Goal: Communication & Community: Ask a question

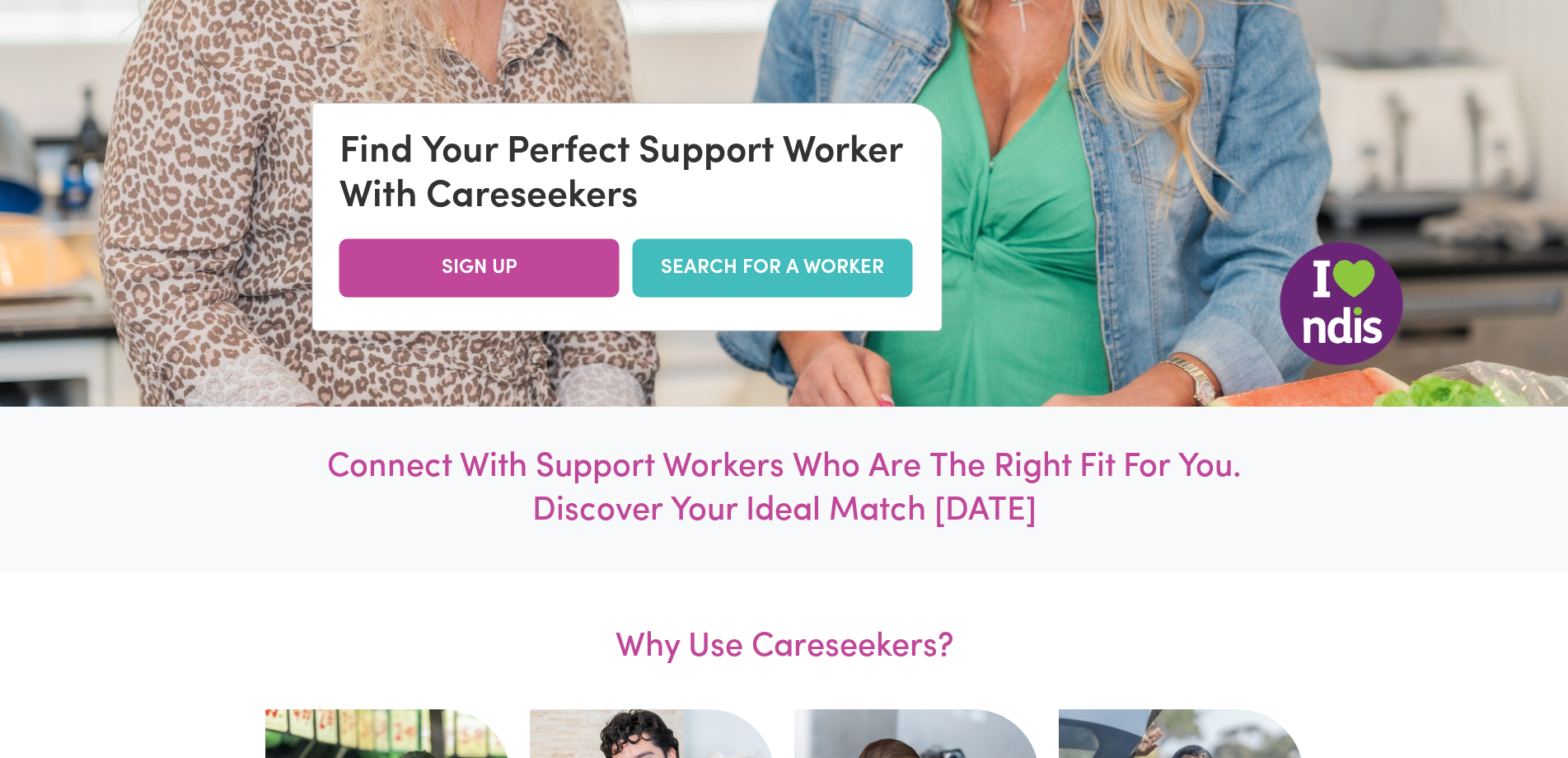
scroll to position [412, 0]
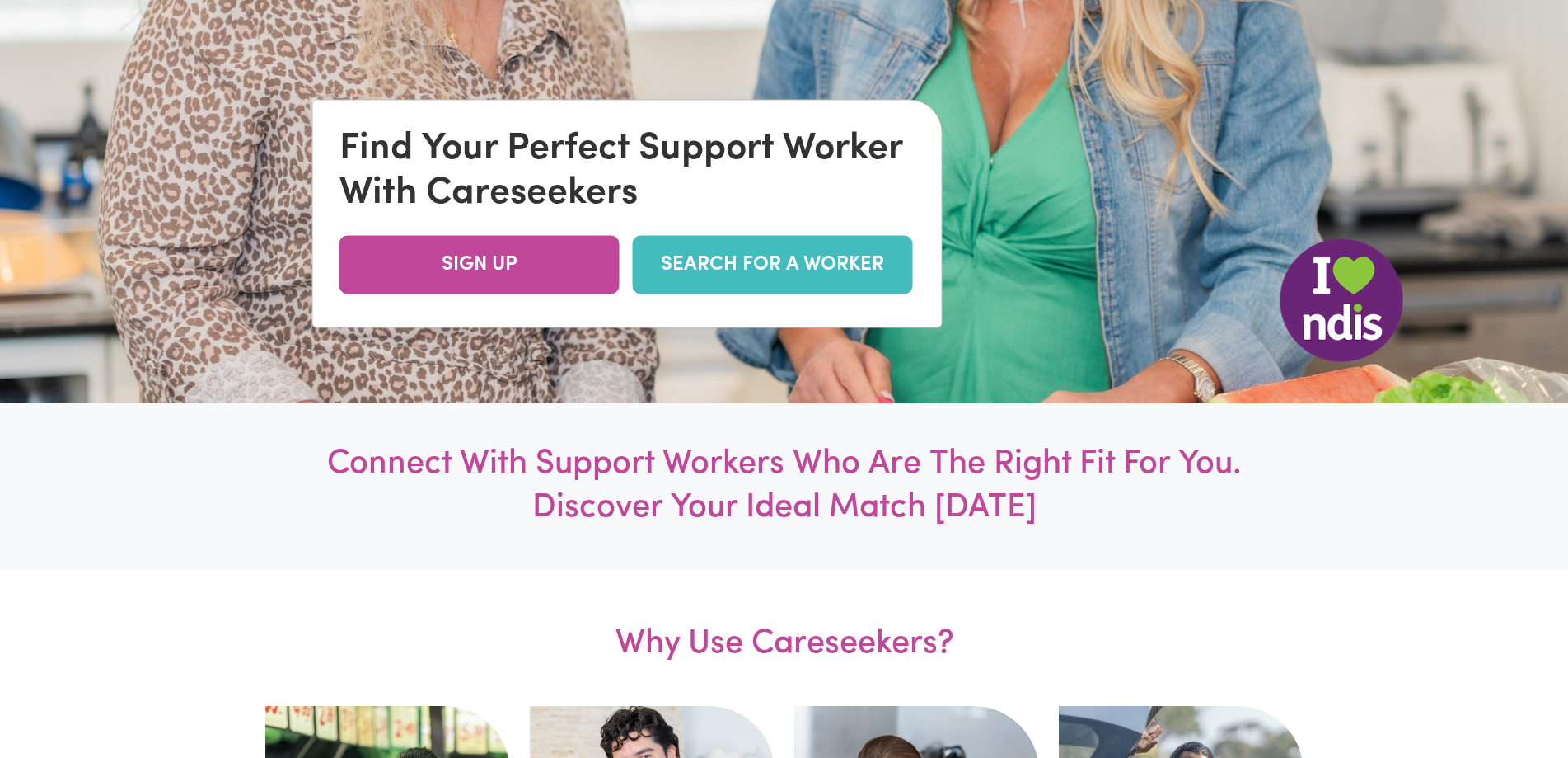
click at [766, 266] on link "SEARCH FOR A WORKER" at bounding box center [773, 265] width 280 height 59
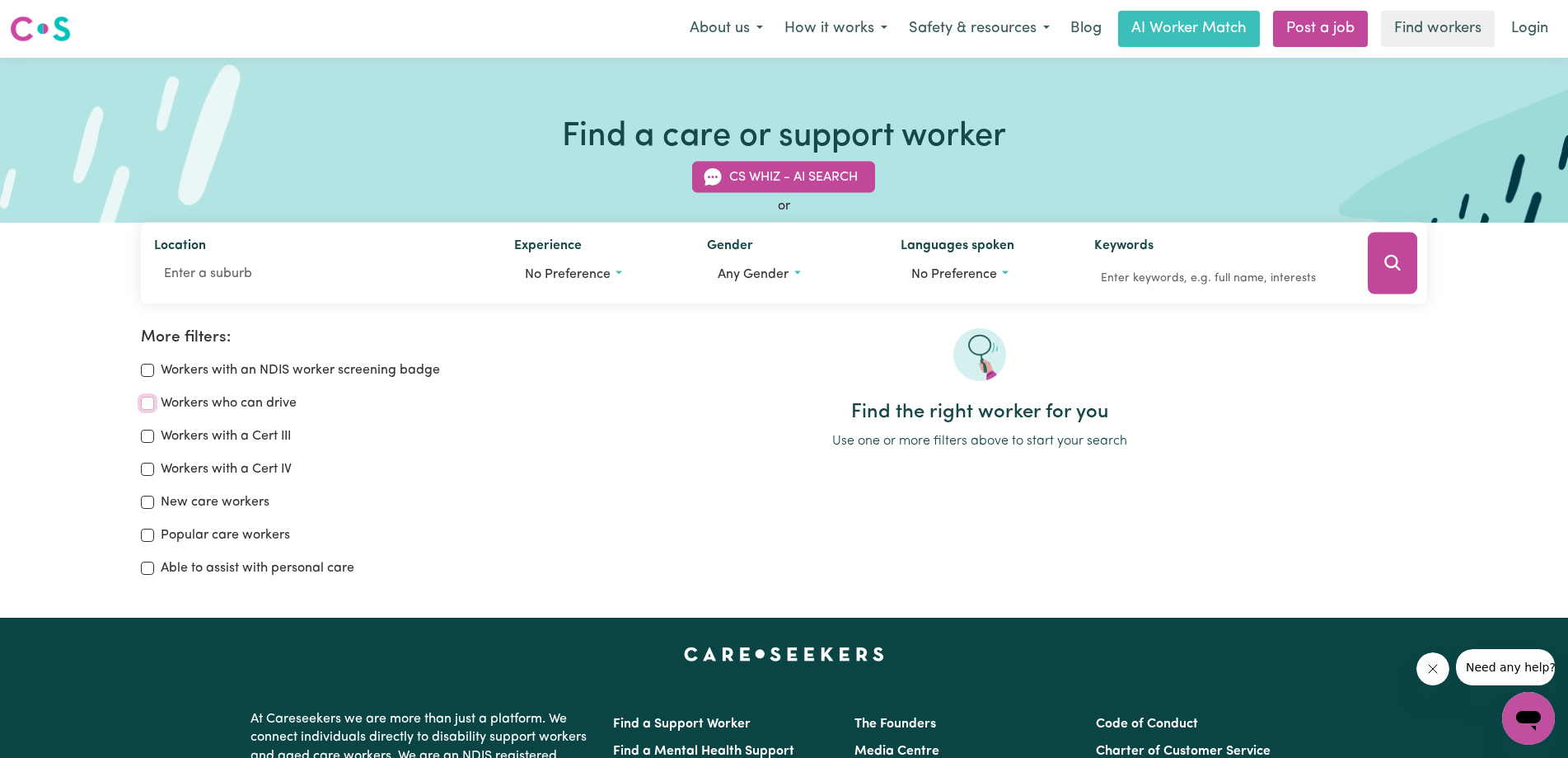
drag, startPoint x: 146, startPoint y: 404, endPoint x: 217, endPoint y: 404, distance: 71.0
click at [147, 404] on input "Workers who can drive" at bounding box center [148, 403] width 13 height 13
checkbox input "true"
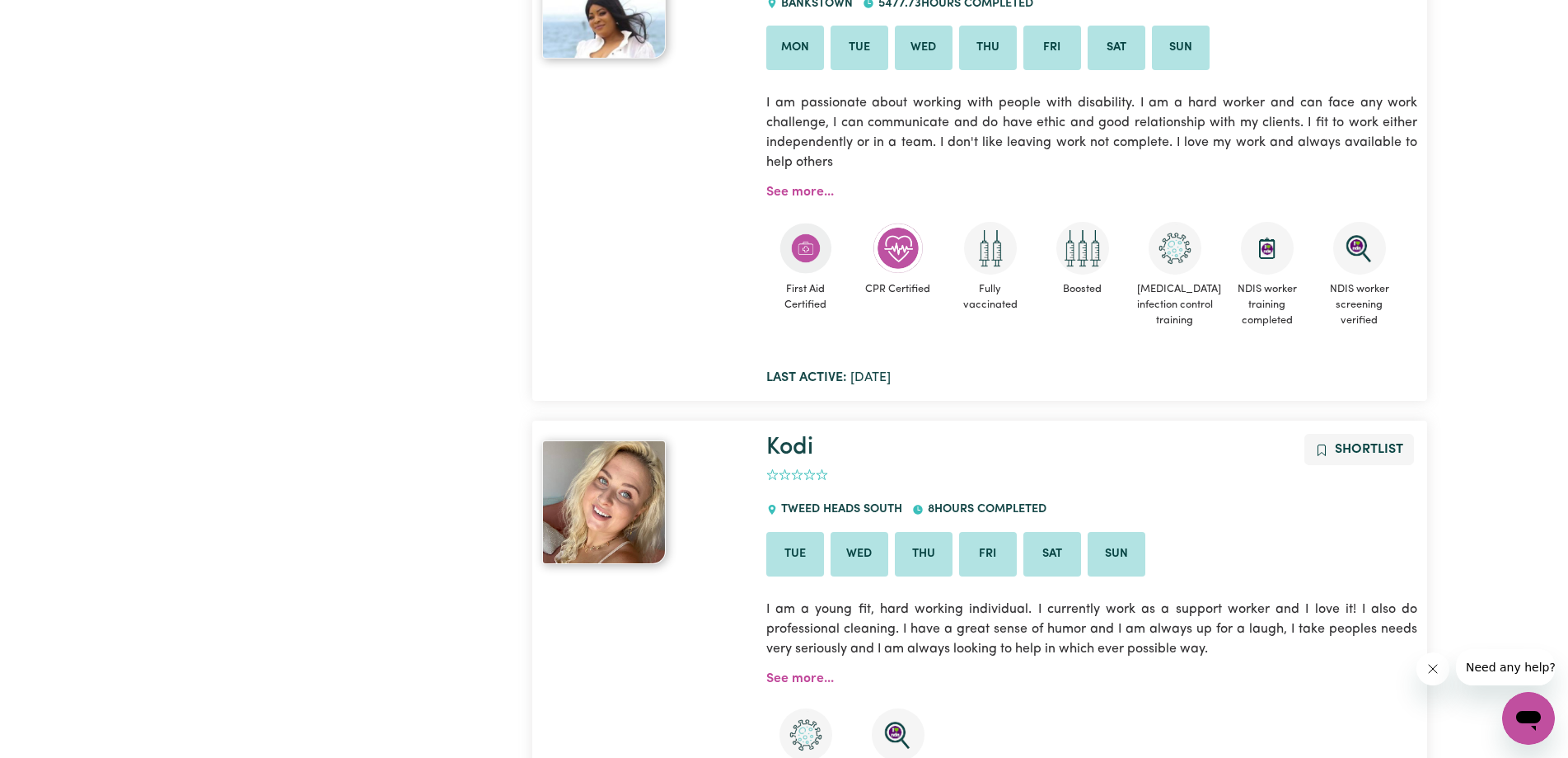
scroll to position [11324, 0]
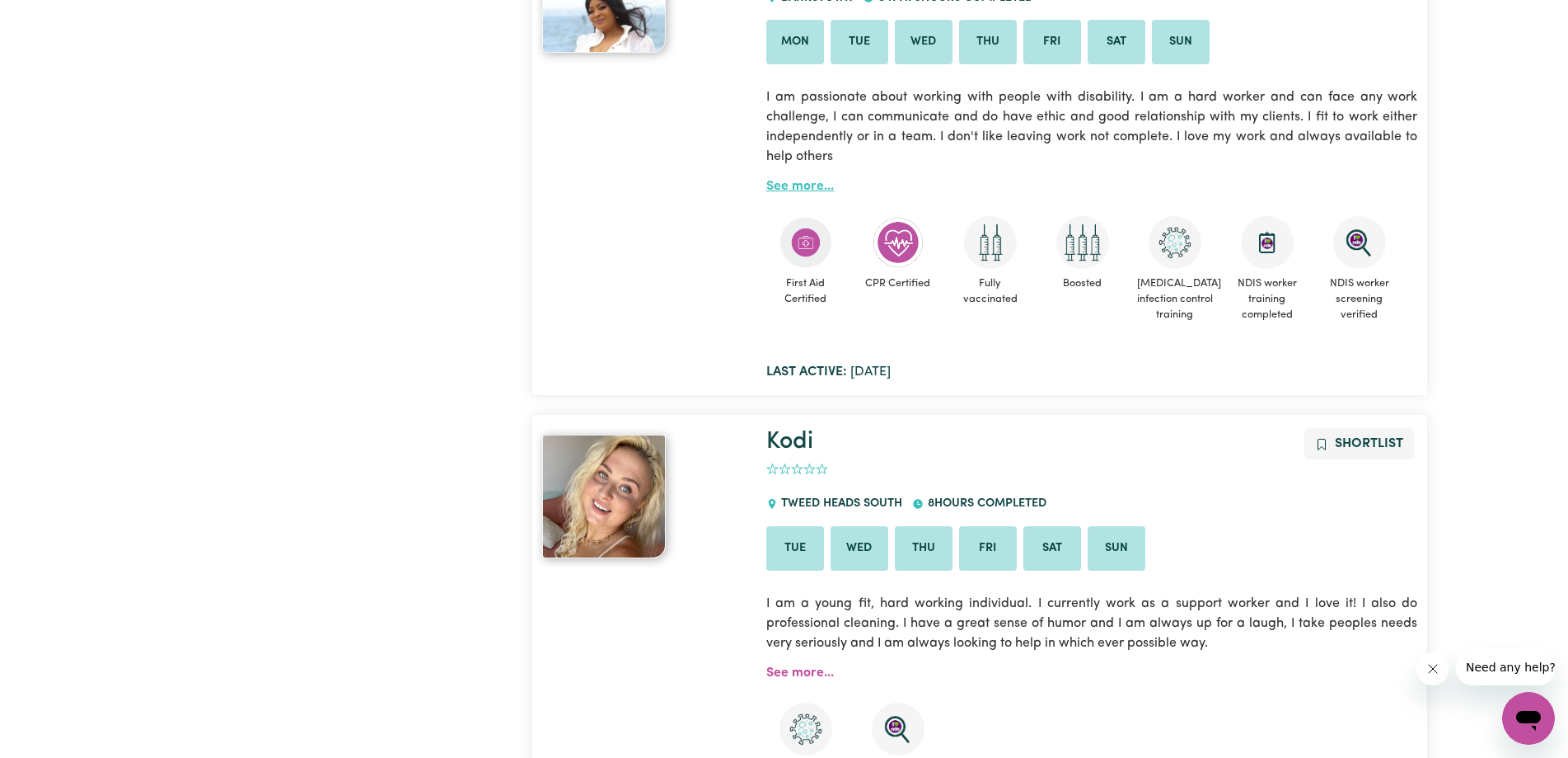
click at [803, 185] on link "See more..." at bounding box center [800, 186] width 68 height 13
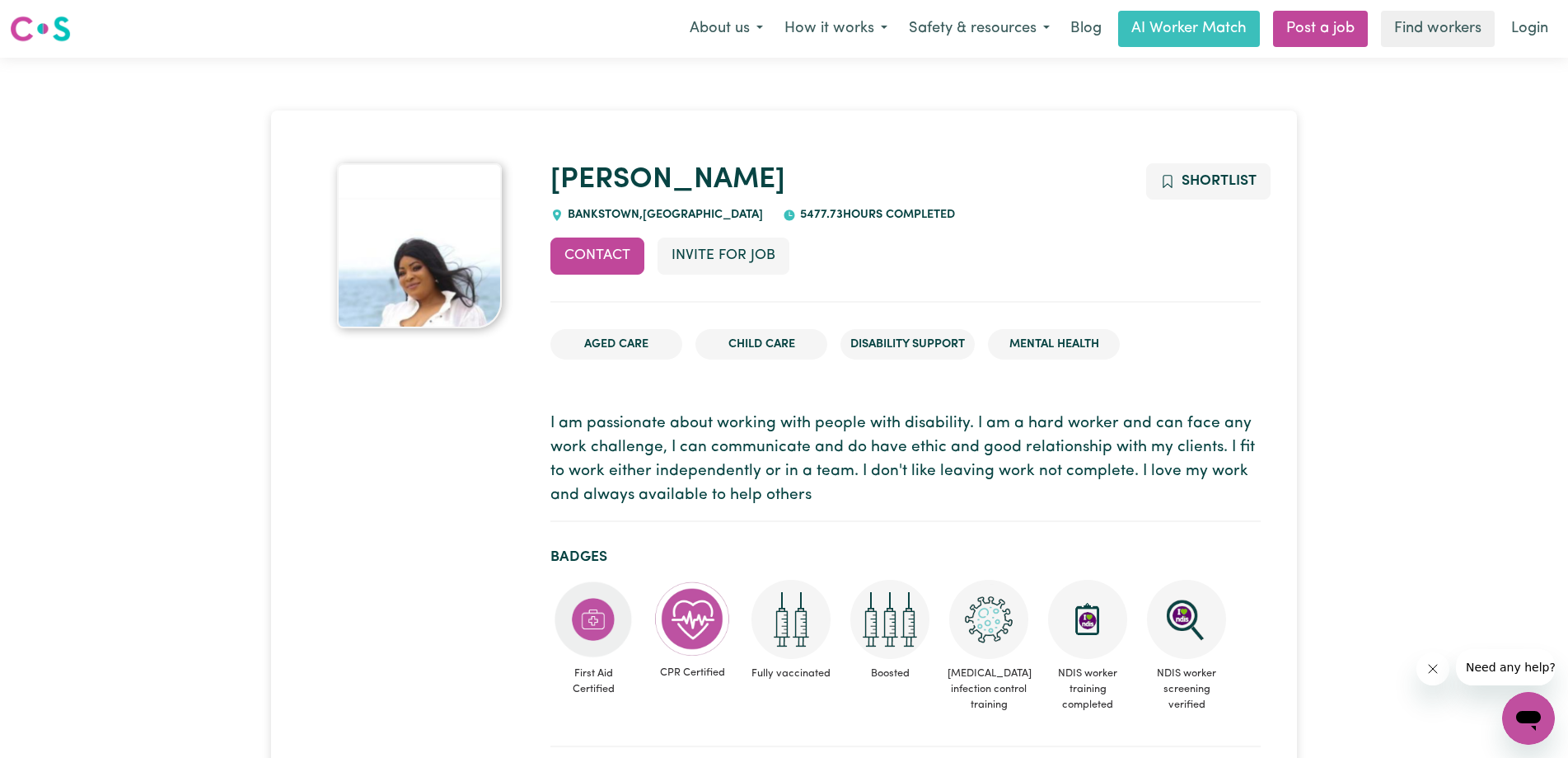
click at [649, 345] on li "Aged Care" at bounding box center [616, 344] width 132 height 31
click at [610, 337] on li "Aged Care" at bounding box center [616, 344] width 132 height 31
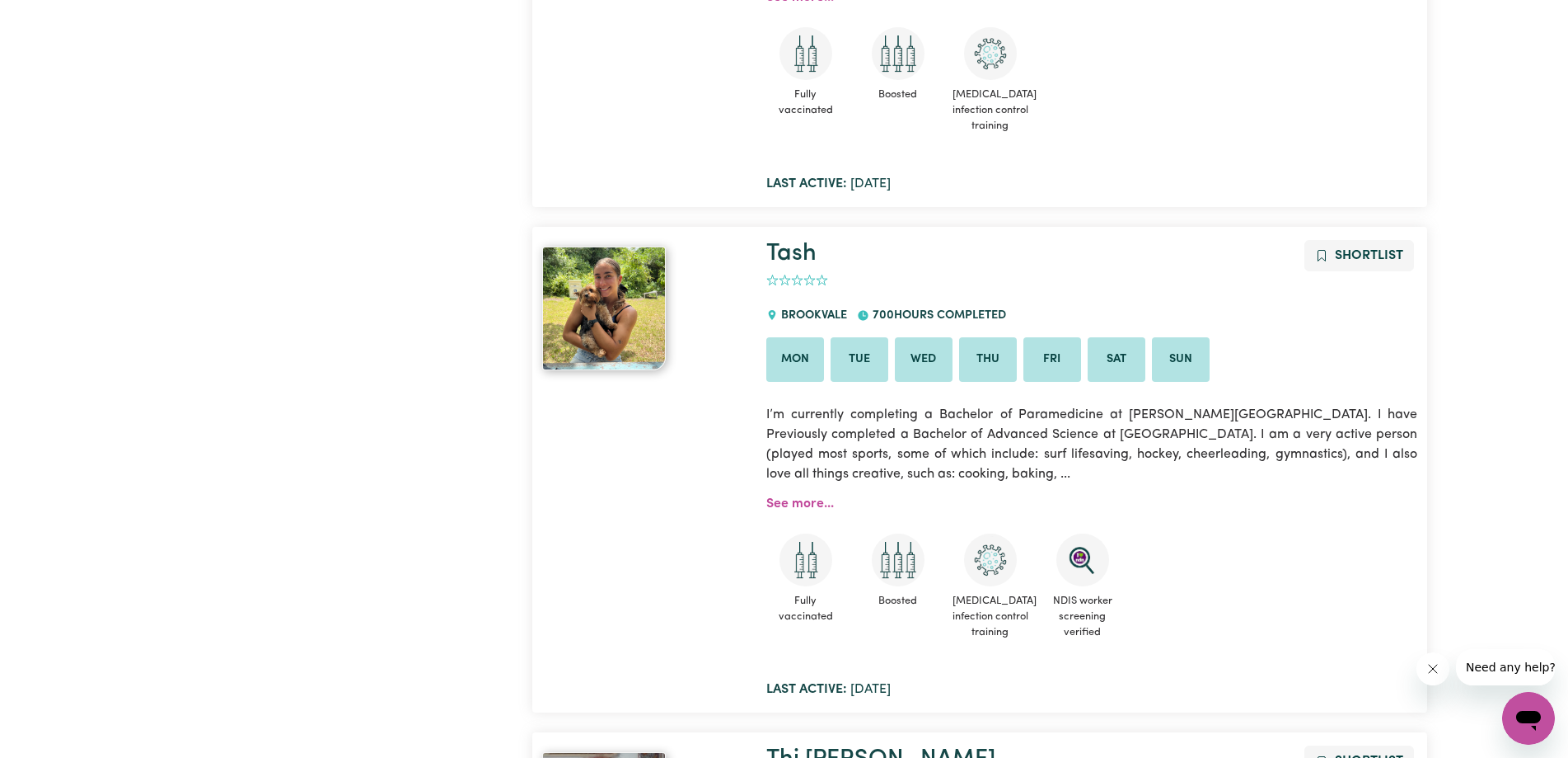
scroll to position [687, 0]
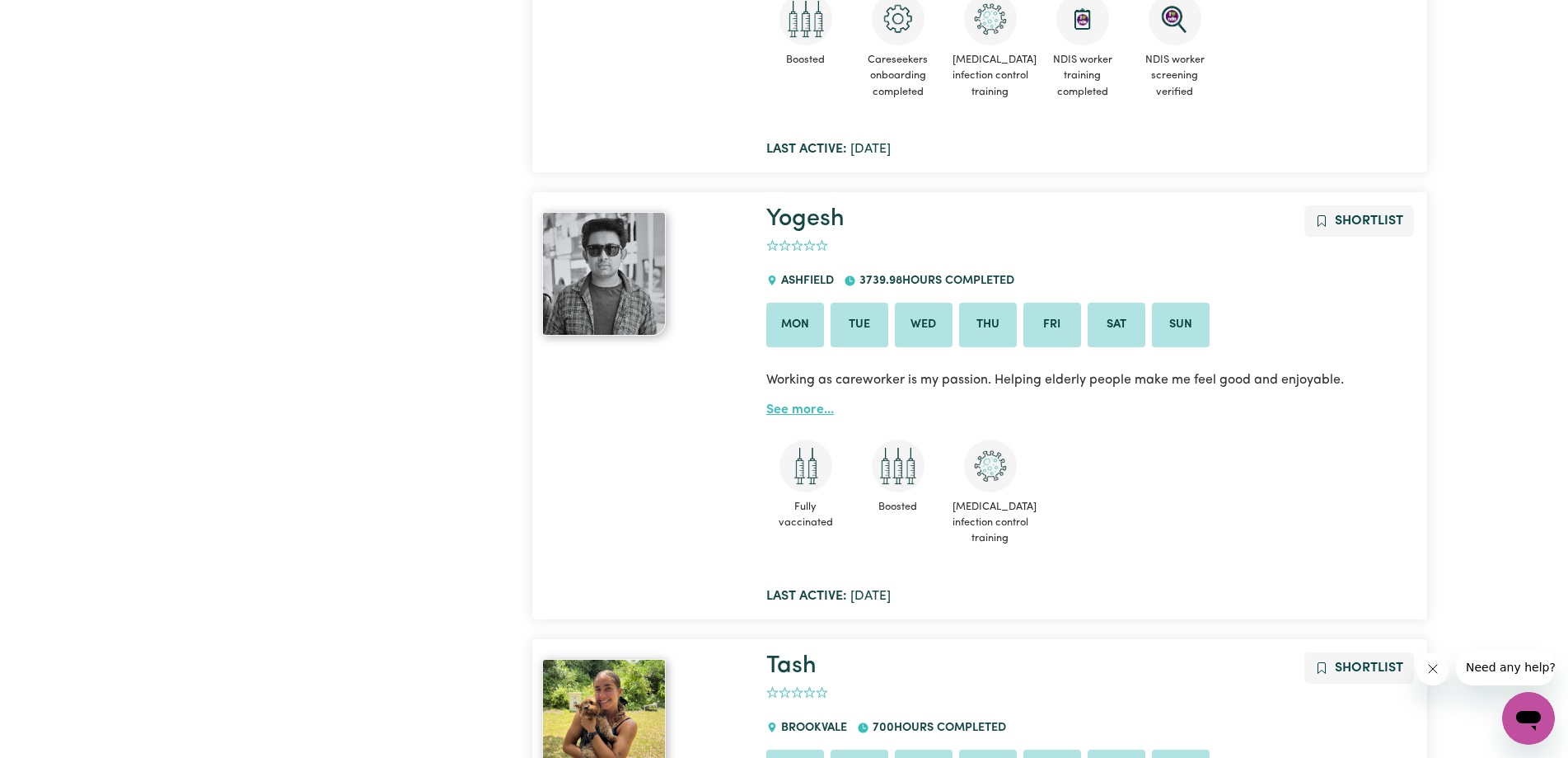
click at [794, 405] on link "See more..." at bounding box center [800, 410] width 68 height 13
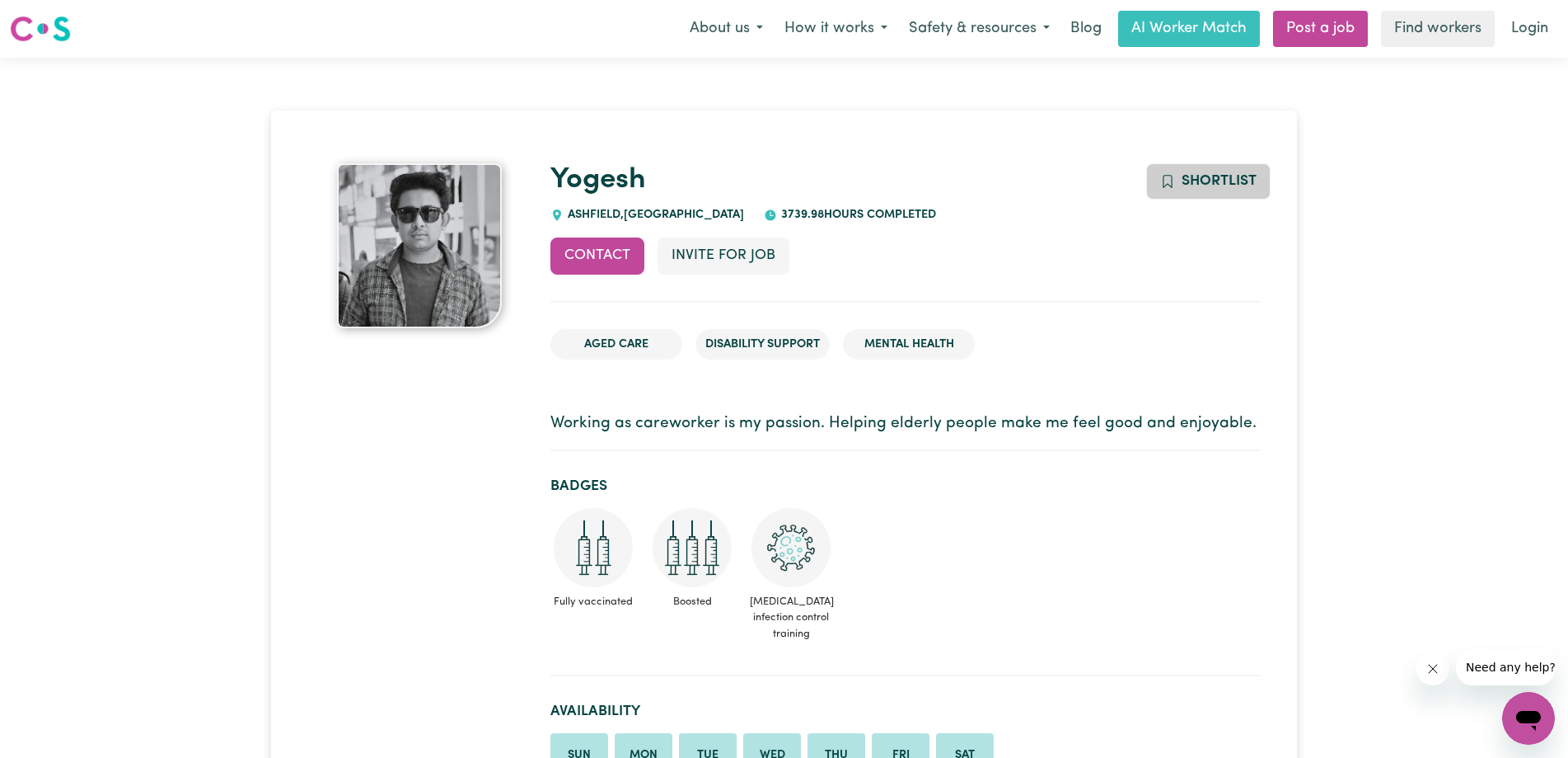
click at [1201, 180] on span "Shortlist" at bounding box center [1219, 180] width 75 height 14
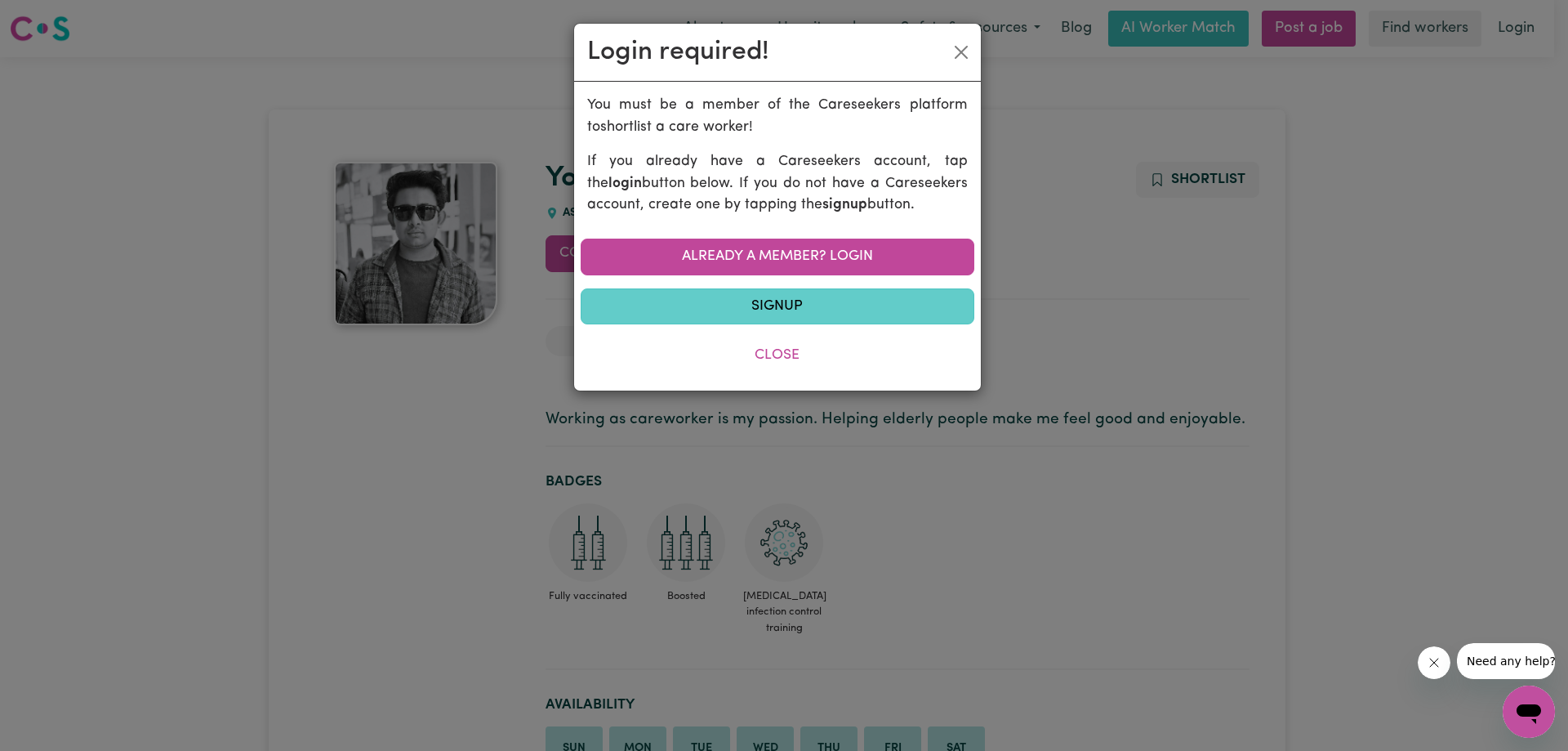
click at [797, 309] on link "Signup" at bounding box center [777, 306] width 393 height 36
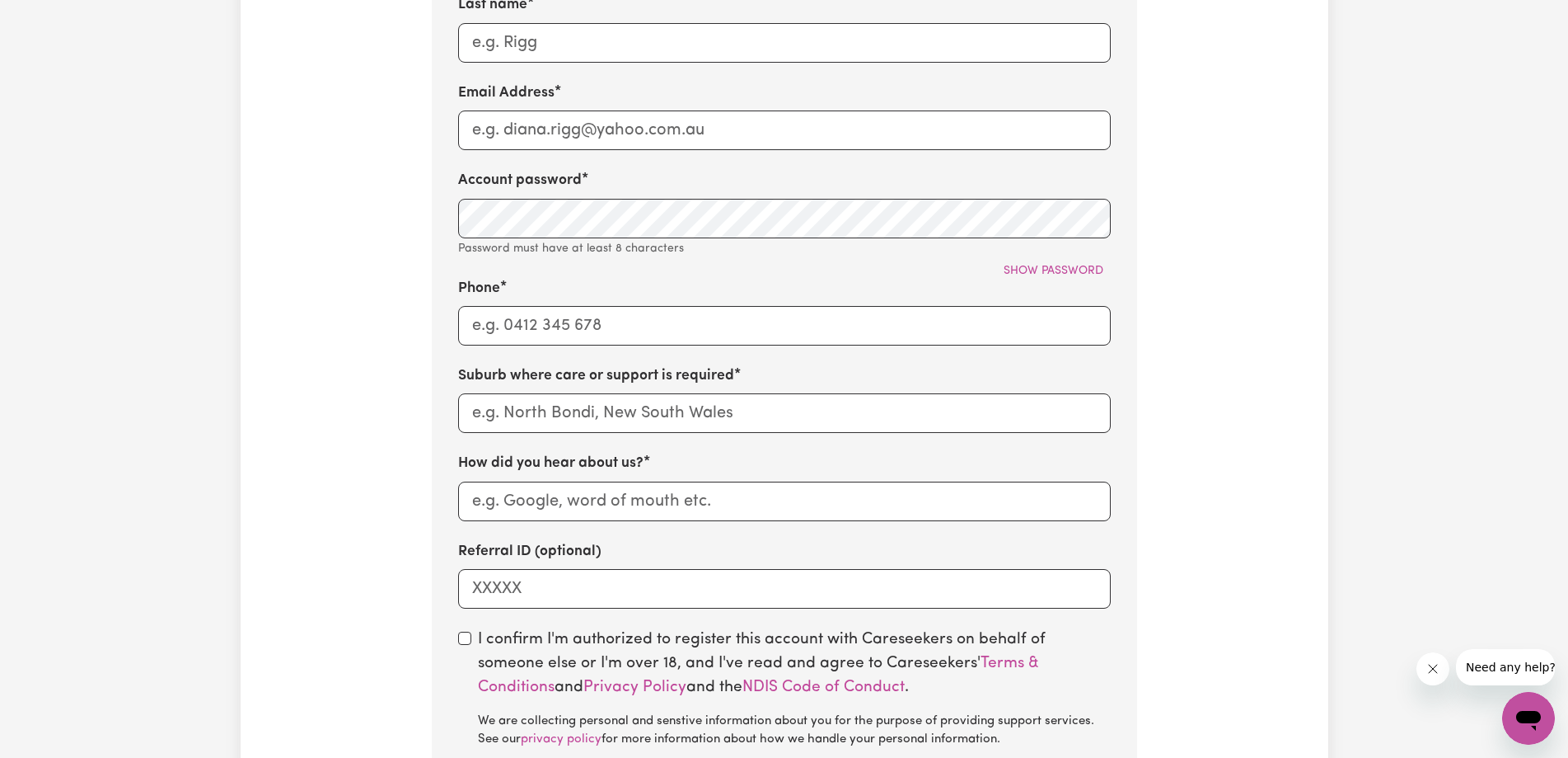
scroll to position [824, 0]
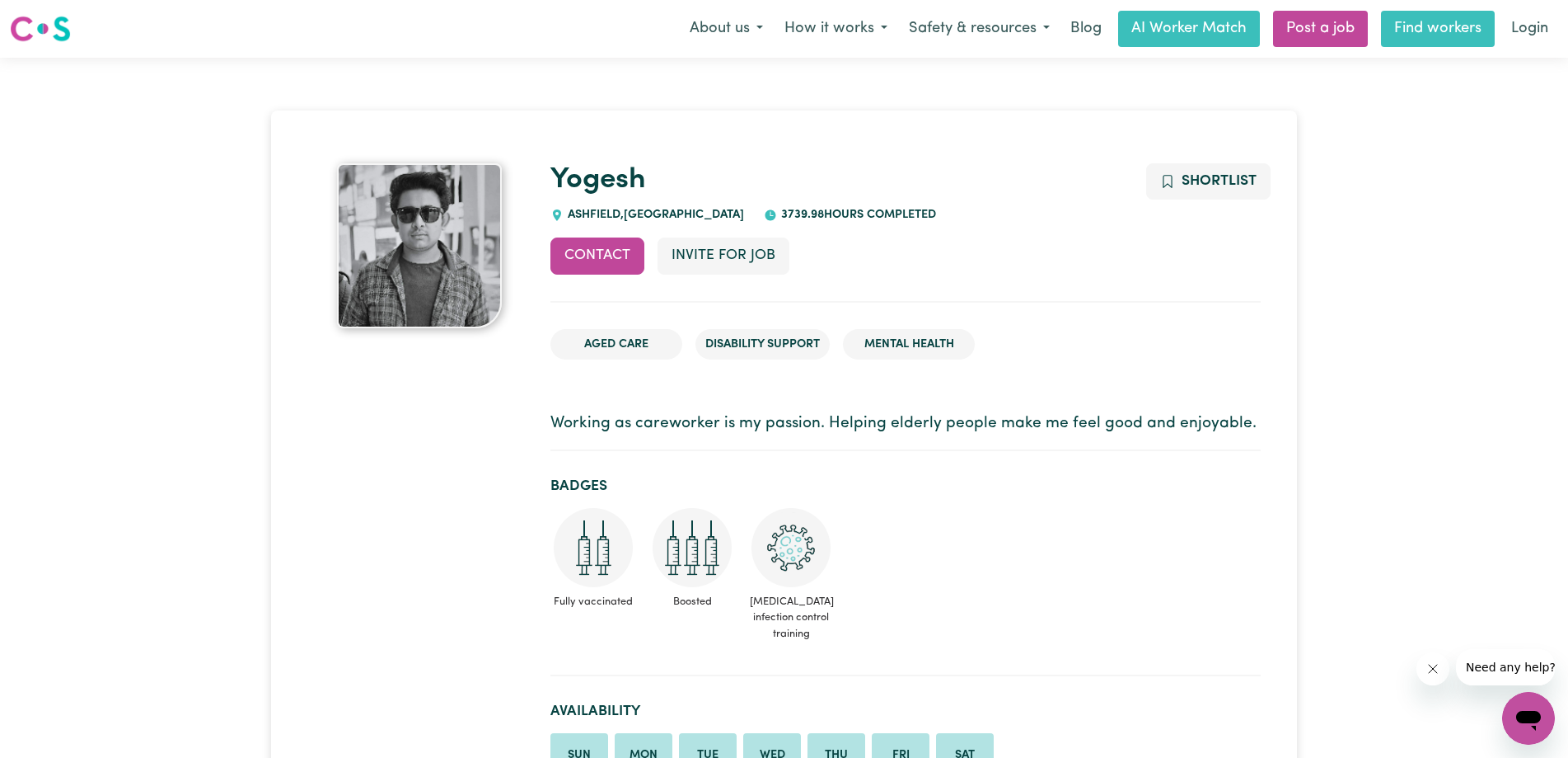
click at [1423, 27] on link "Find workers" at bounding box center [1438, 29] width 114 height 36
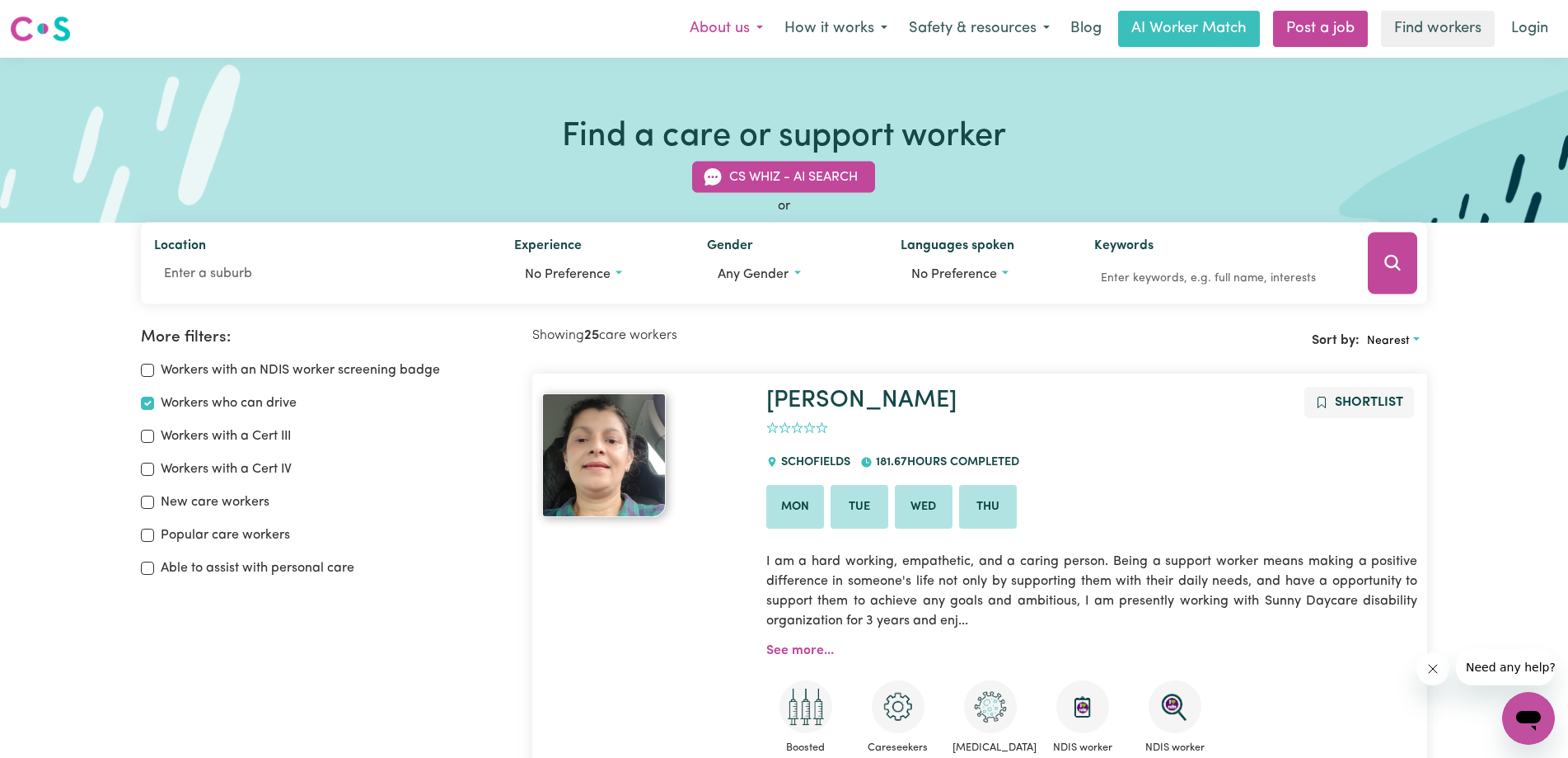
click at [717, 30] on button "About us" at bounding box center [726, 29] width 95 height 34
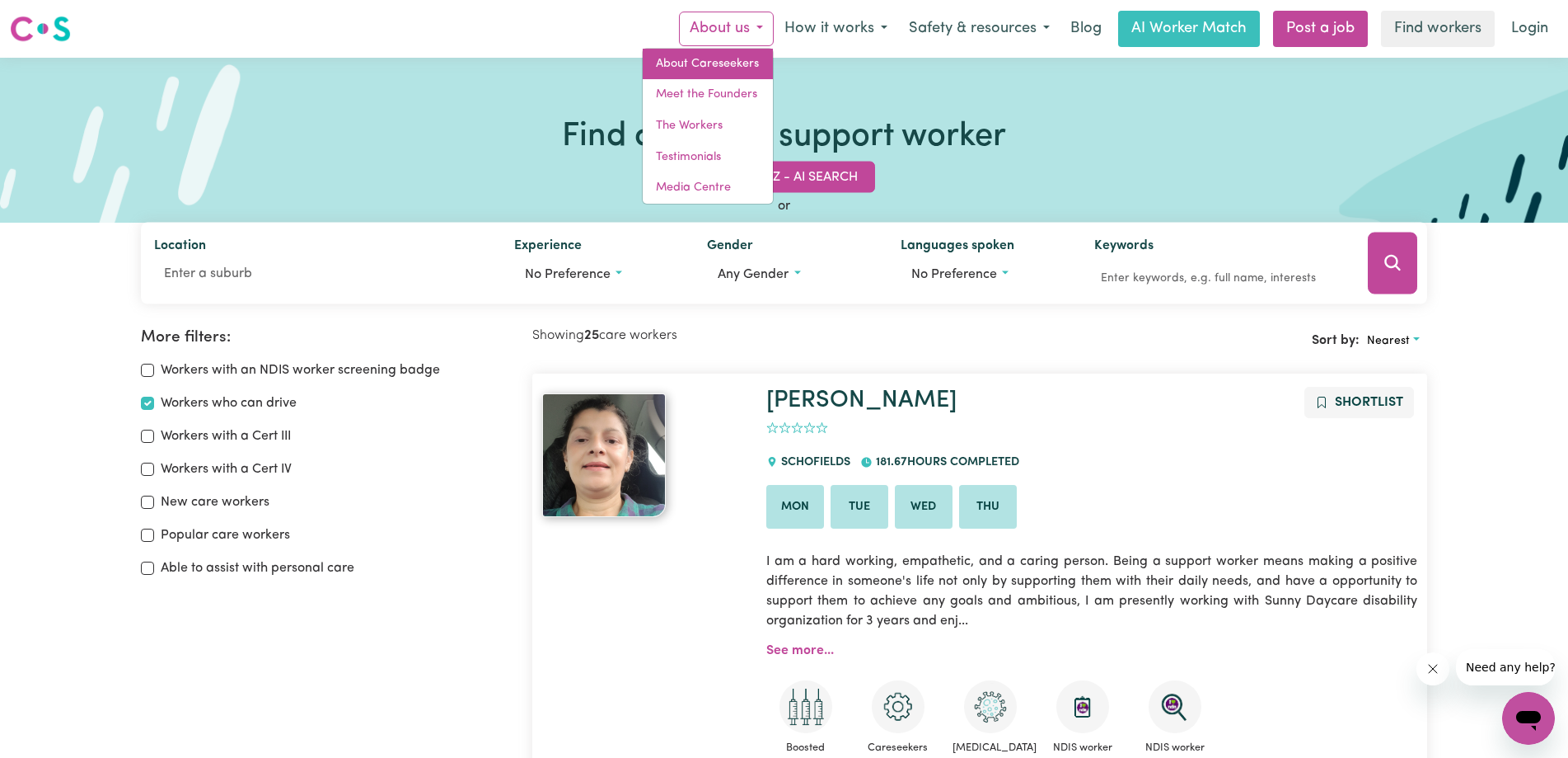
click at [711, 70] on link "About Careseekers" at bounding box center [707, 64] width 130 height 31
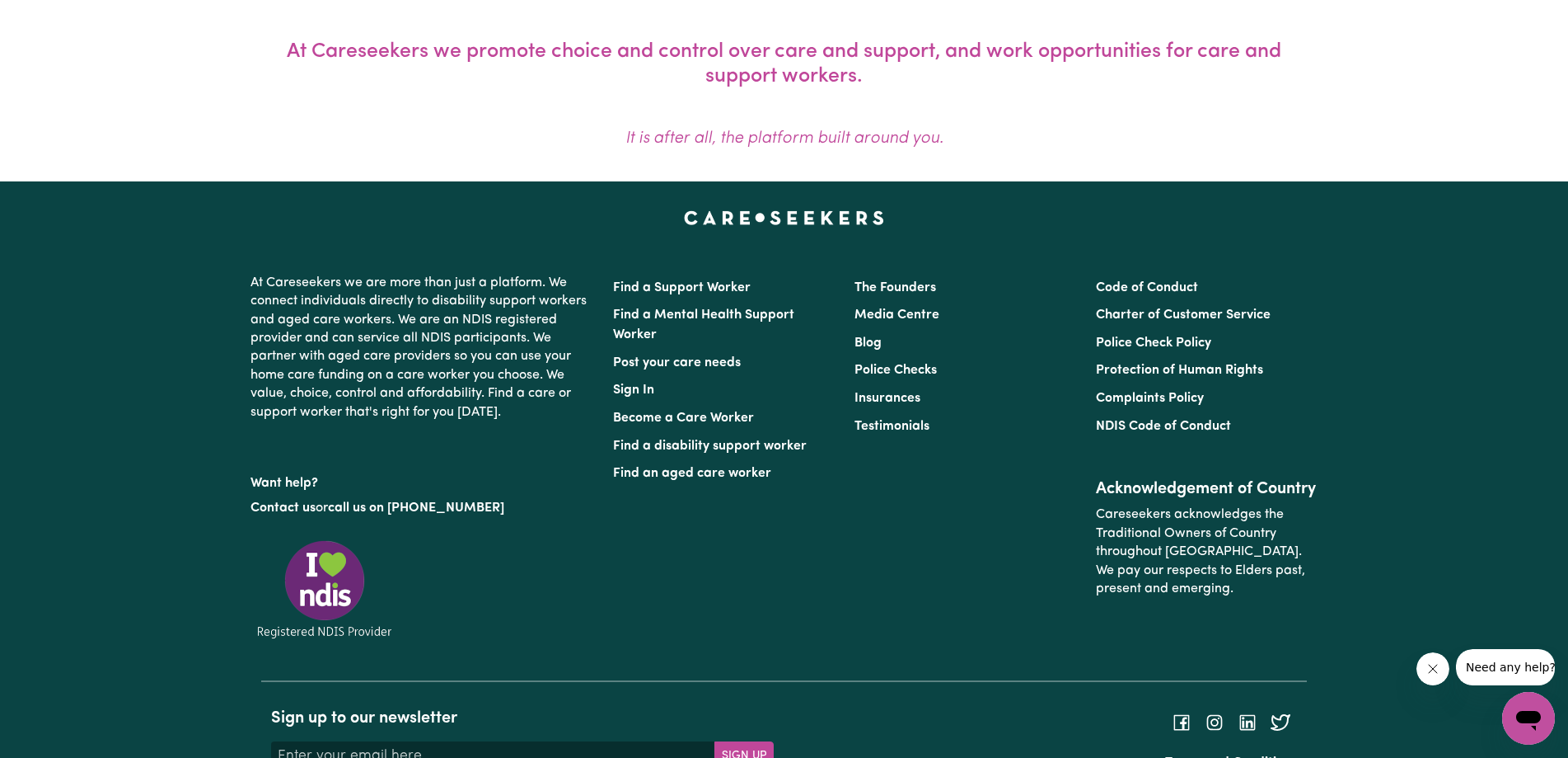
scroll to position [1401, 0]
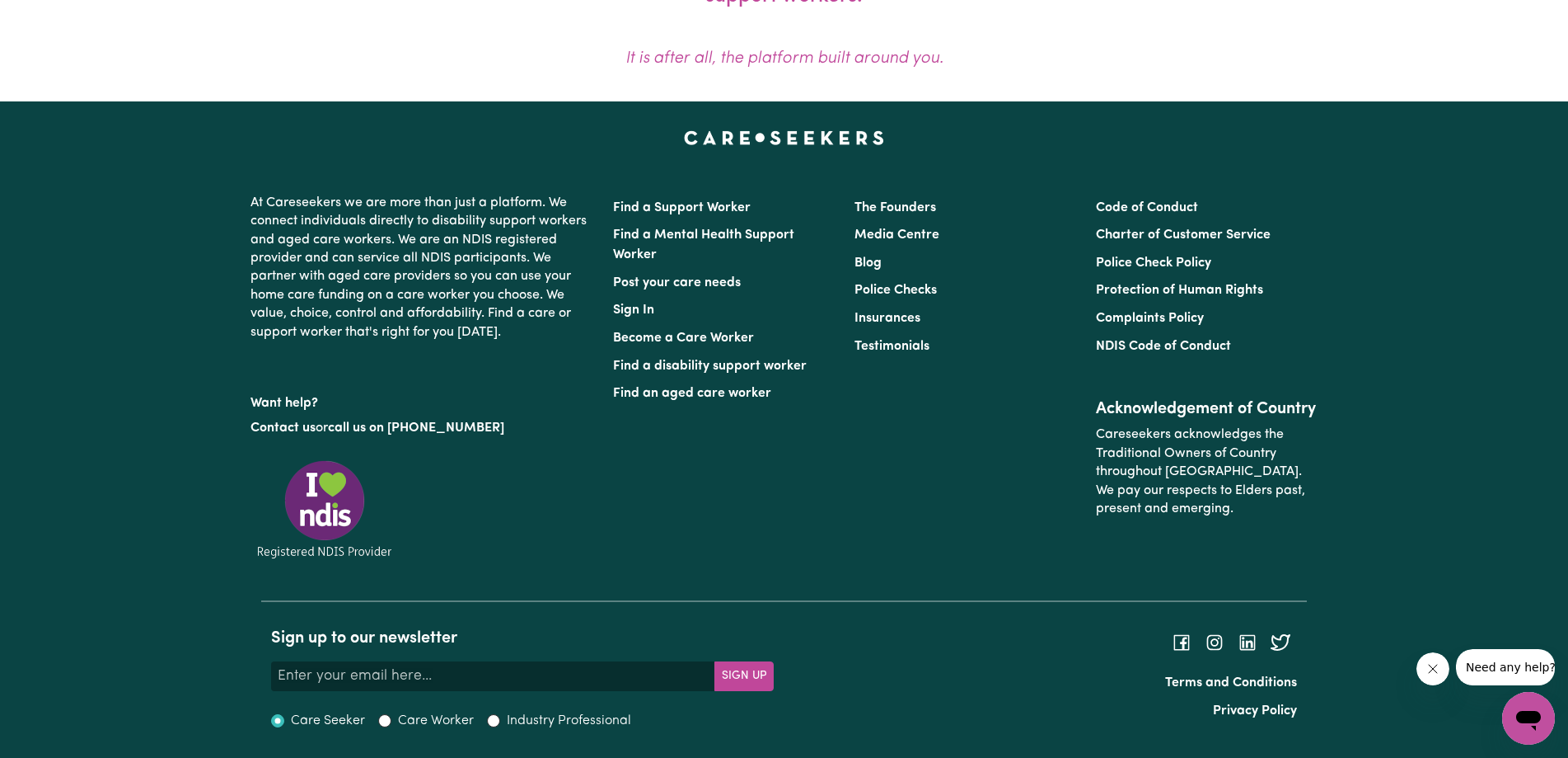
click at [1526, 719] on icon "Open messaging window" at bounding box center [1528, 721] width 24 height 20
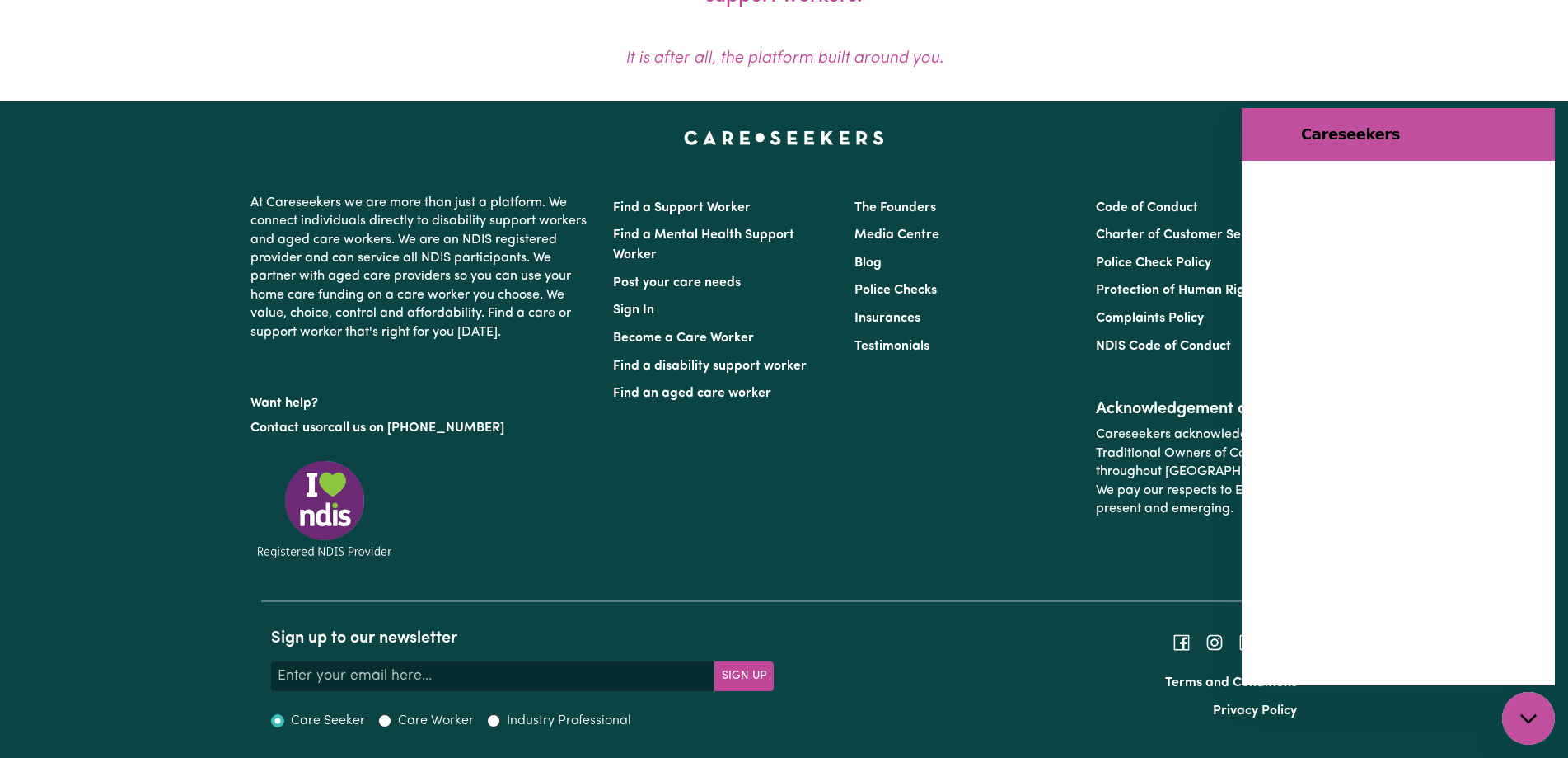
scroll to position [0, 0]
type textarea "x"
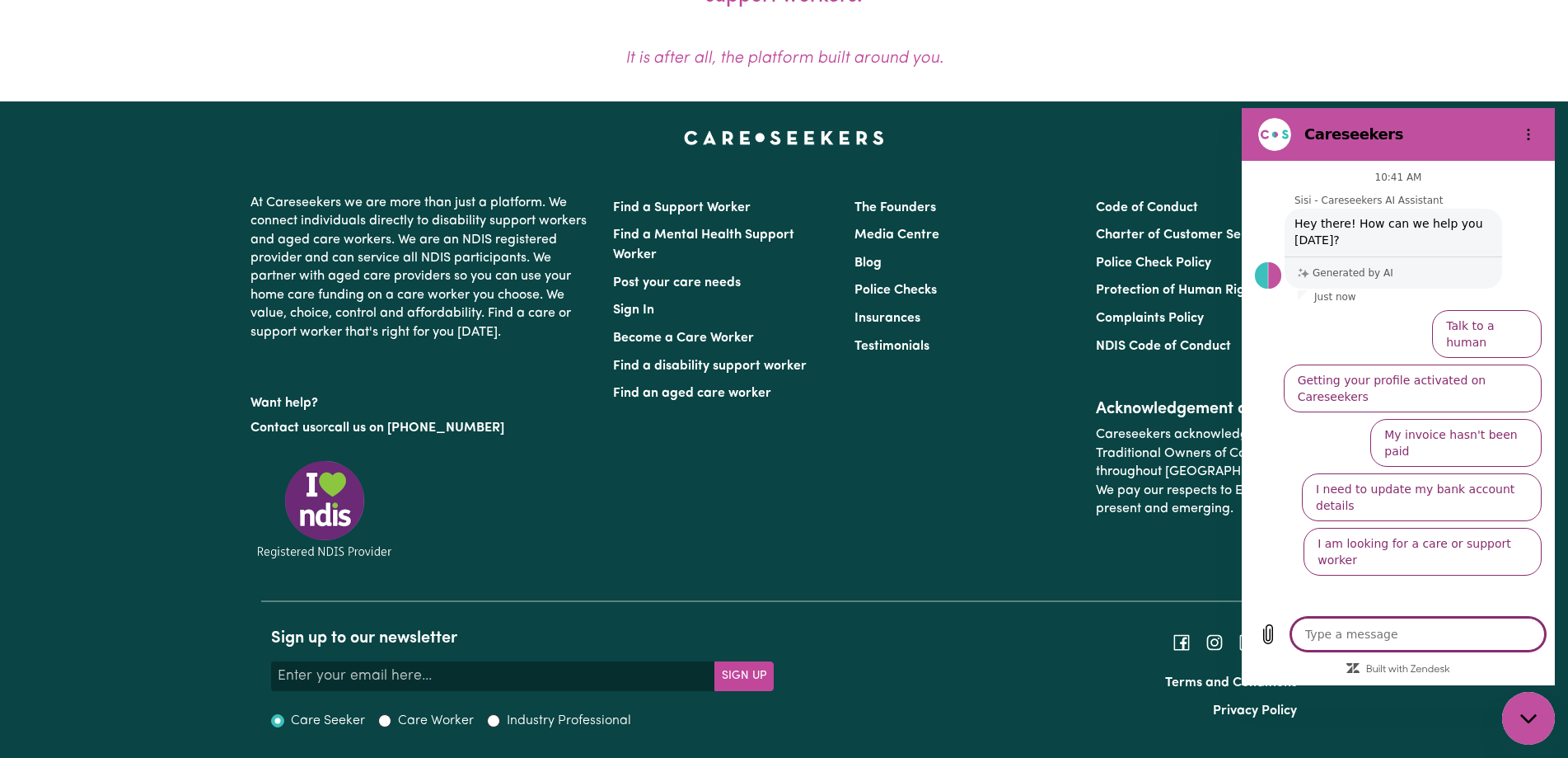
type textarea "I"
type textarea "x"
type textarea "I"
type textarea "x"
type textarea "I a"
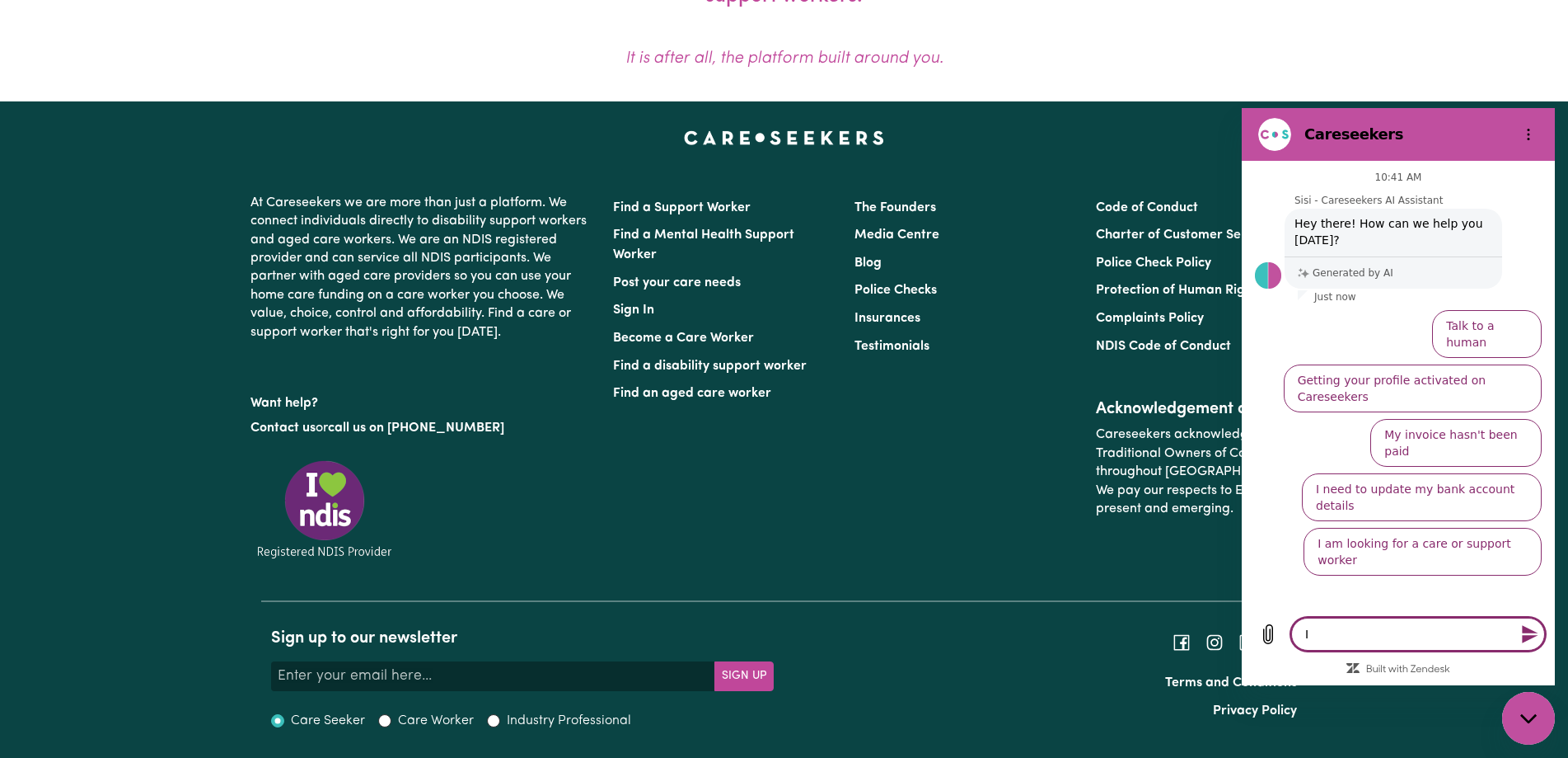
type textarea "x"
type textarea "I am"
type textarea "x"
type textarea "I am"
type textarea "x"
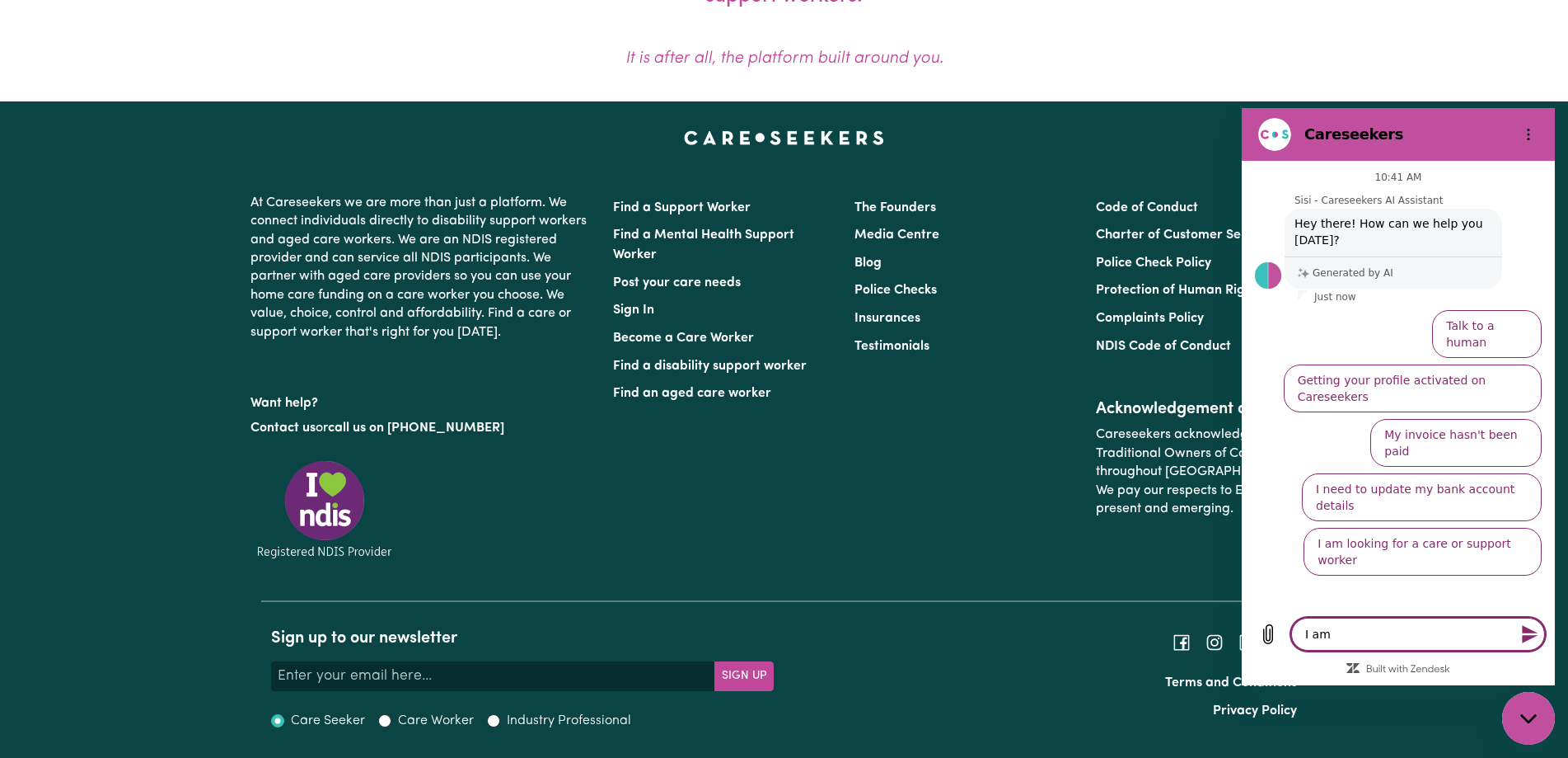
type textarea "I am a"
type textarea "x"
type textarea "I am af"
type textarea "x"
type textarea "I am aft"
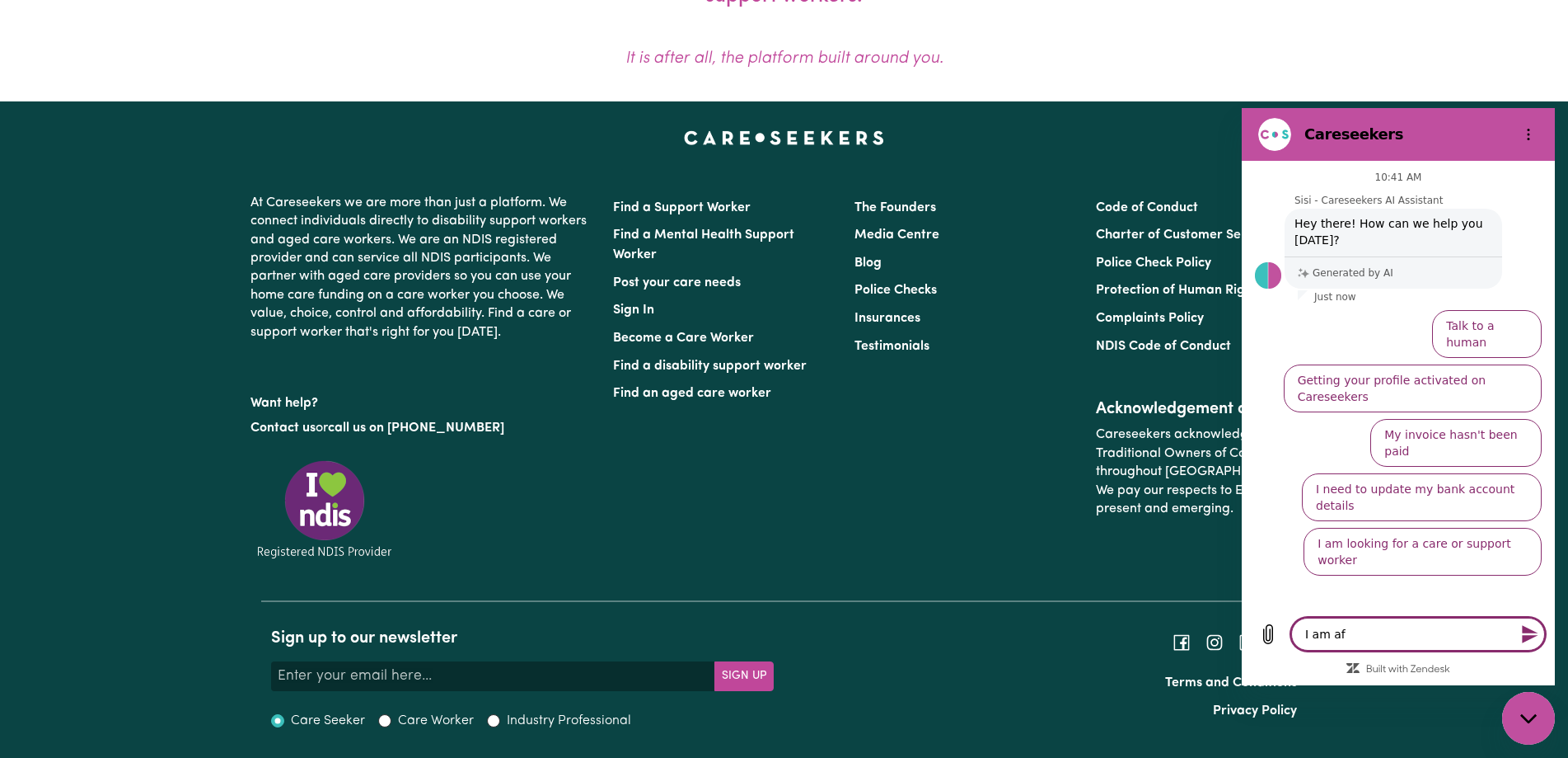
type textarea "x"
type textarea "I am afte"
type textarea "x"
type textarea "I am after"
type textarea "x"
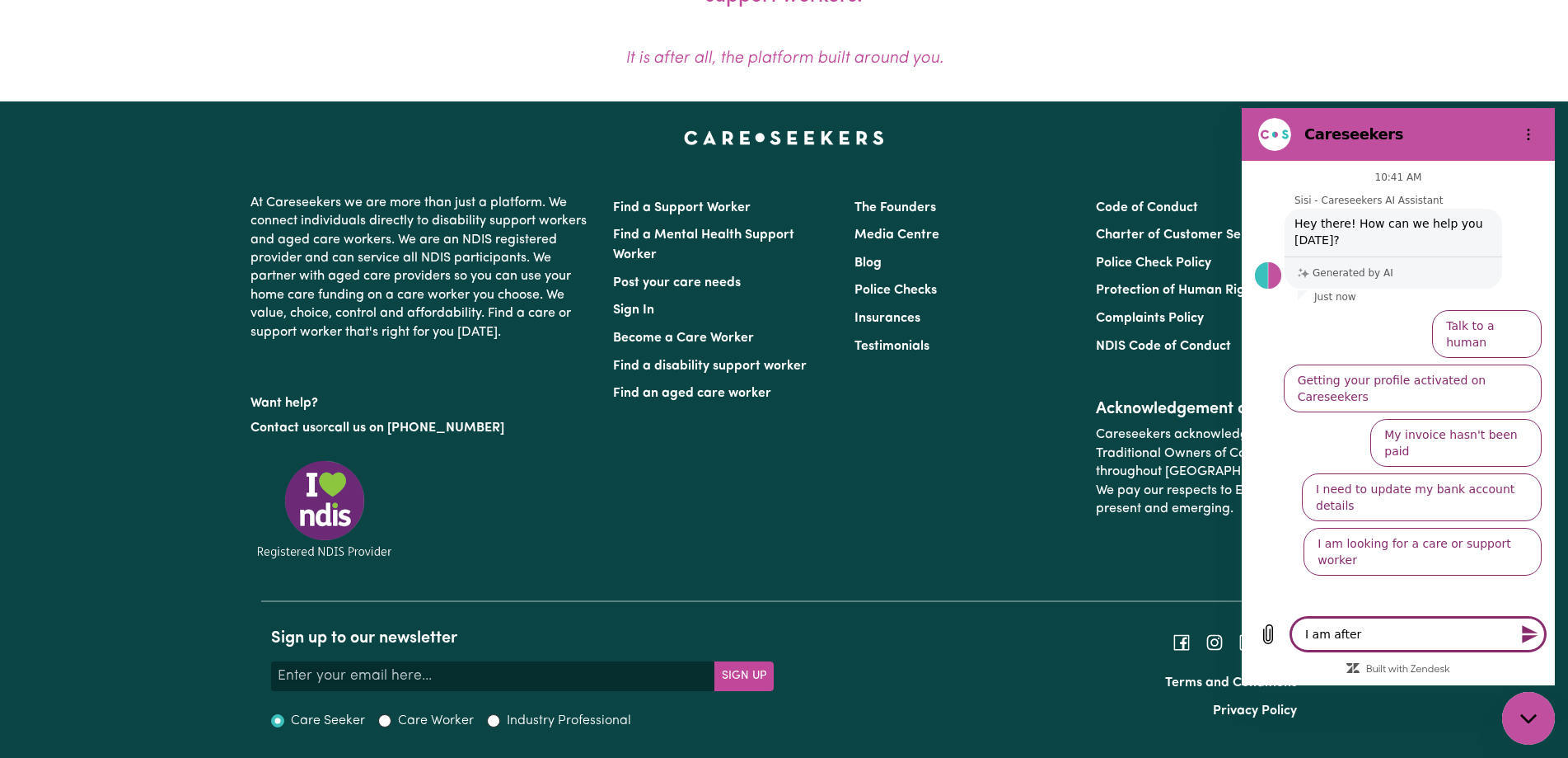
type textarea "I am after"
type textarea "x"
type textarea "I am after a"
type textarea "x"
type textarea "I am after a"
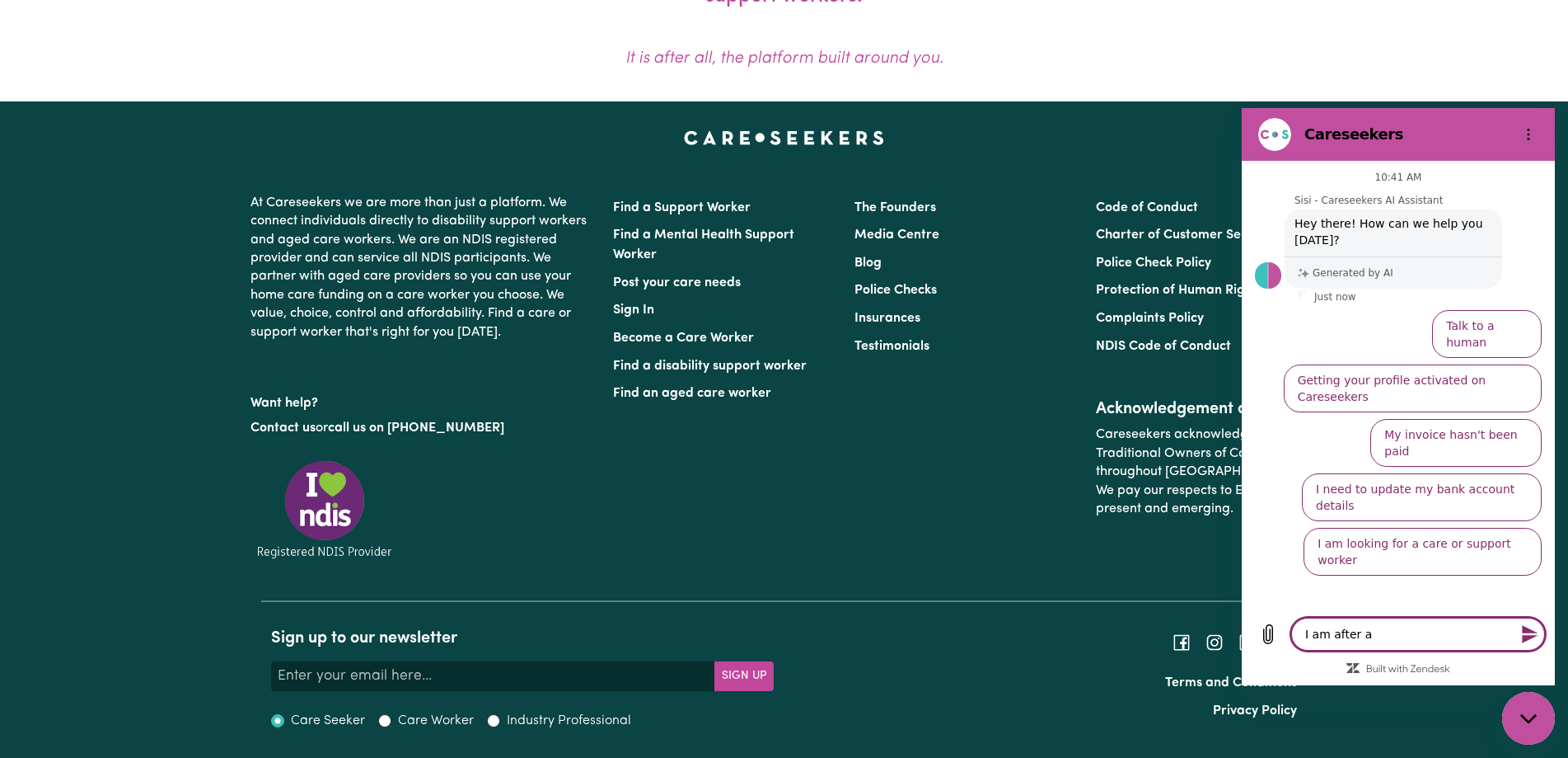
type textarea "x"
type textarea "I am after a d"
type textarea "x"
type textarea "I am after a dr"
type textarea "x"
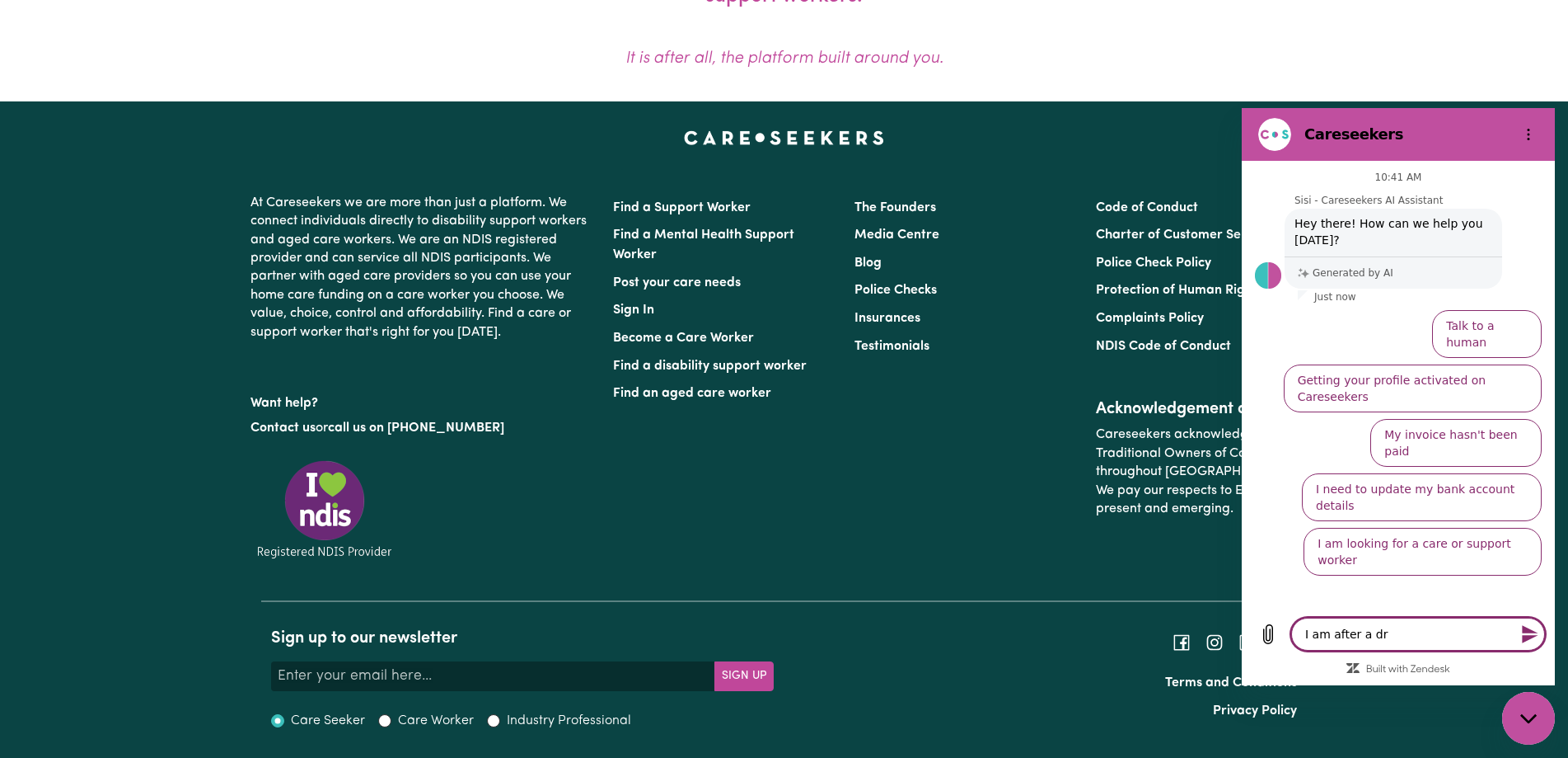
type textarea "I am after a dri"
type textarea "x"
type textarea "I am after a driv"
type textarea "x"
type textarea "I am after a drive"
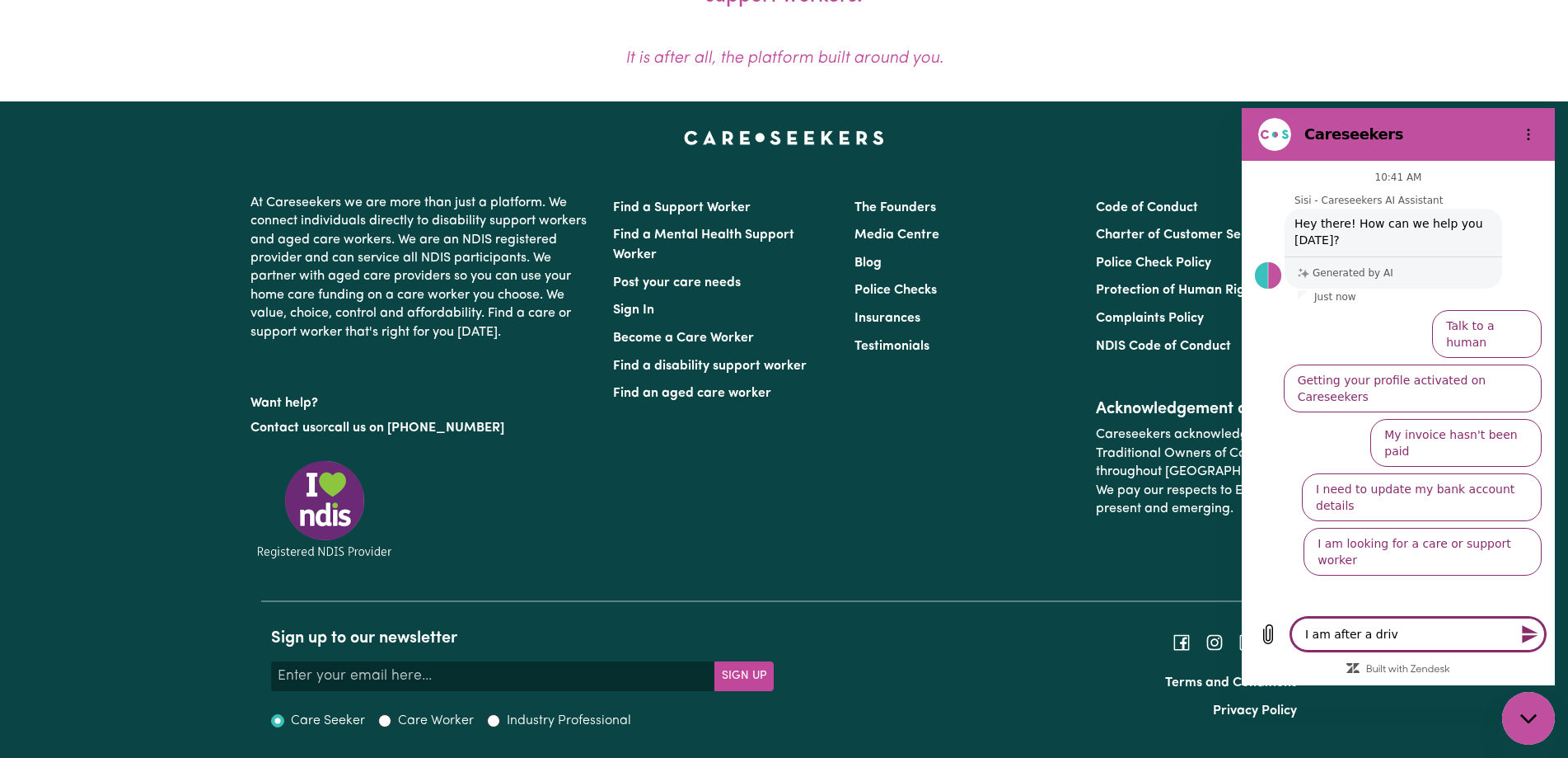
type textarea "x"
type textarea "I am after a driver"
type textarea "x"
type textarea "I am after a driver"
type textarea "x"
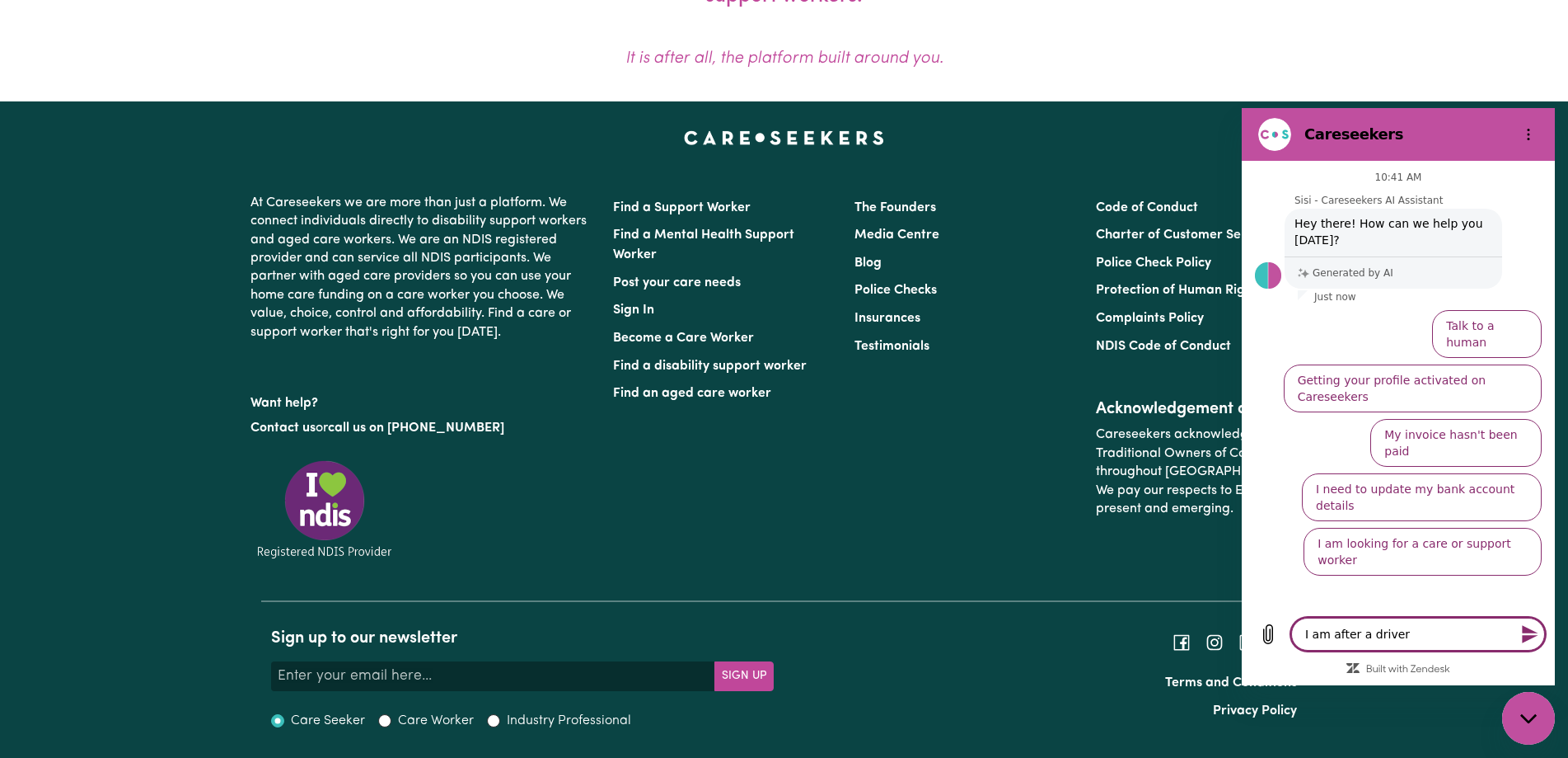
type textarea "I am after a driver f"
type textarea "x"
type textarea "I am after a driver fo"
type textarea "x"
type textarea "I am after a driver for"
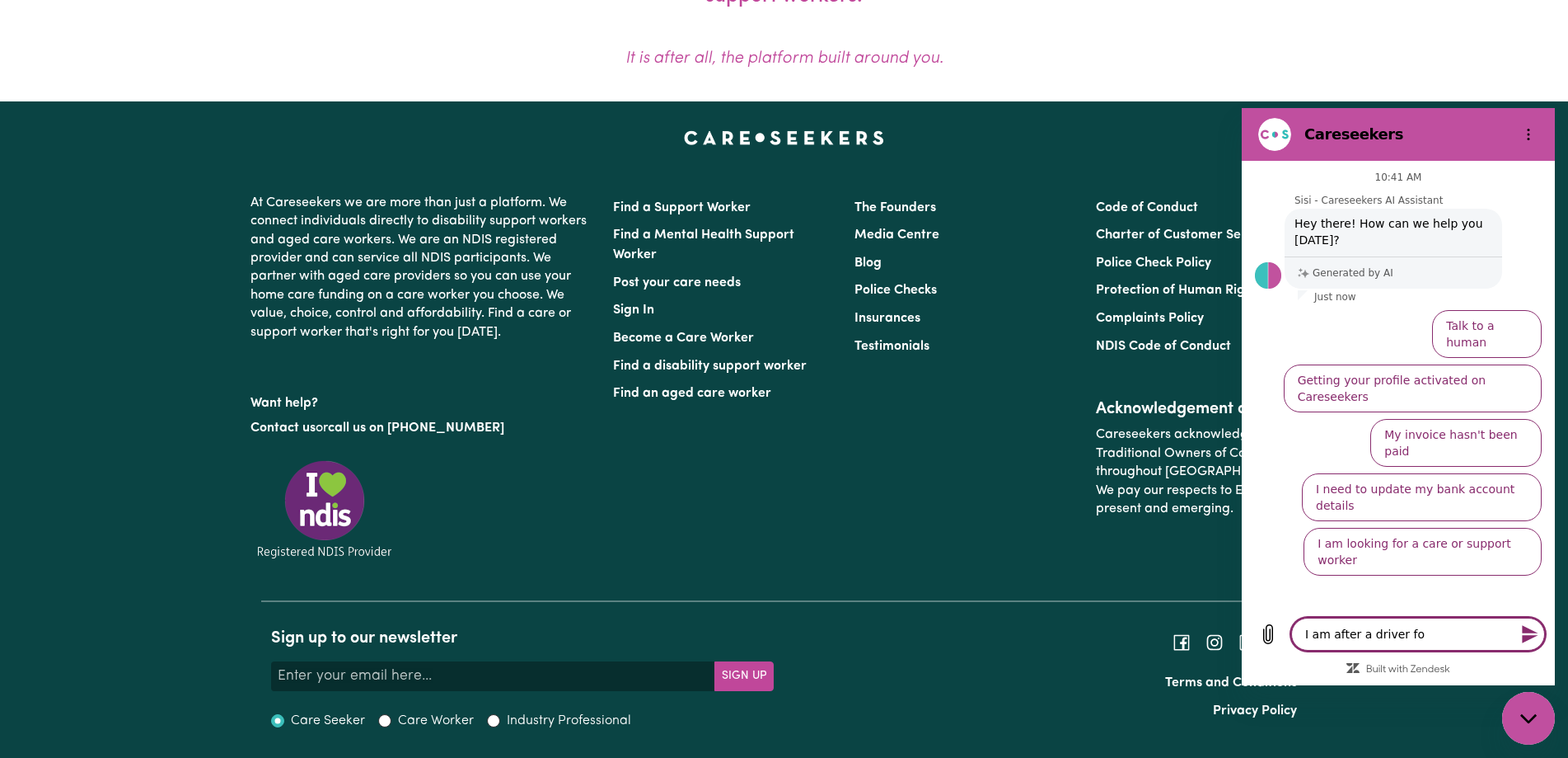
type textarea "x"
type textarea "I am after a driver for"
type textarea "x"
type textarea "I am after a driver for m"
type textarea "x"
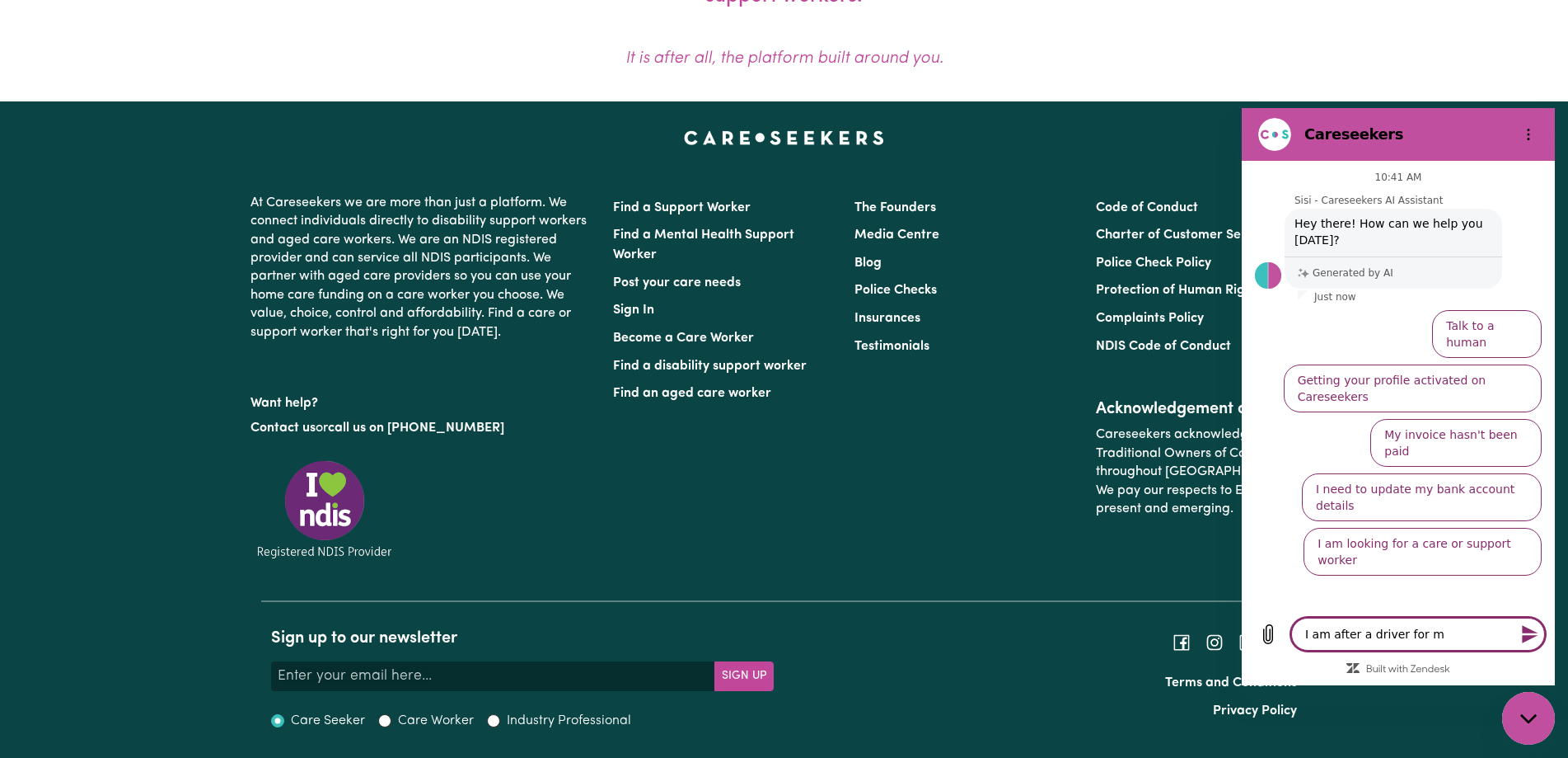
type textarea "I am after a driver for my"
type textarea "x"
type textarea "I am after a driver for my"
type textarea "x"
type textarea "I am after a driver for my m"
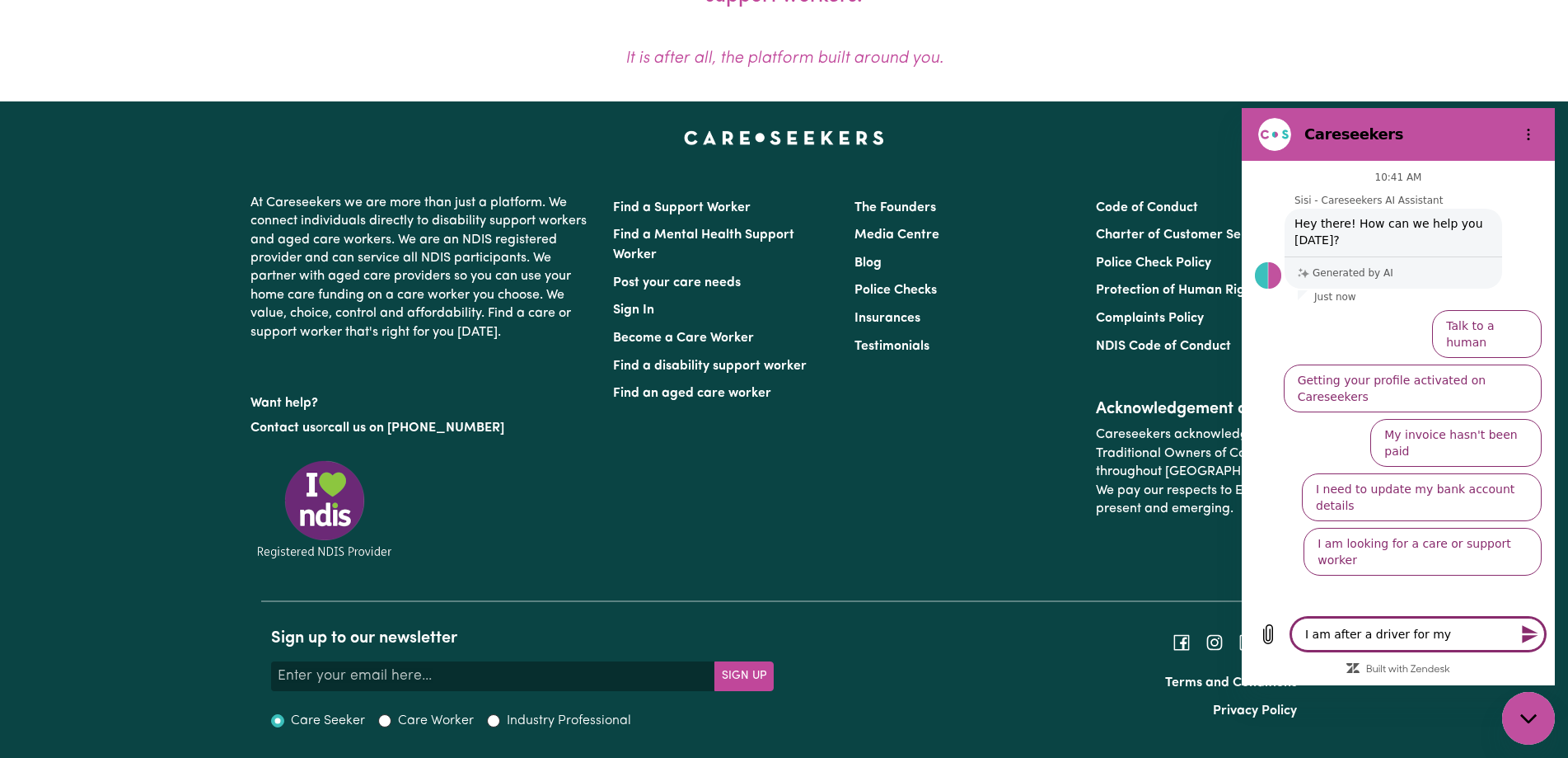
type textarea "x"
type textarea "I am after a driver for my mo"
type textarea "x"
type textarea "I am after a driver for my mot"
type textarea "x"
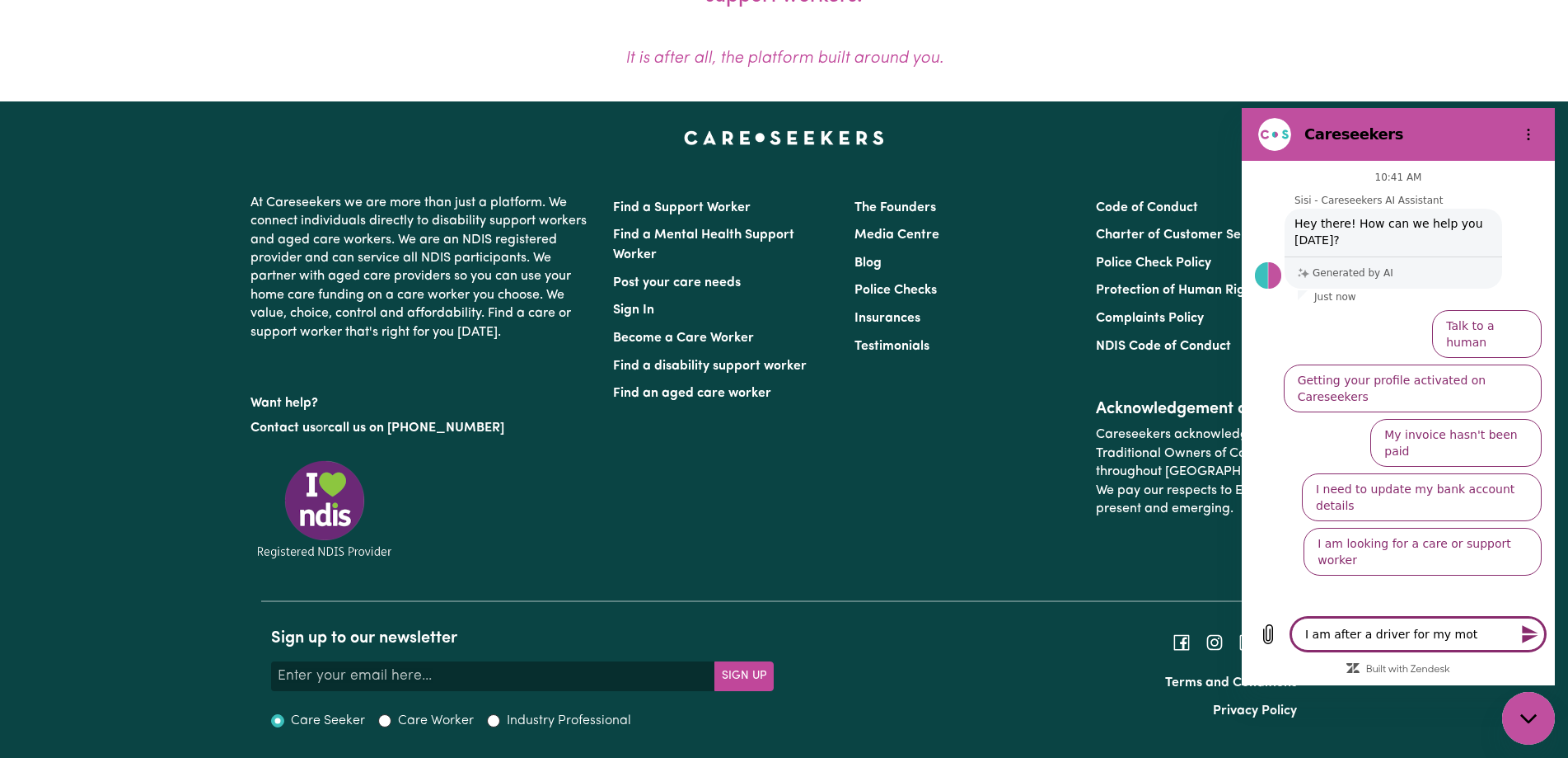
type textarea "I am after a driver for my moth"
type textarea "x"
type textarea "I am after a driver for my mothe"
type textarea "x"
type textarea "I am after a driver for my mother"
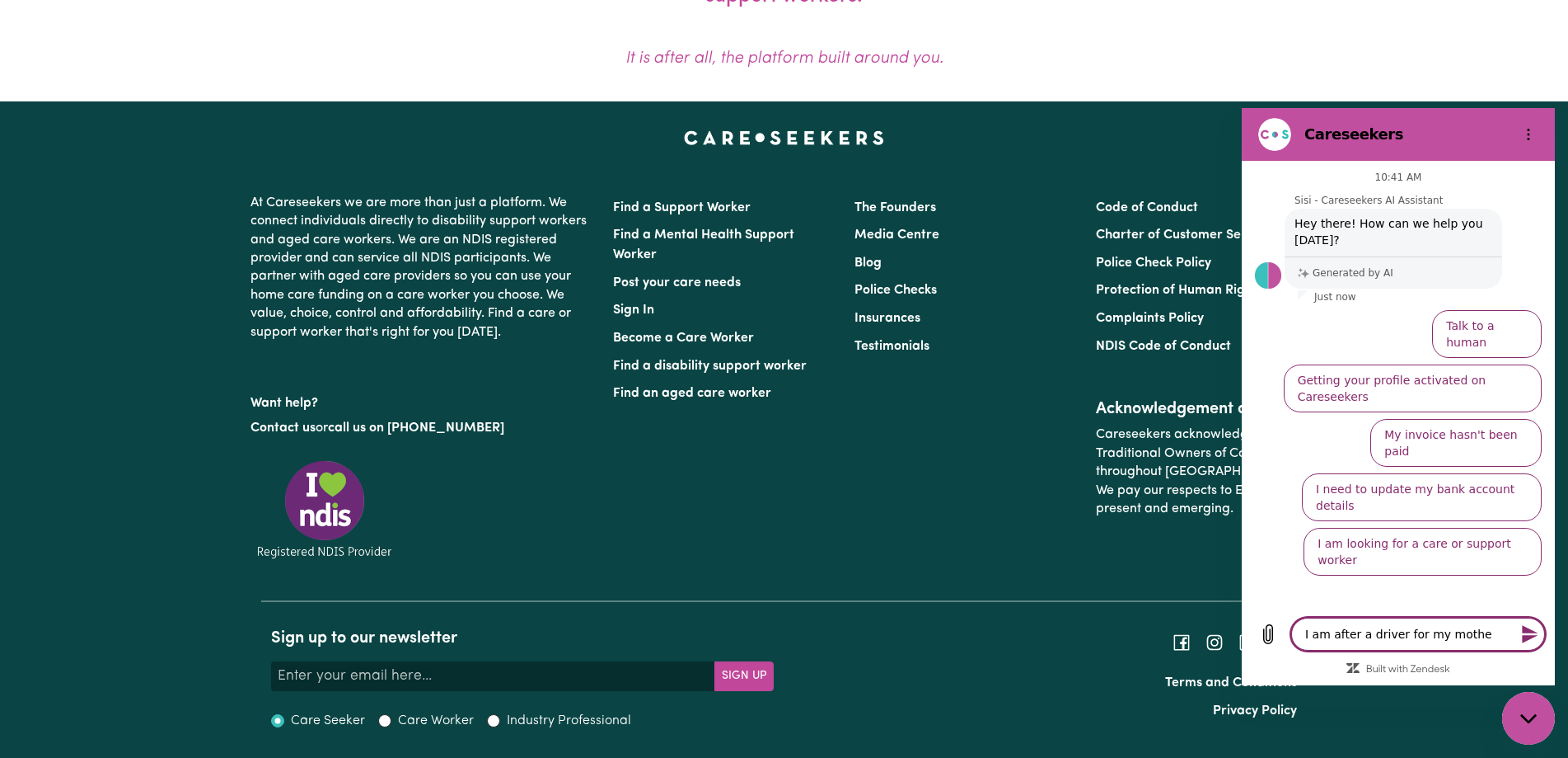
type textarea "x"
type textarea "I am after a driver for my mother"
type textarea "x"
type textarea "I am after a driver for my mother i"
type textarea "x"
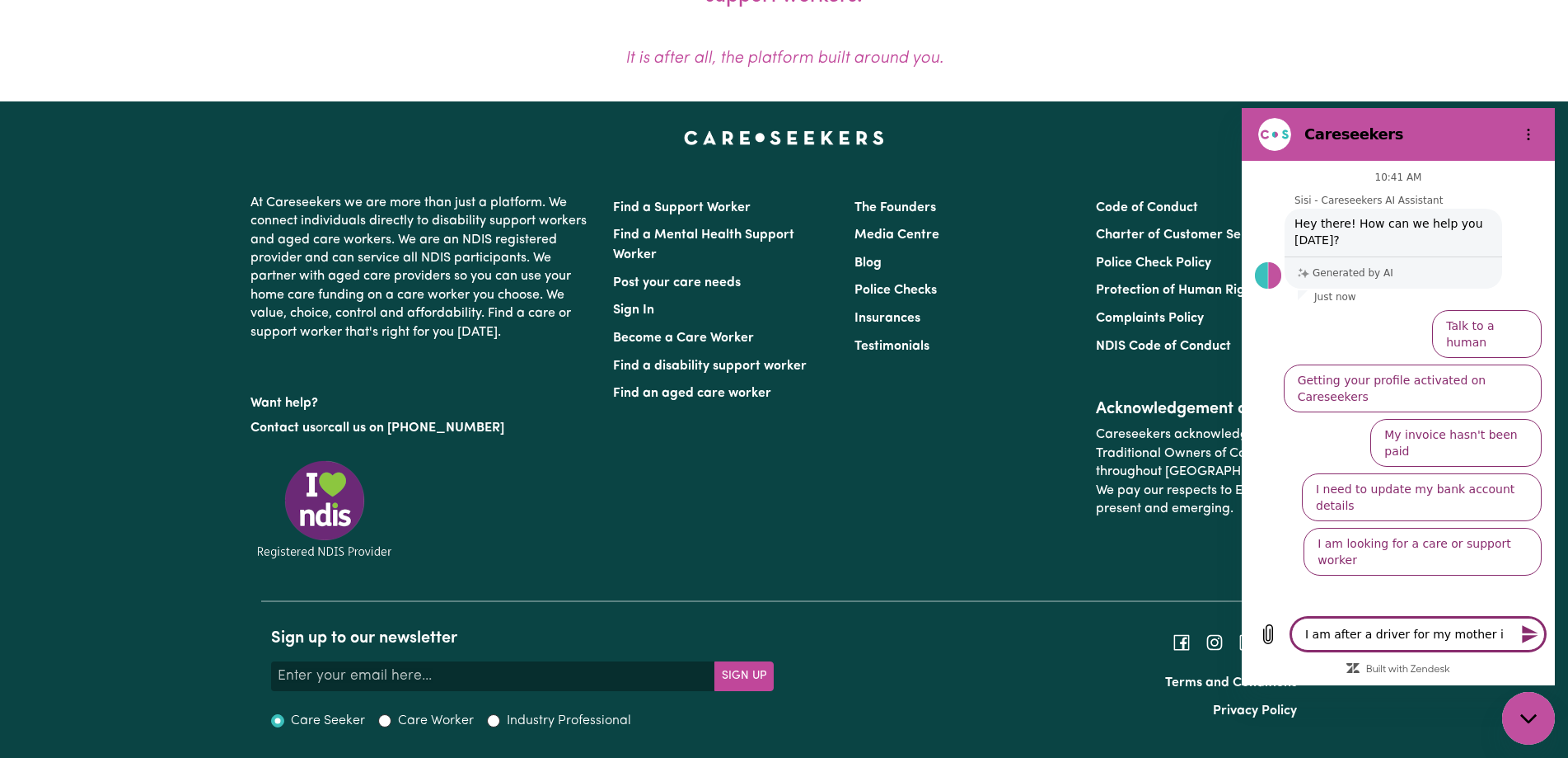
type textarea "I am after a driver for my mother in"
type textarea "x"
type textarea "I am after a driver for my mother in"
type textarea "x"
type textarea "I am after a driver for my mother in a"
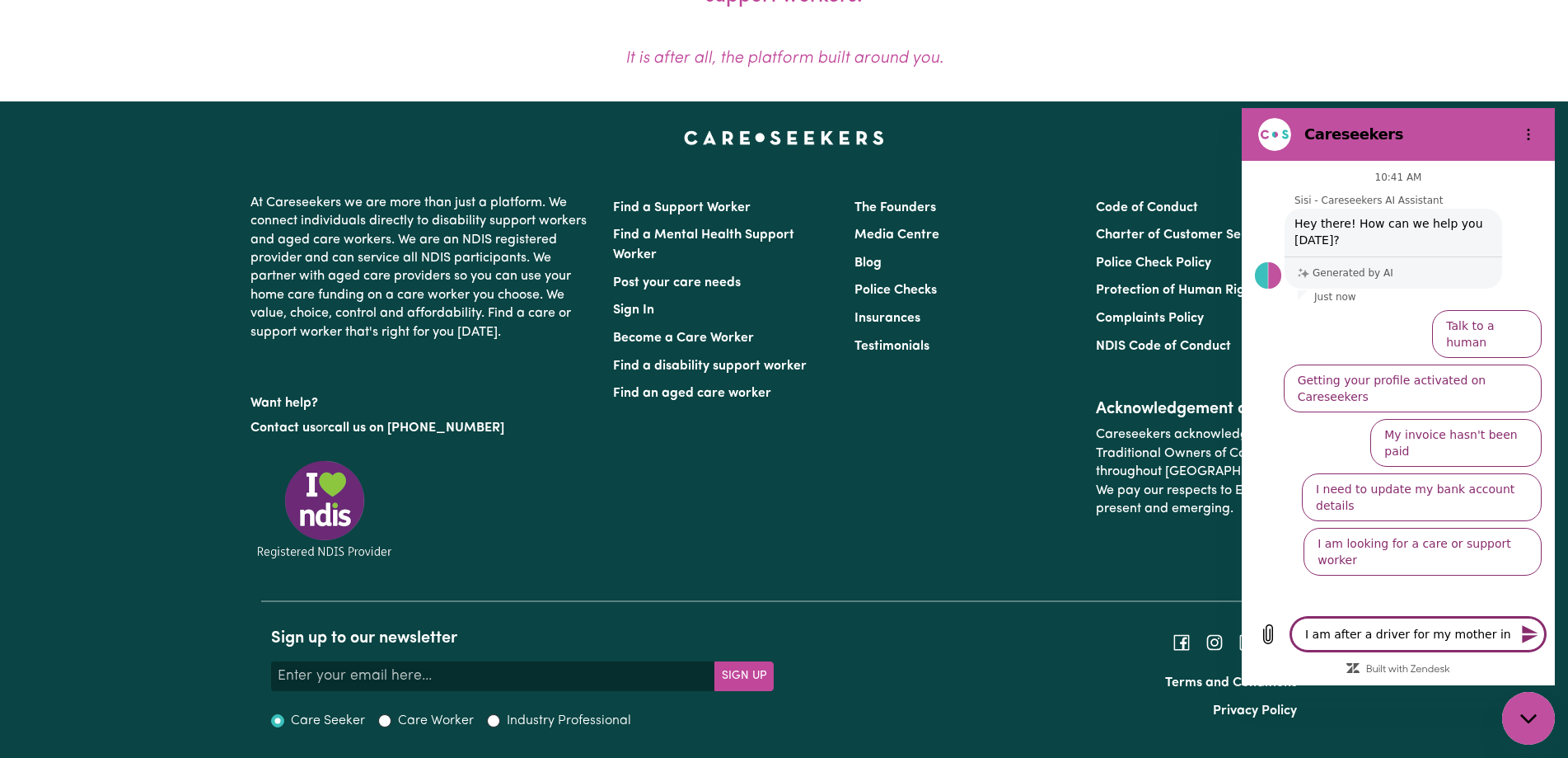
type textarea "x"
type textarea "I am after a driver for my mother in a"
type textarea "x"
type textarea "I am after a driver for my mother in a w"
type textarea "x"
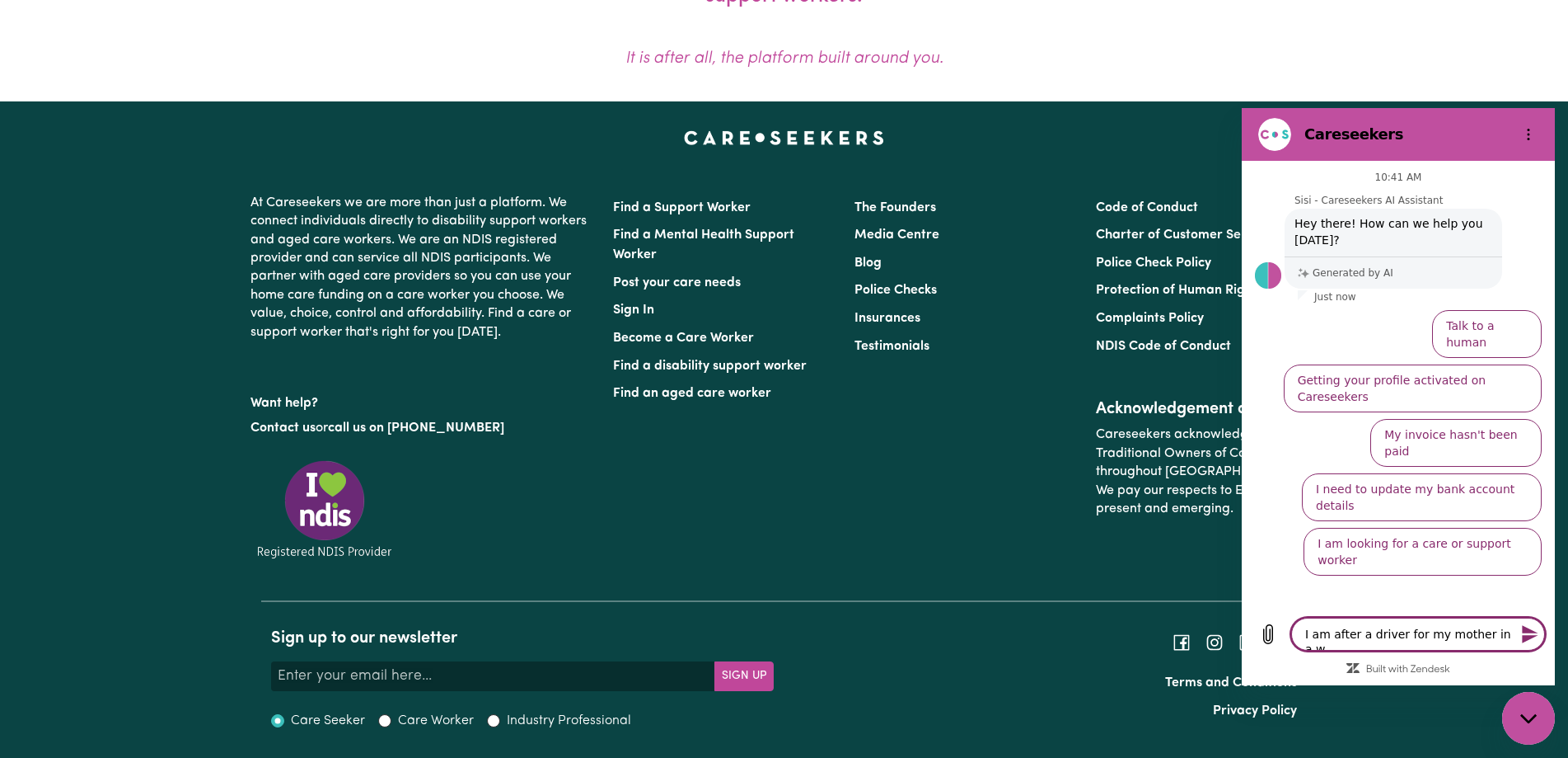
type textarea "I am after a driver for my mother in a we"
type textarea "x"
type textarea "I am after a driver for my mother in a wee"
type textarea "x"
type textarea "I am after a driver for my mother in a week"
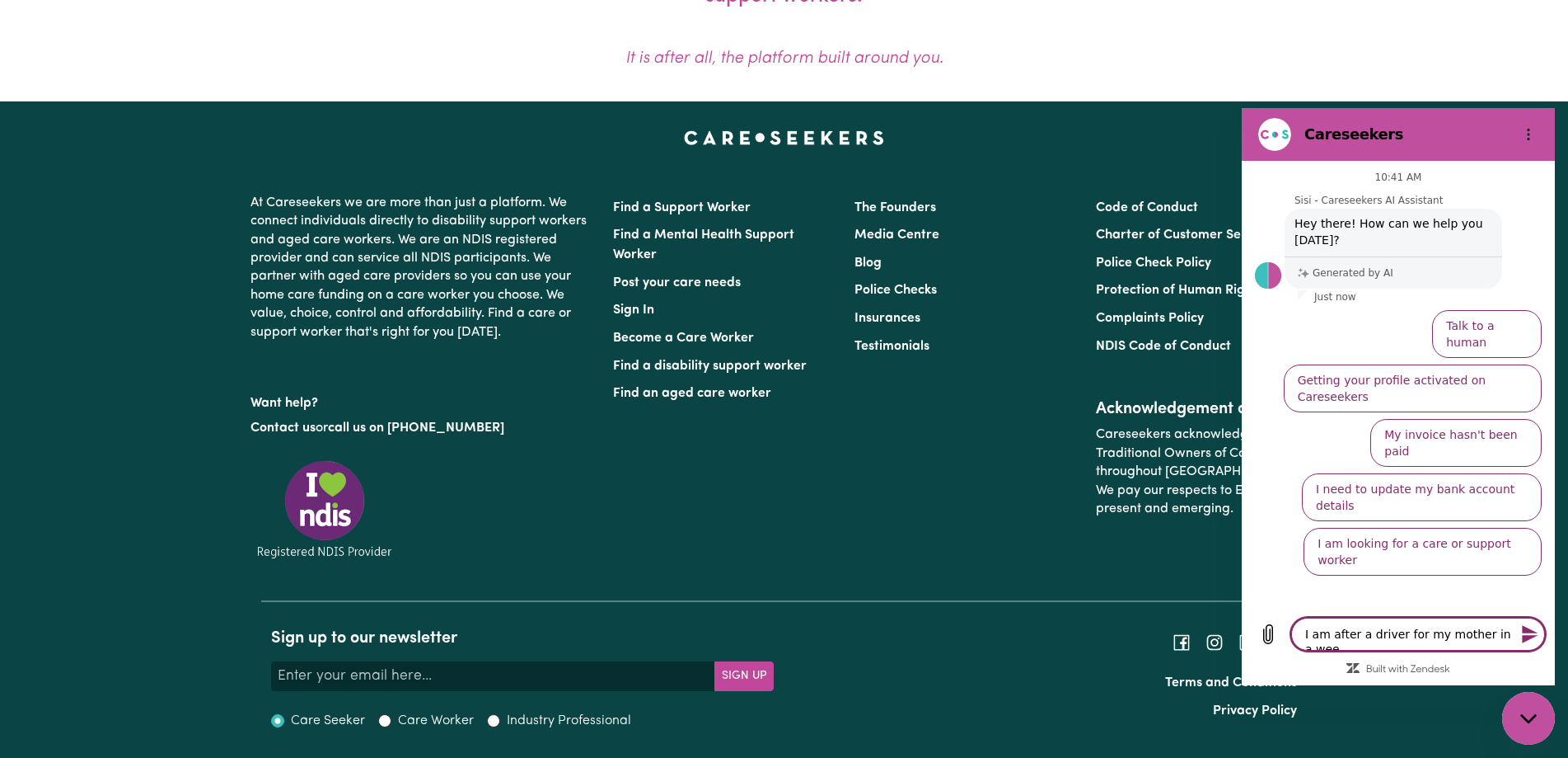
type textarea "x"
type textarea "I am after a driver for my mother in a week'"
type textarea "x"
type textarea "I am after a driver for my mother in a week's"
type textarea "x"
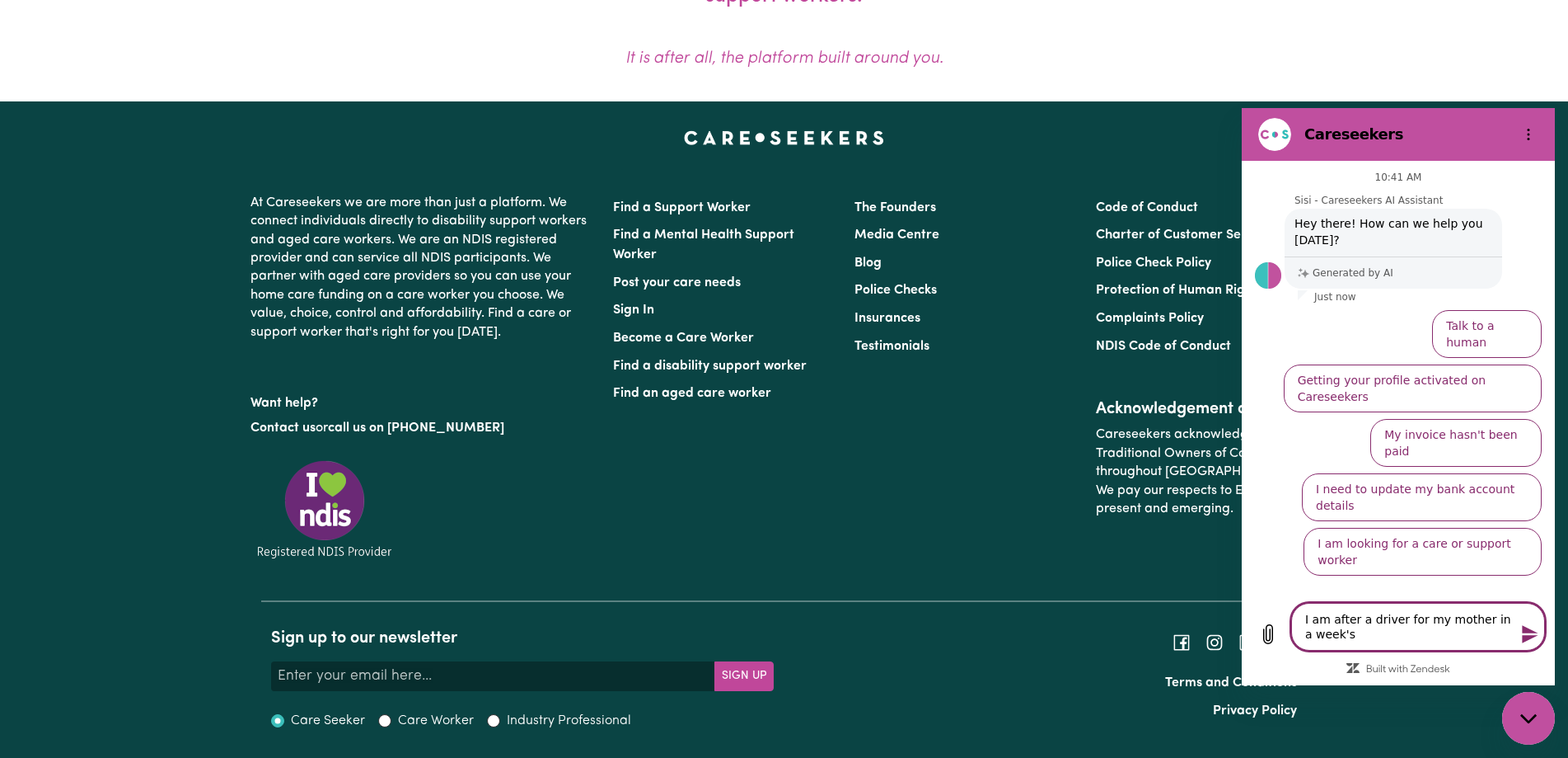
type textarea "I am after a driver for my mother in a week's"
type textarea "x"
type textarea "I am after a driver for my mother in a week's t"
type textarea "x"
type textarea "I am after a driver for my mother in a week's ti"
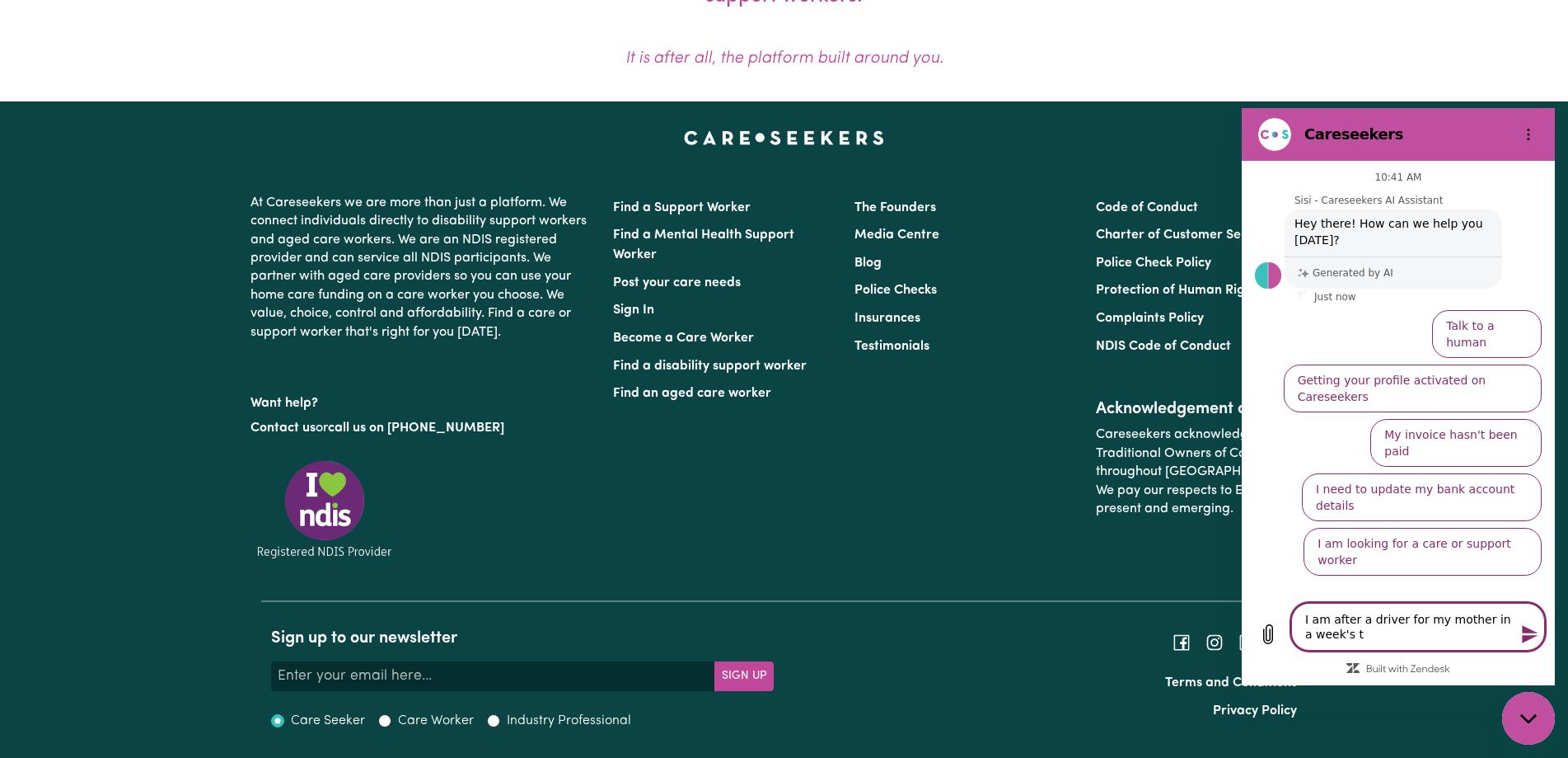
type textarea "x"
type textarea "I am after a driver for my mother in a week's [PERSON_NAME]"
type textarea "x"
type textarea "I am after a driver for my mother in a week's time"
type textarea "x"
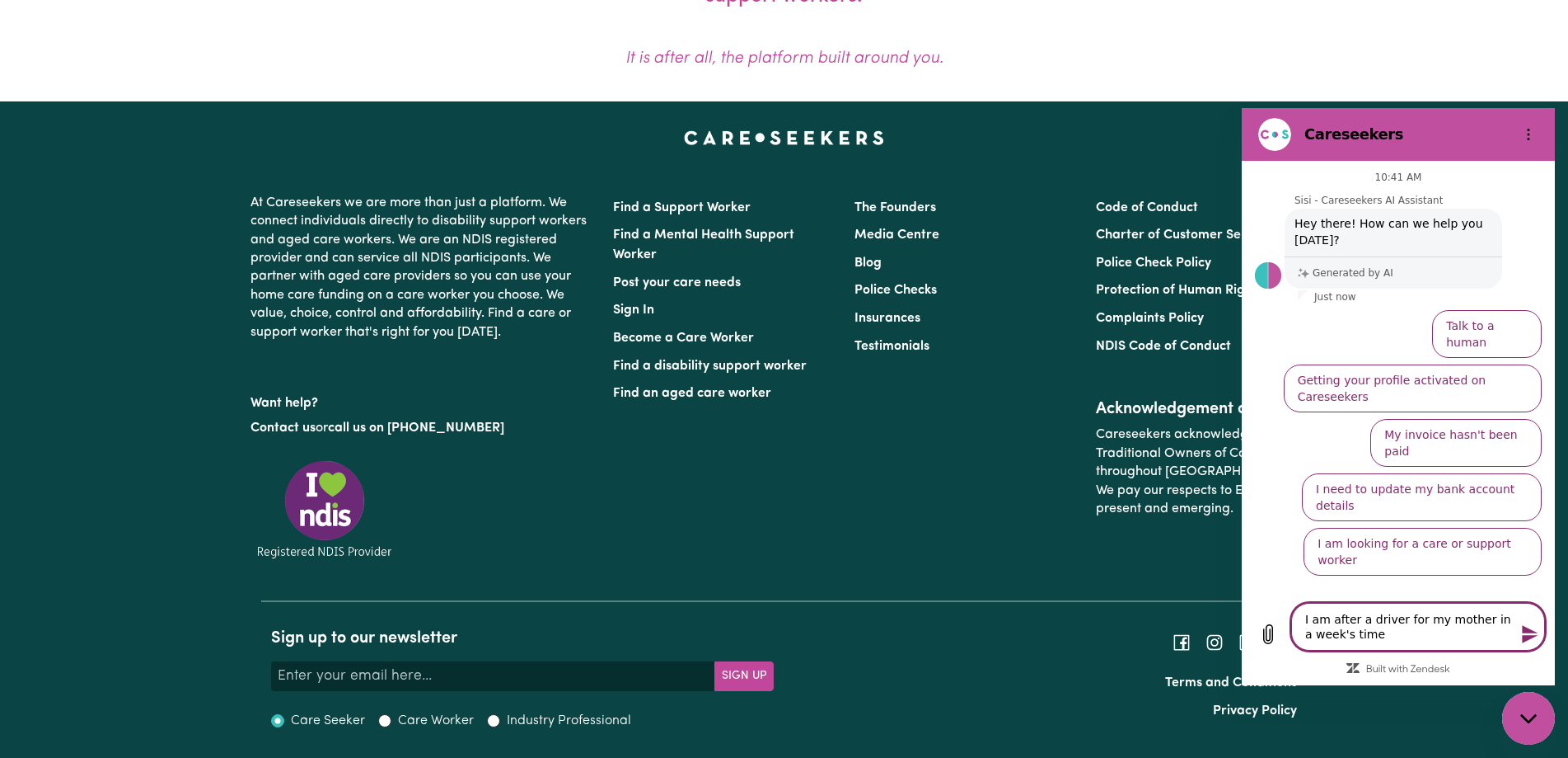
type textarea "I am after a driver for my mother in a week's time"
type textarea "x"
type textarea "I am after a driver for my mother in a week's time a"
type textarea "x"
type textarea "I am after a driver for my mother in a week's time at"
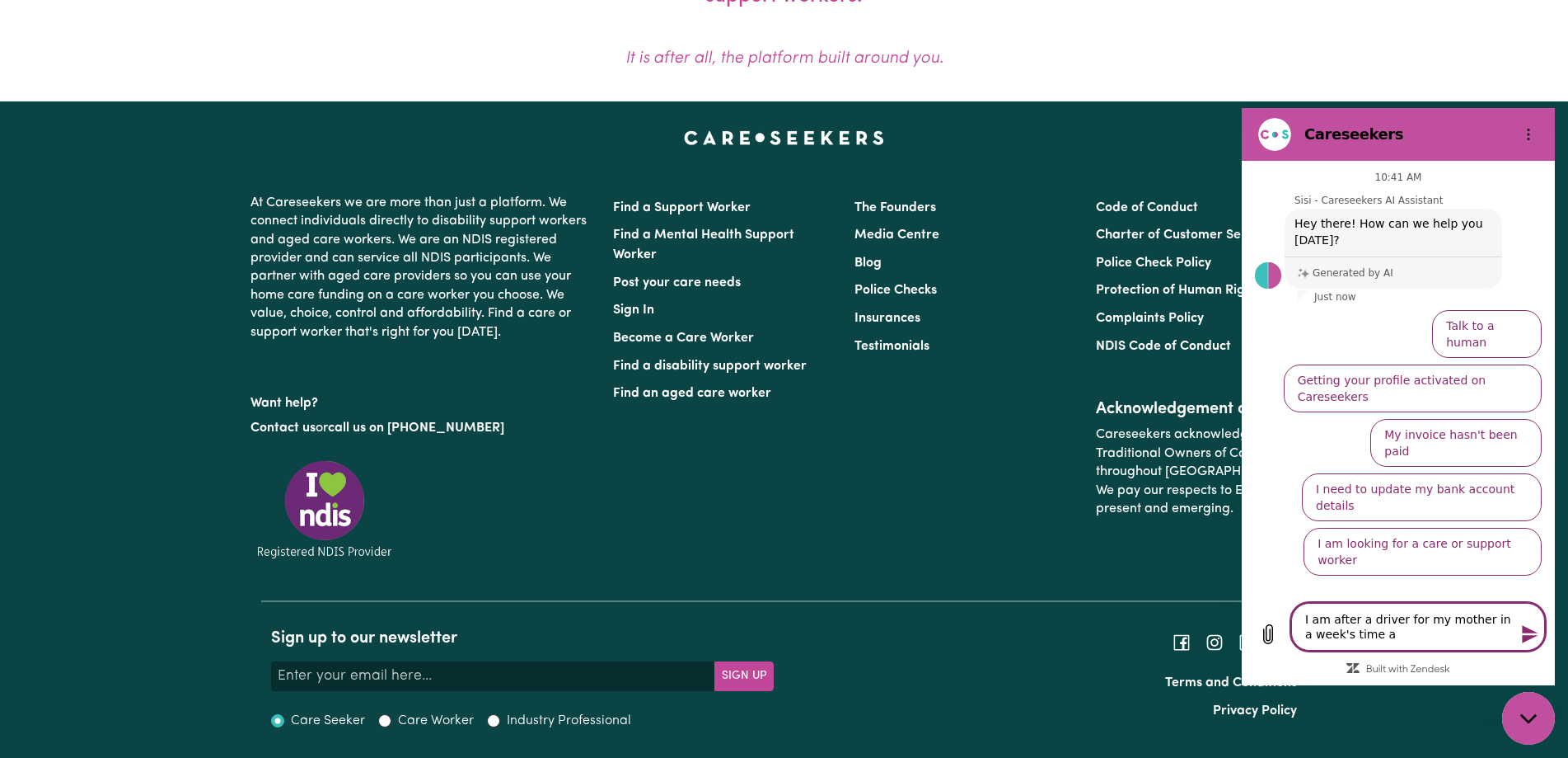
type textarea "x"
type textarea "I am after a driver for my mother in a week's time at"
type textarea "x"
type textarea "I am after a driver for my mother in a week's time at 9"
type textarea "x"
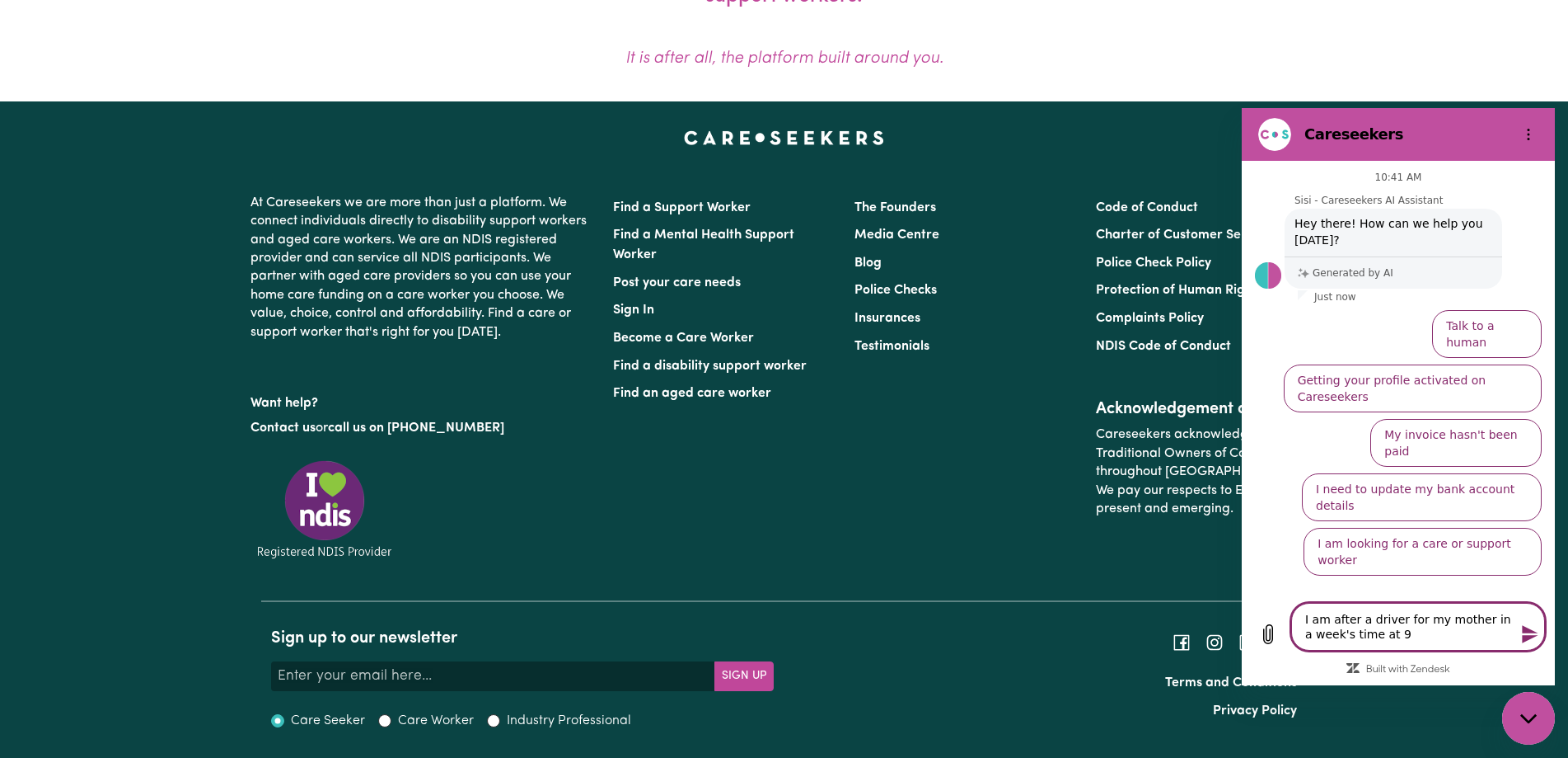
type textarea "I am after a driver for my mother in a week's time at 9."
type textarea "x"
type textarea "I am after a driver for my mother in a week's time at 9.0"
type textarea "x"
type textarea "I am after a driver for my mother in a week's time at 9.00"
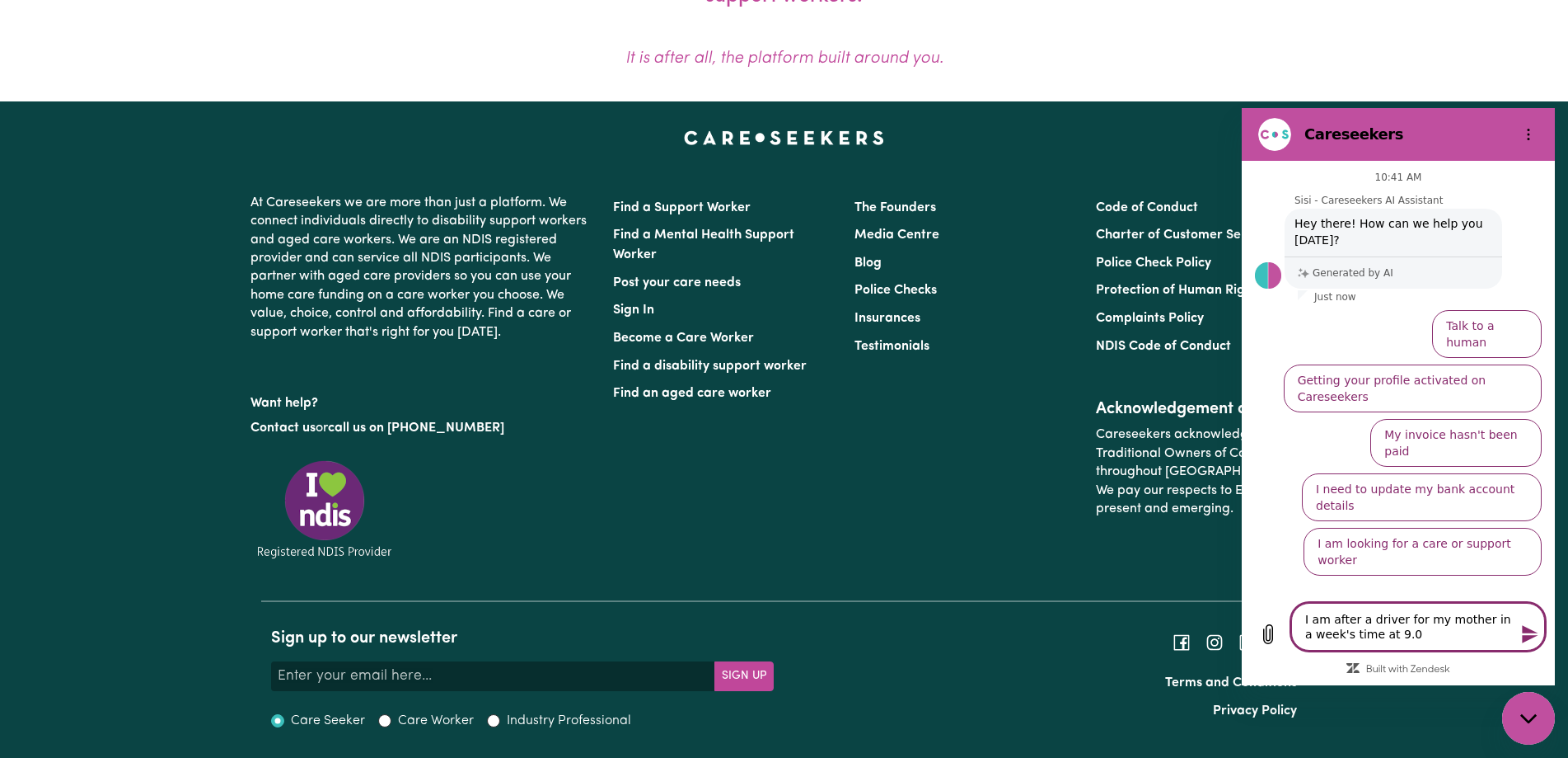
type textarea "x"
type textarea "I am after a driver for my mother in a week's time at 9.00p"
type textarea "x"
type textarea "I am after a driver for my mother in a week's time at 9.00pm"
type textarea "x"
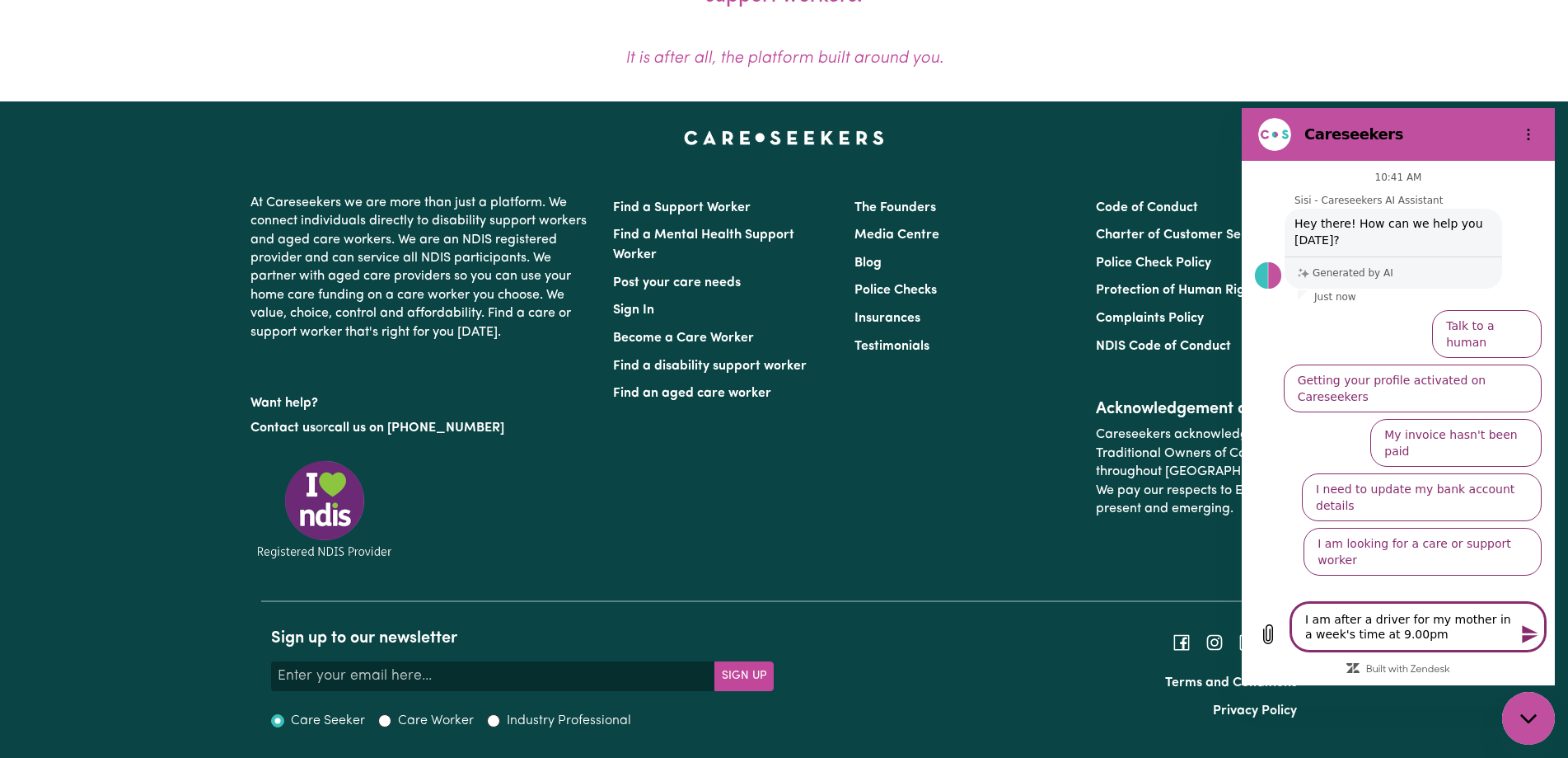
type textarea "I am after a driver for my mother in a week's time at 9.00pm"
type textarea "x"
type textarea "I am after a driver for my mother in a week's time at 9.00pm t"
type textarea "x"
type textarea "I am after a driver for my mother in a week's time at 9.00pm to"
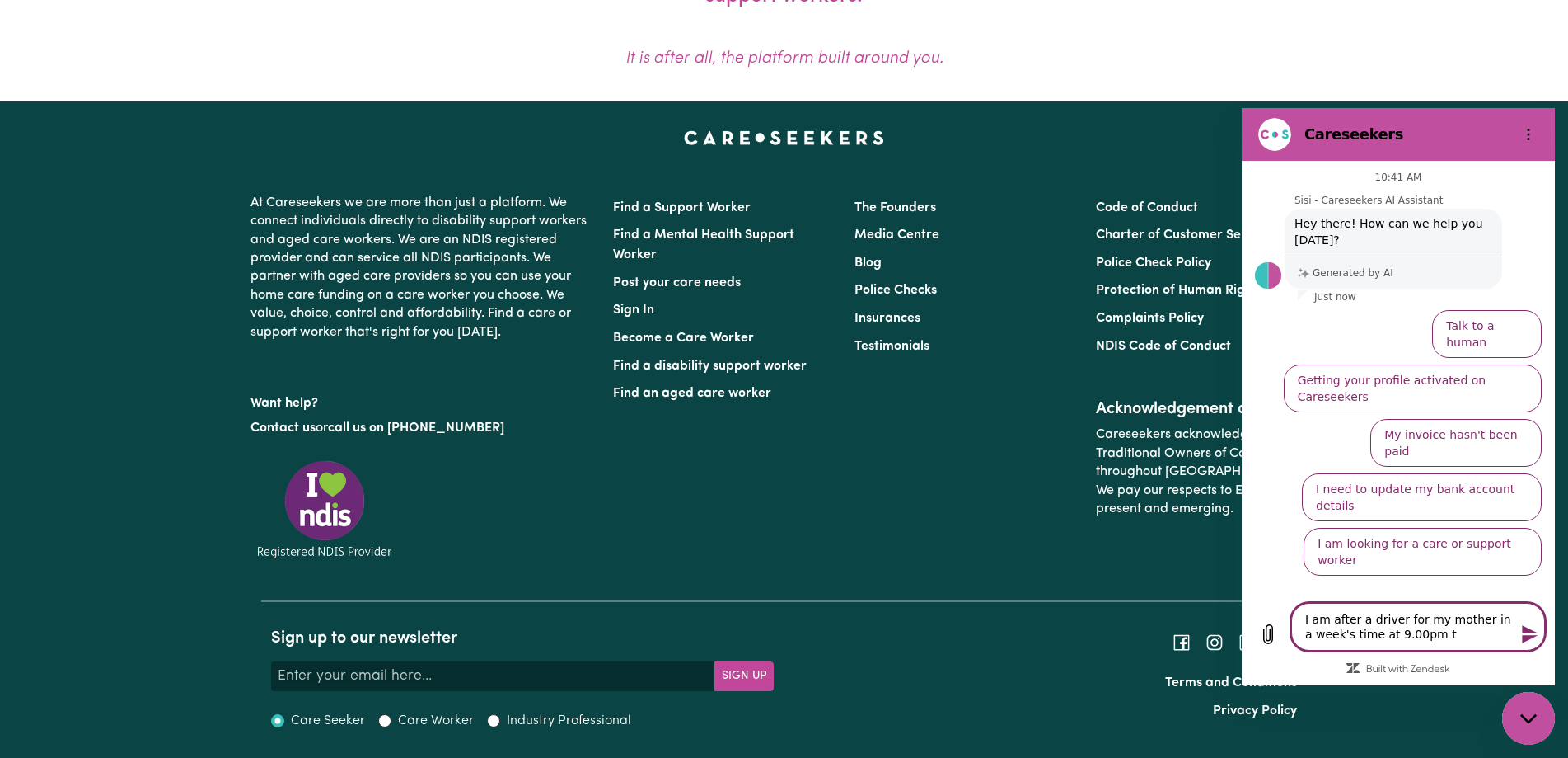
type textarea "x"
type textarea "I am after a driver for my mother in a week's time at 9.00pm to"
type textarea "x"
type textarea "I am after a driver for my mother in a week's time at 9.00pm to t"
type textarea "x"
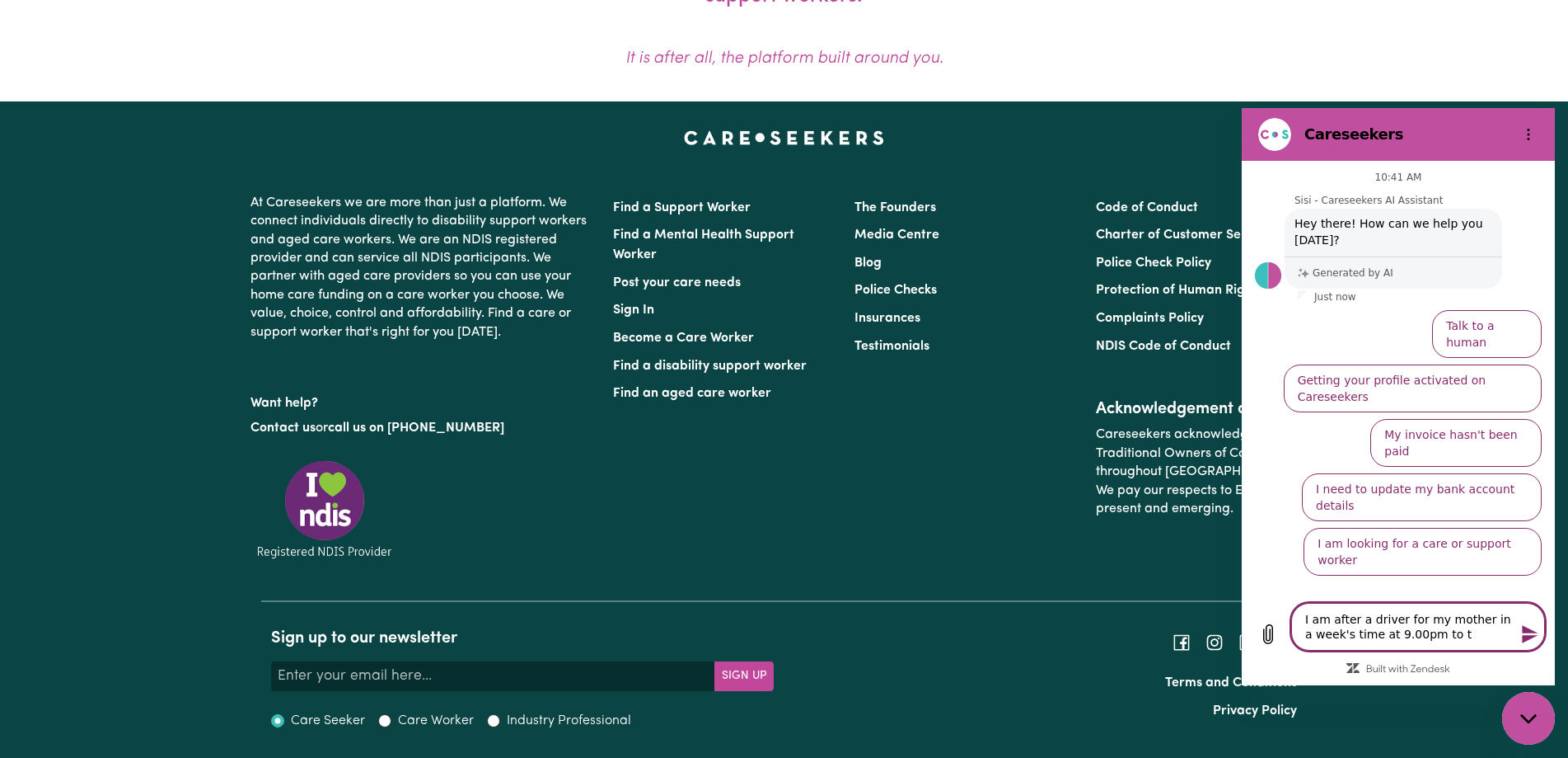
type textarea "I am after a driver for my mother in a week's time at 9.00pm to ta"
type textarea "x"
type textarea "I am after a driver for my mother in a week's time at 9.00pm to [PERSON_NAME]"
type textarea "x"
type textarea "I am after a driver for my mother in a week's time at 9.00pm to take"
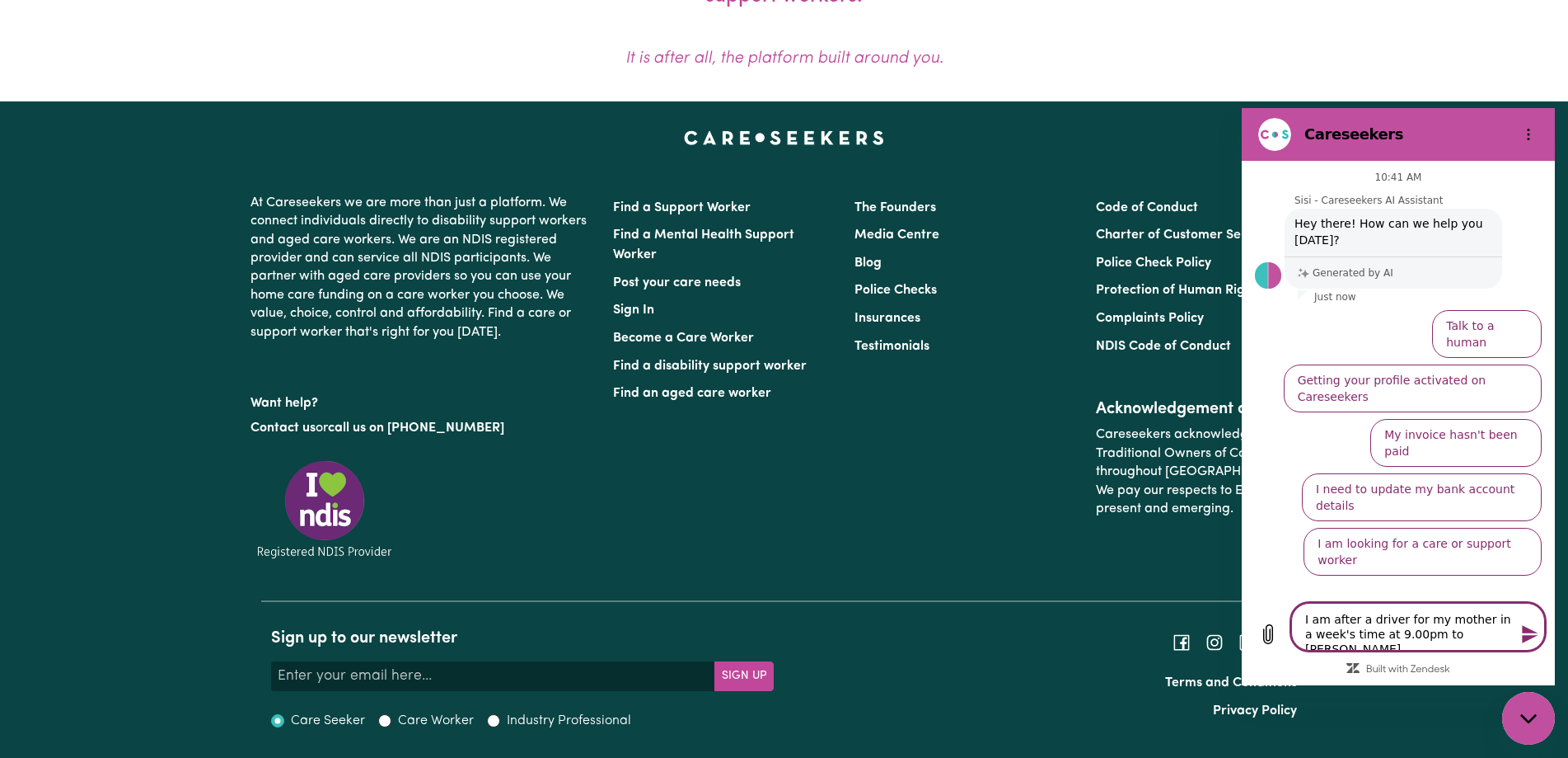
type textarea "x"
type textarea "I am after a driver for my mother in a week's time at 9.00pm to take"
type textarea "x"
type textarea "I am after a driver for my mother in a week's time at 9.00pm to take b"
type textarea "x"
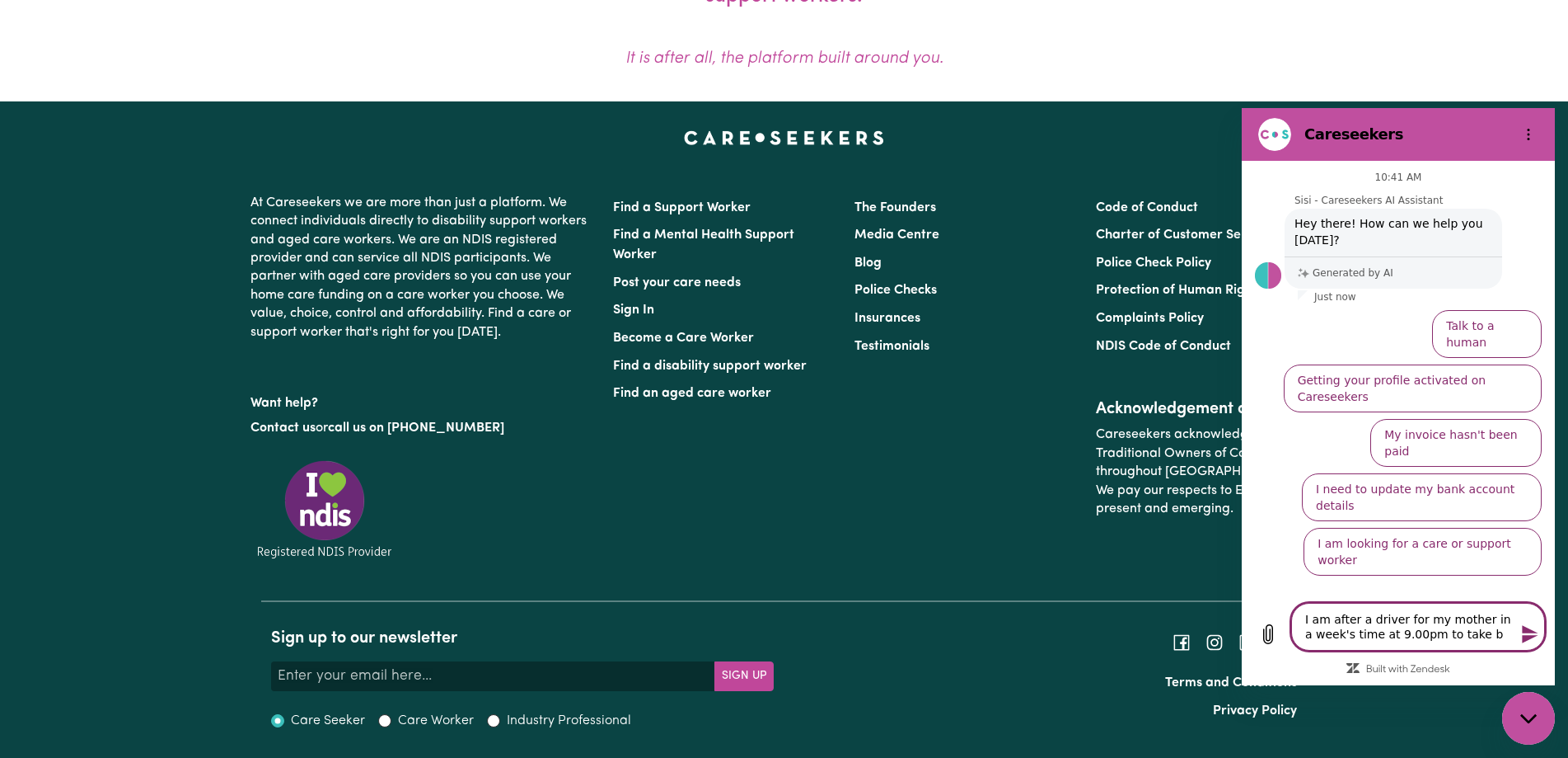
type textarea "I am after a driver for my mother in a week's time at 9.00pm to take ba"
type textarea "x"
type textarea "I am after a driver for my mother in a week's time at 9.00pm to take bac"
type textarea "x"
type textarea "I am after a driver for my mother in a week's time at 9.00pm to take back"
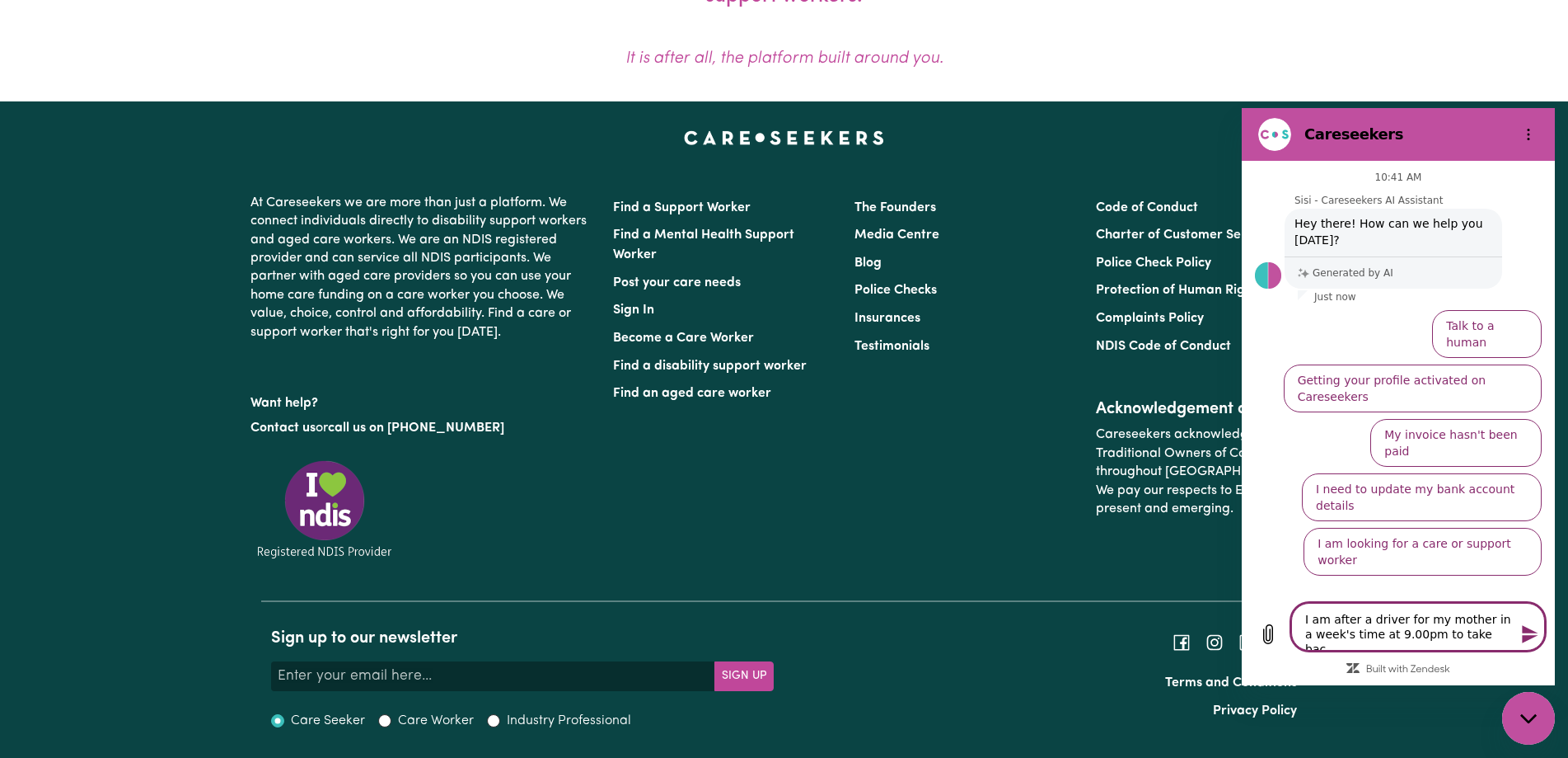
type textarea "x"
type textarea "I am after a driver for my mother in a week's time at 9.00pm to take back"
type textarea "x"
type textarea "I am after a driver for my mother in a week's time at 9.00pm to take back t"
type textarea "x"
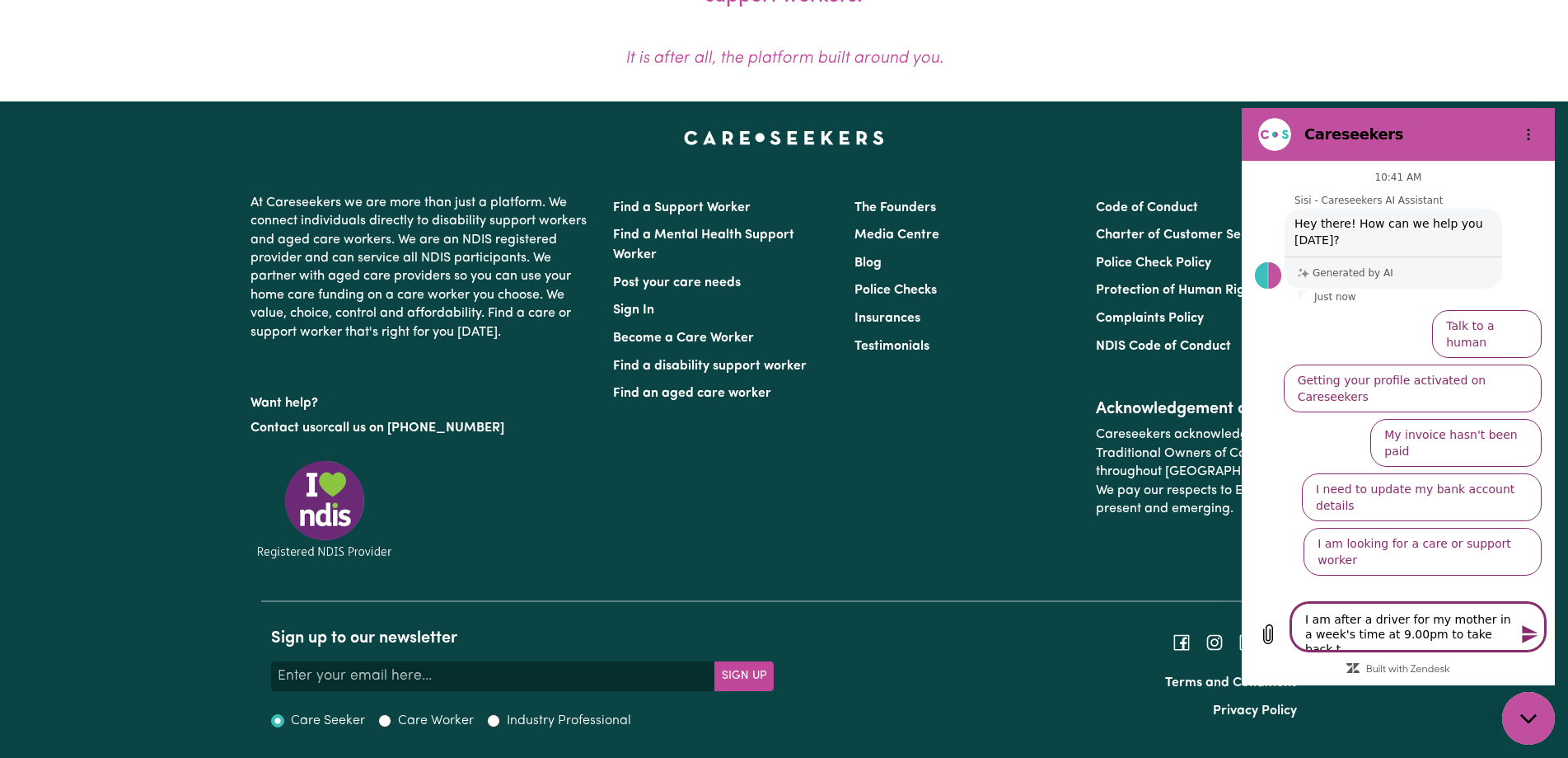
type textarea "I am after a driver for my mother in a week's time at 9.00pm to take back to"
type textarea "x"
type textarea "I am after a driver for my mother in a week's time at 9.00pm to take back to"
type textarea "x"
type textarea "I am after a driver for my mother in a week's time at 9.00pm to take back to n"
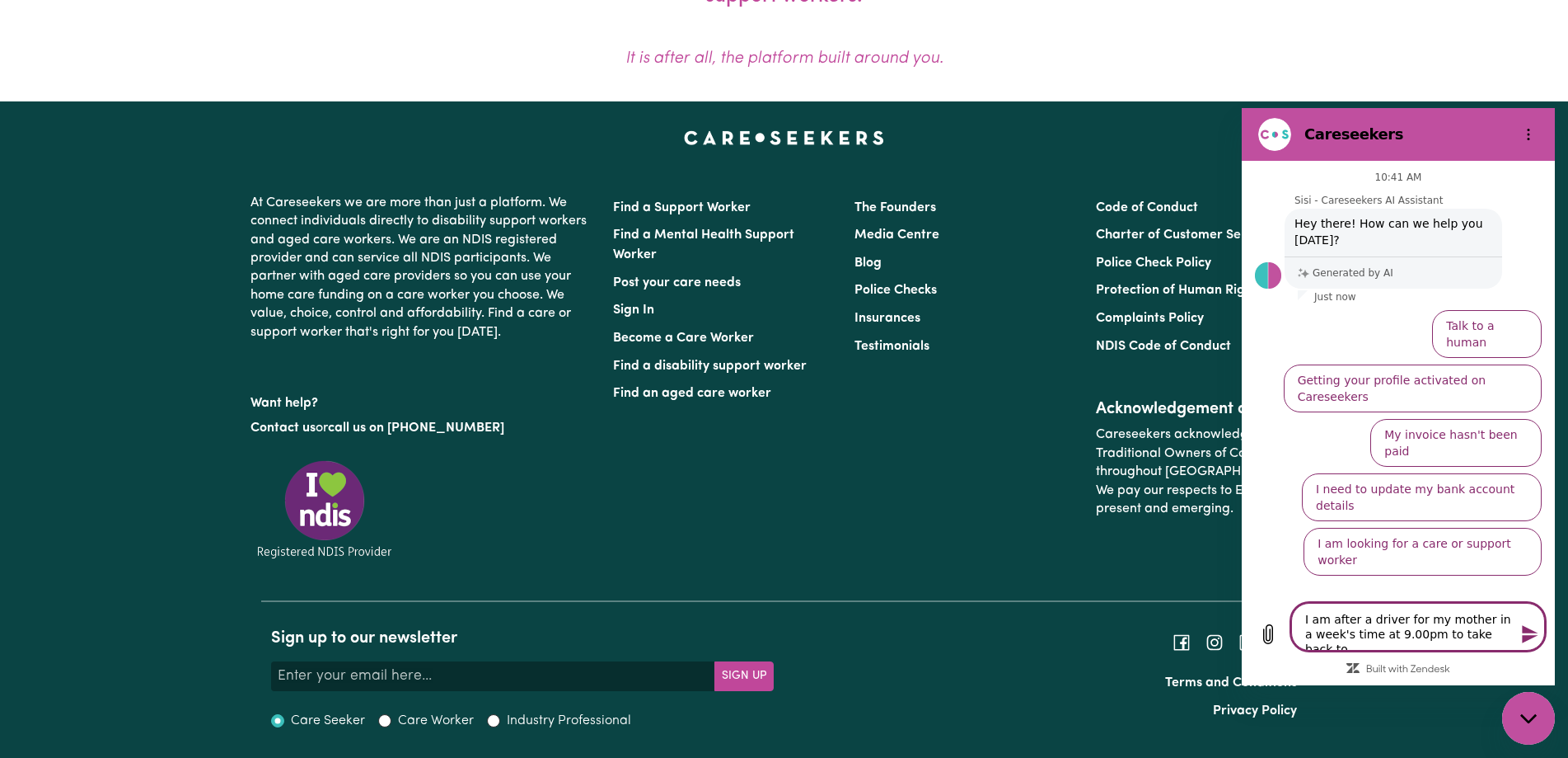
type textarea "x"
type textarea "I am after a driver for my mother in a week's time at 9.00pm to take back to nu"
type textarea "x"
type textarea "I am after a driver for my mother in a week's time at 9.00pm to take back to nur"
type textarea "x"
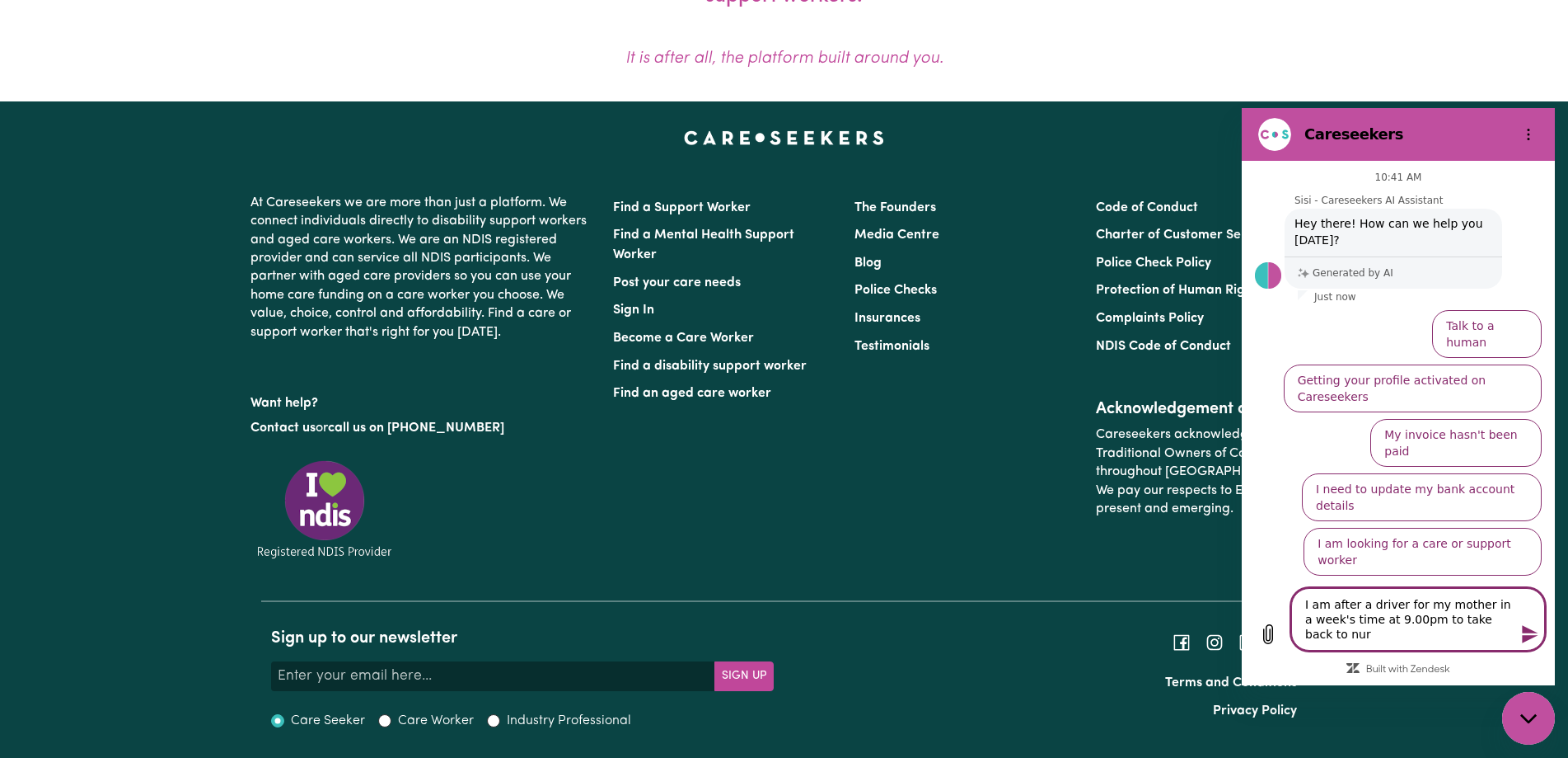
type textarea "I am after a driver for my mother in a week's time at 9.00pm to take back to nu…"
type textarea "x"
type textarea "I am after a driver for my mother in a week's time at 9.00pm to take back to [G…"
type textarea "x"
type textarea "I am after a driver for my mother in a week's time at 9.00pm to take back to [G…"
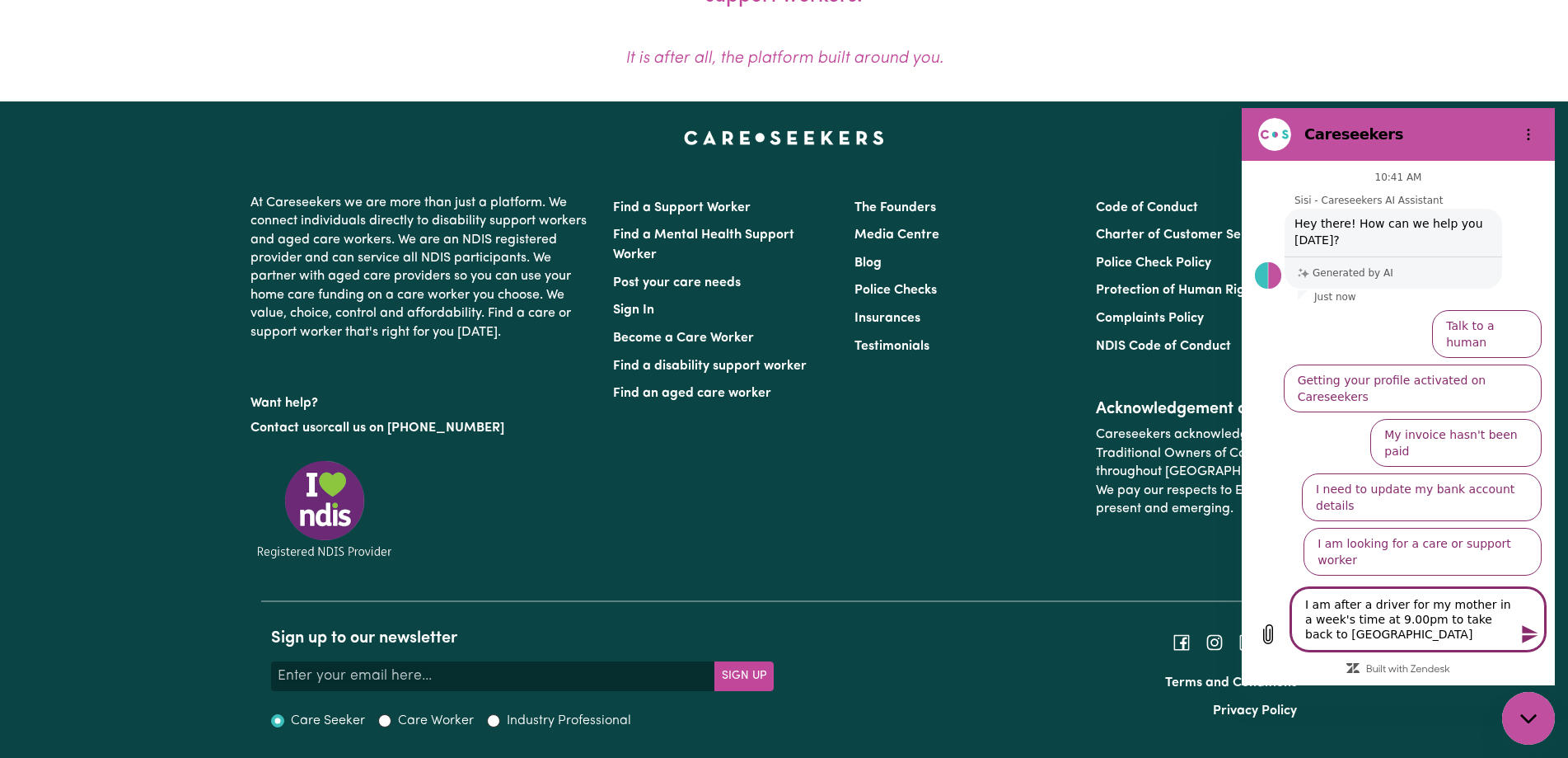
type textarea "x"
type textarea "I am after a driver for my mother in a week's time at 9.00pm to take back to nu…"
type textarea "x"
type textarea "I am after a driver for my mother in a week's time at 9.00pm to take back to nu…"
type textarea "x"
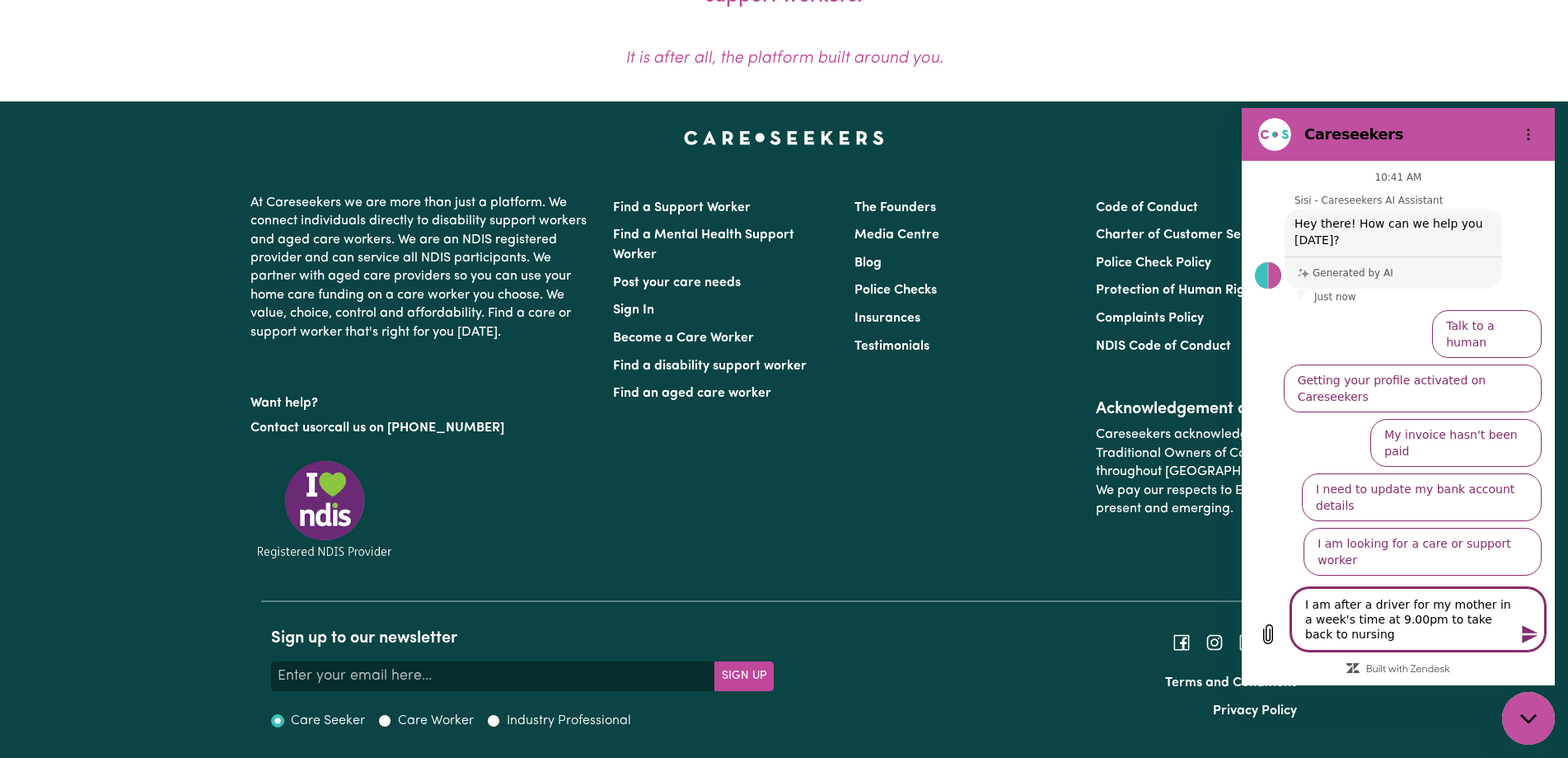
type textarea "I am after a driver for my mother in a week's time at 9.00pm to take back to nu…"
type textarea "x"
type textarea "I am after a driver for my mother in a week's time at 9.00pm to take back to nu…"
type textarea "x"
type textarea "I am after a driver for my mother in a week's time at 9.00pm to take back to nu…"
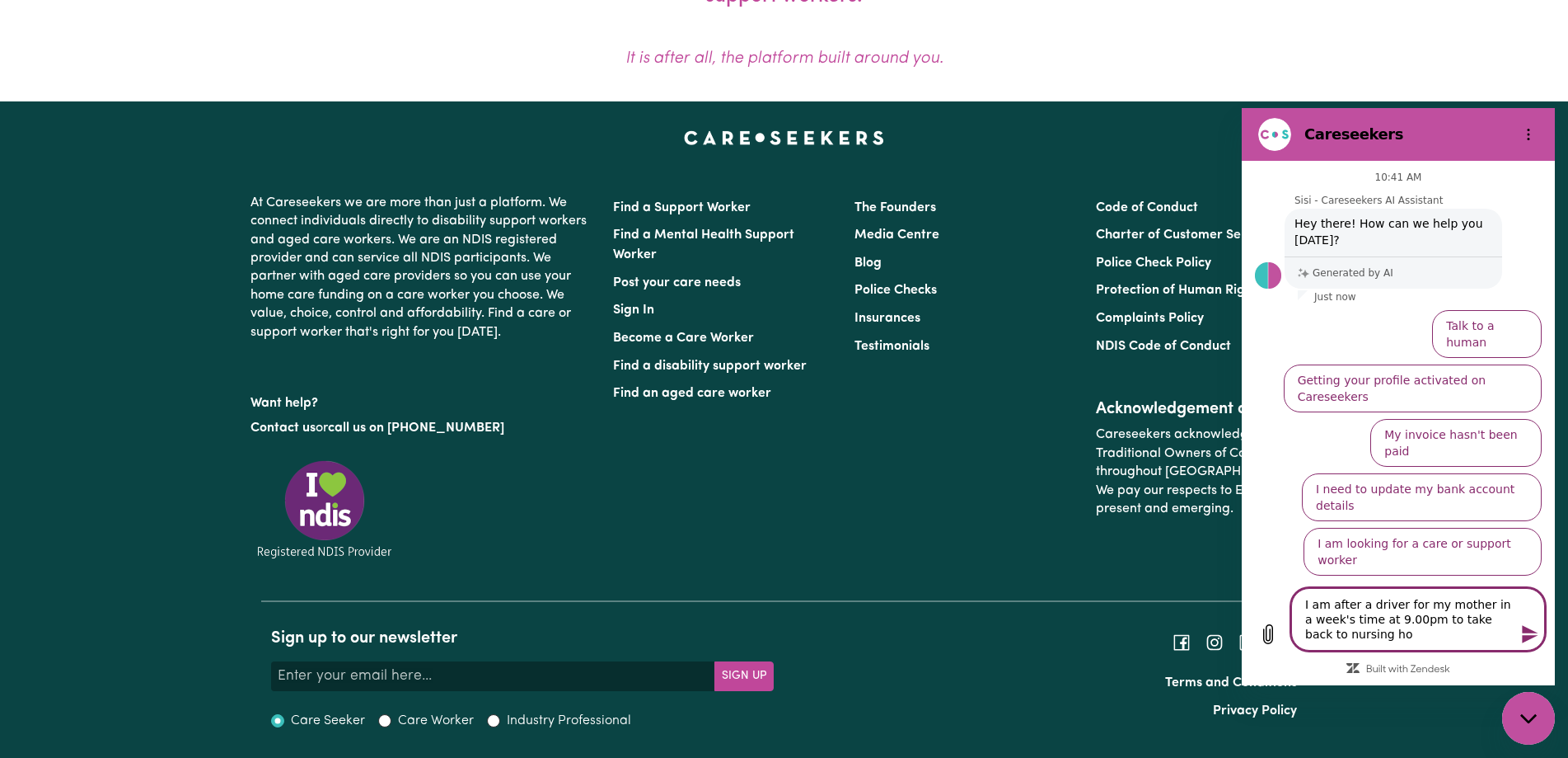
type textarea "x"
type textarea "I am after a driver for my mother in a week's time at 9.00pm to take back to nu…"
type textarea "x"
type textarea "I am after a driver for my mother in a week's time at 9.00pm to take back to nu…"
type textarea "x"
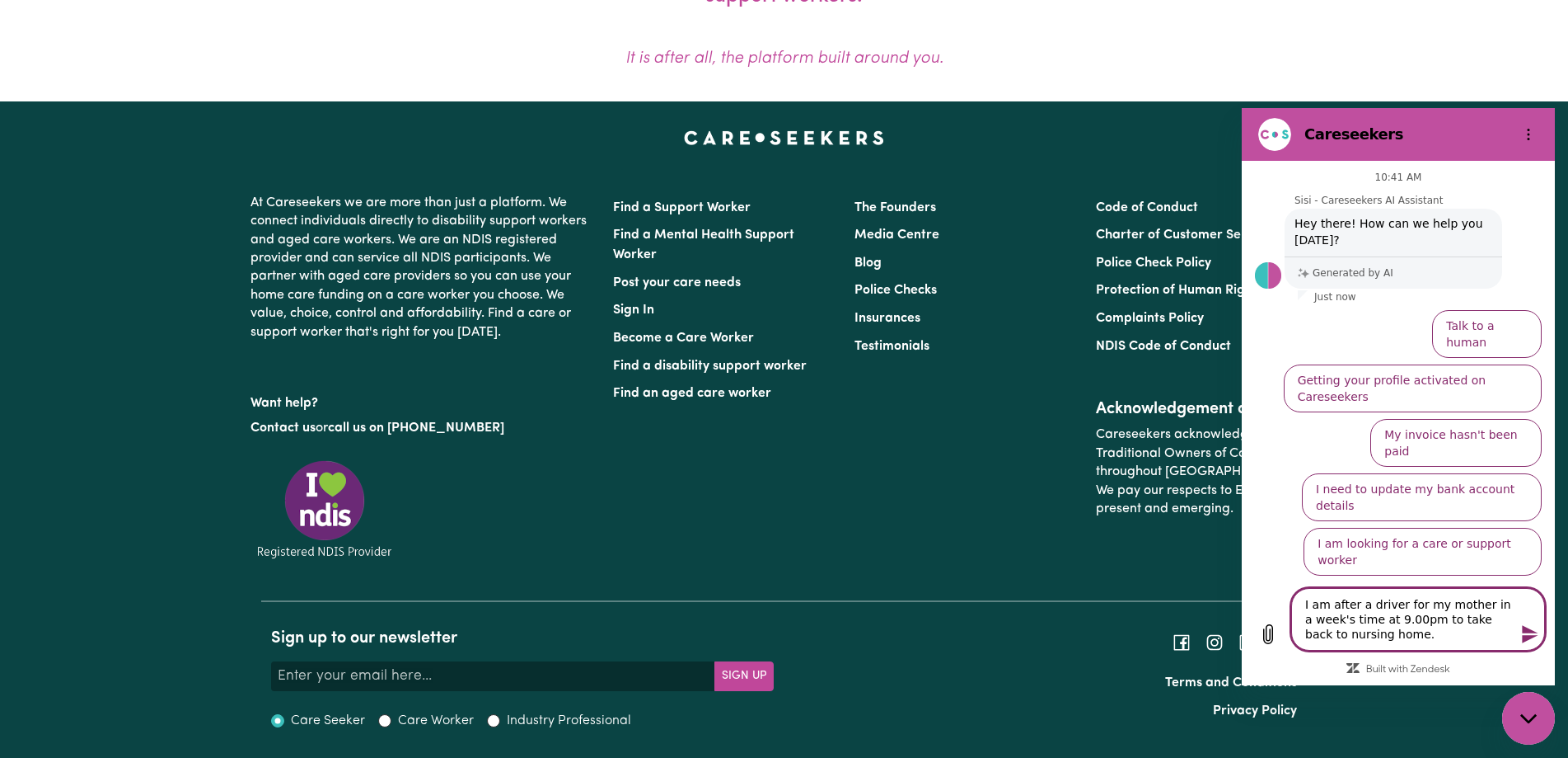
type textarea "I am after a driver for my mother in a week's time at 9.00pm to take back to nu…"
type textarea "x"
type textarea "I am after a driver for my mother in a week's time at 9.00pm to take back to nu…"
type textarea "x"
type textarea "I am after a driver for my mother in a week's time at 9.00pm to take back to nu…"
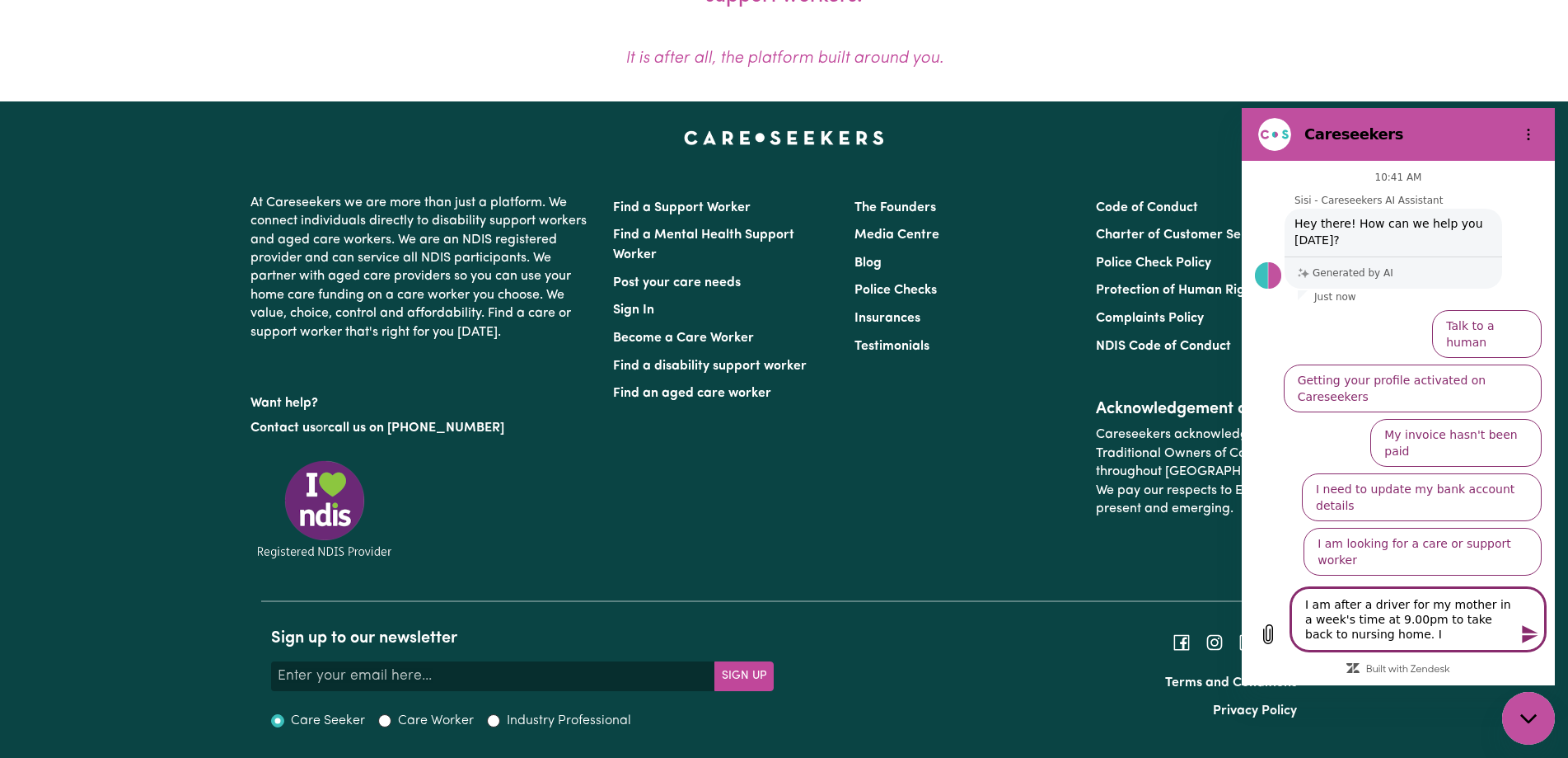
type textarea "x"
type textarea "I am after a driver for my mother in a week's time at 9.00pm to take back to nu…"
type textarea "x"
type textarea "I am after a driver for my mother in a week's time at 9.00pm to take back to nu…"
type textarea "x"
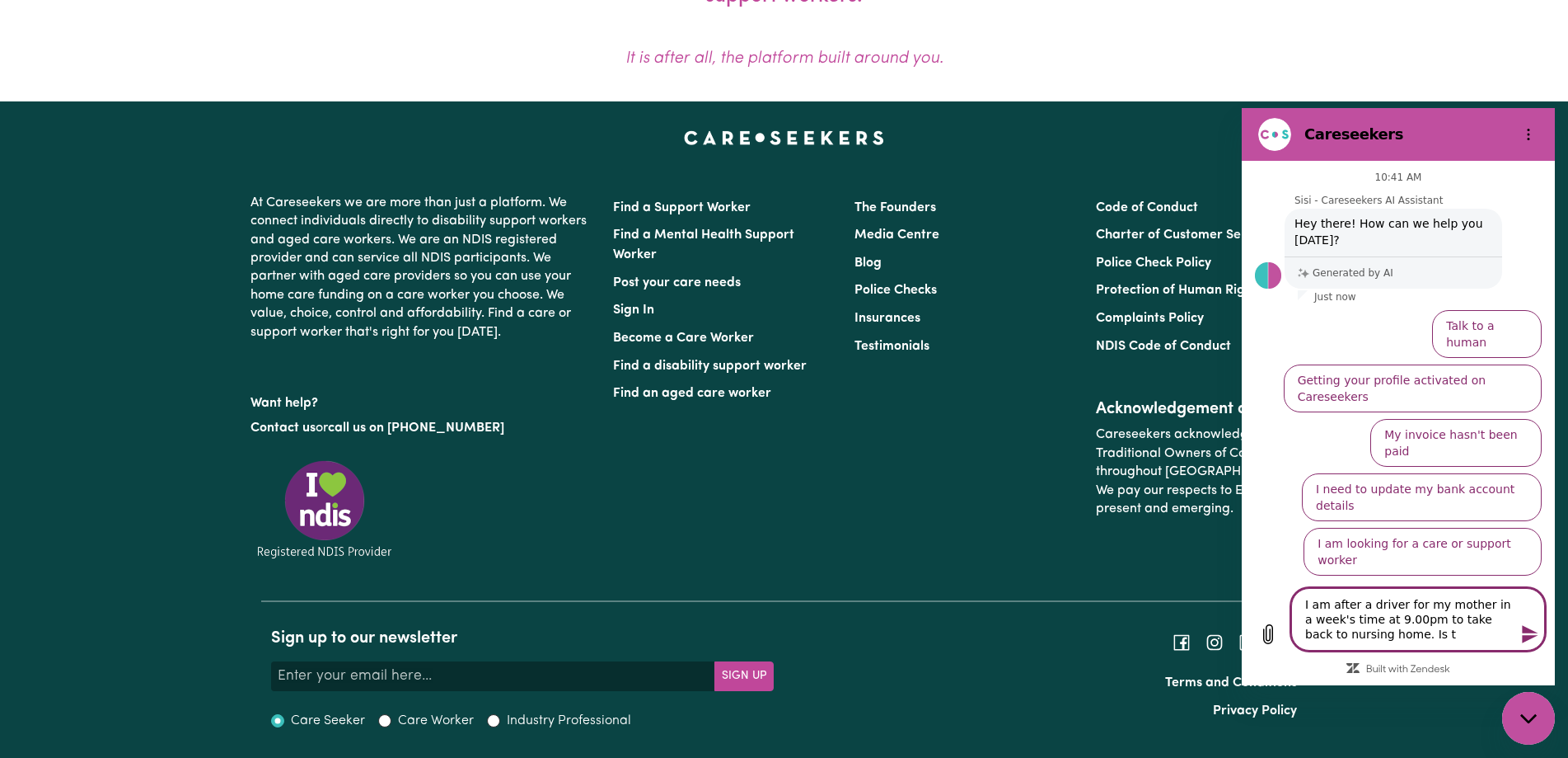
type textarea "I am after a driver for my mother in a week's time at 9.00pm to take back to nu…"
type textarea "x"
type textarea "I am after a driver for my mother in a week's time at 9.00pm to take back to nu…"
type textarea "x"
type textarea "I am after a driver for my mother in a week's time at 9.00pm to take back to nu…"
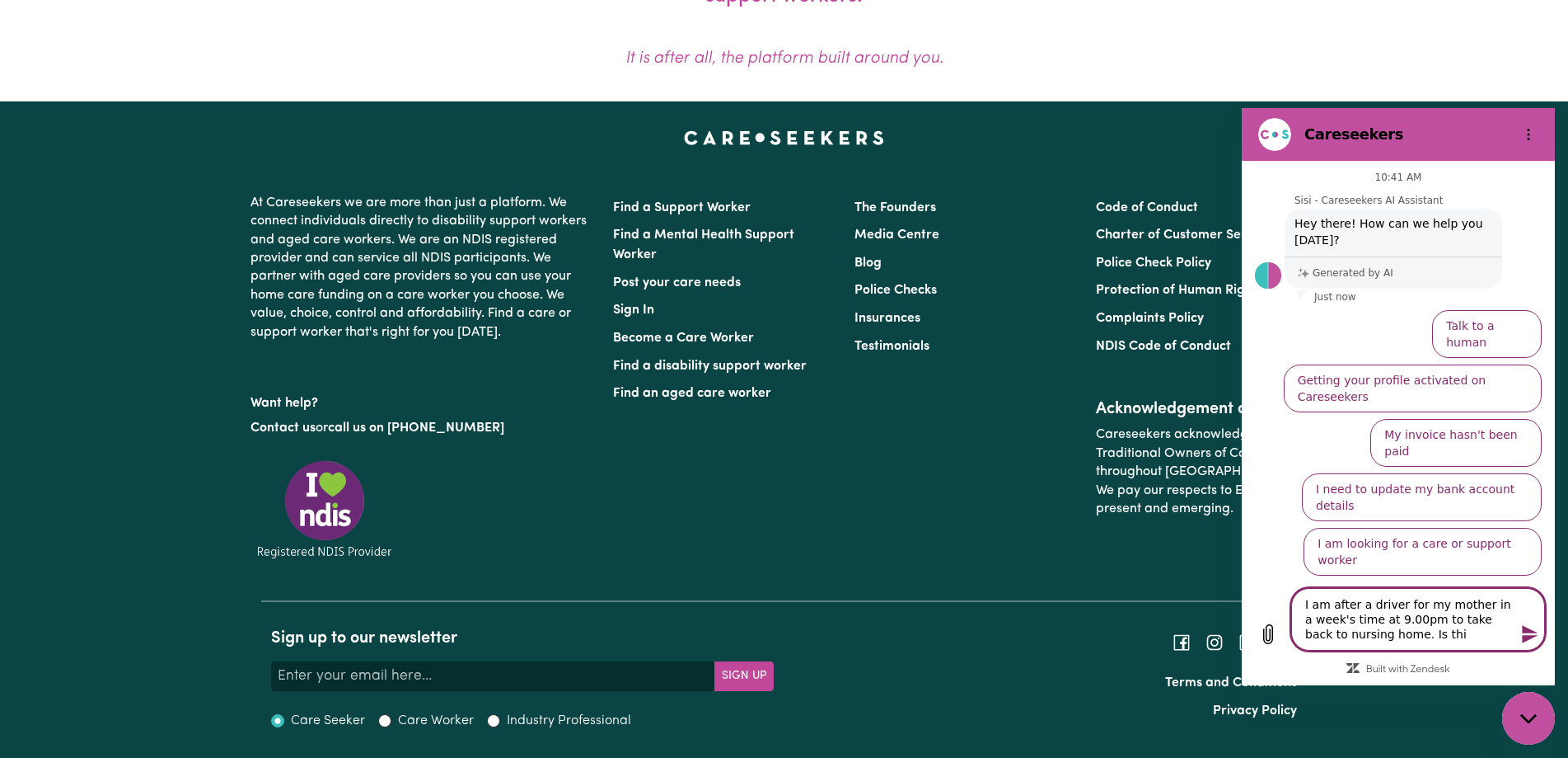
type textarea "x"
type textarea "I am after a driver for my mother in a week's time at 9.00pm to take back to nu…"
type textarea "x"
click at [1526, 631] on icon "Send message" at bounding box center [1529, 635] width 16 height 18
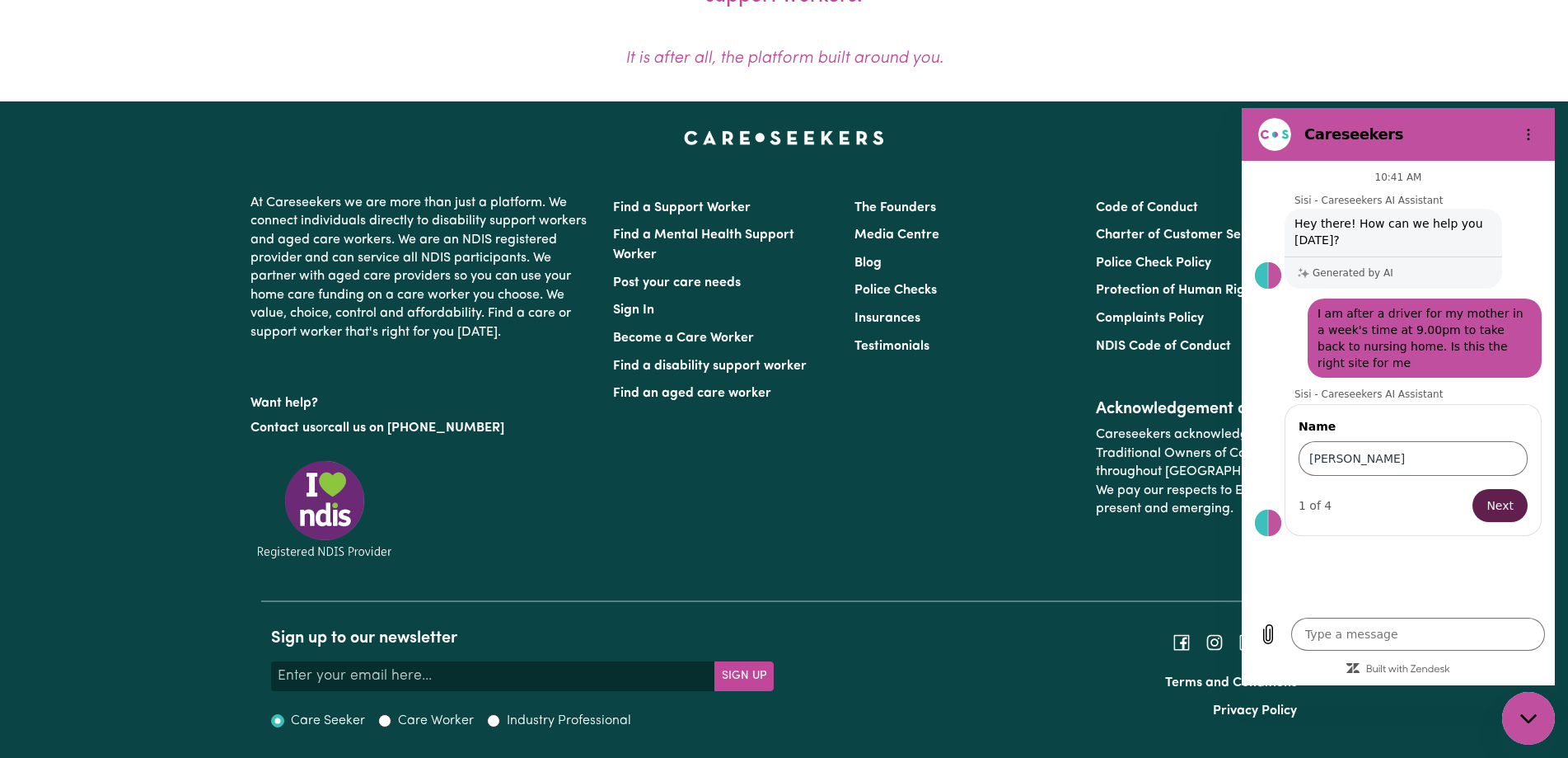
click at [1497, 495] on span "Next" at bounding box center [1500, 505] width 27 height 20
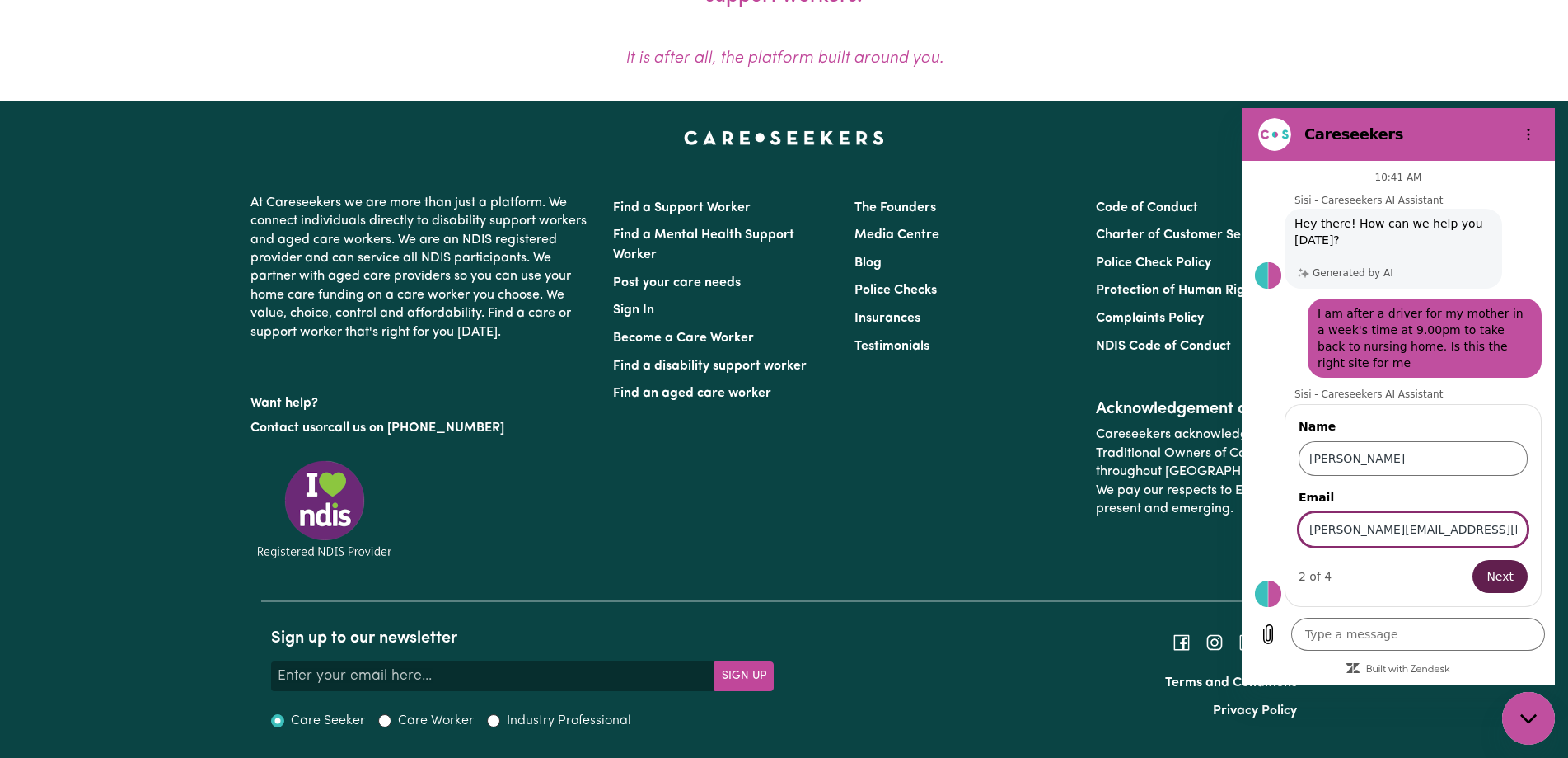
click at [1498, 567] on span "Next" at bounding box center [1500, 577] width 27 height 20
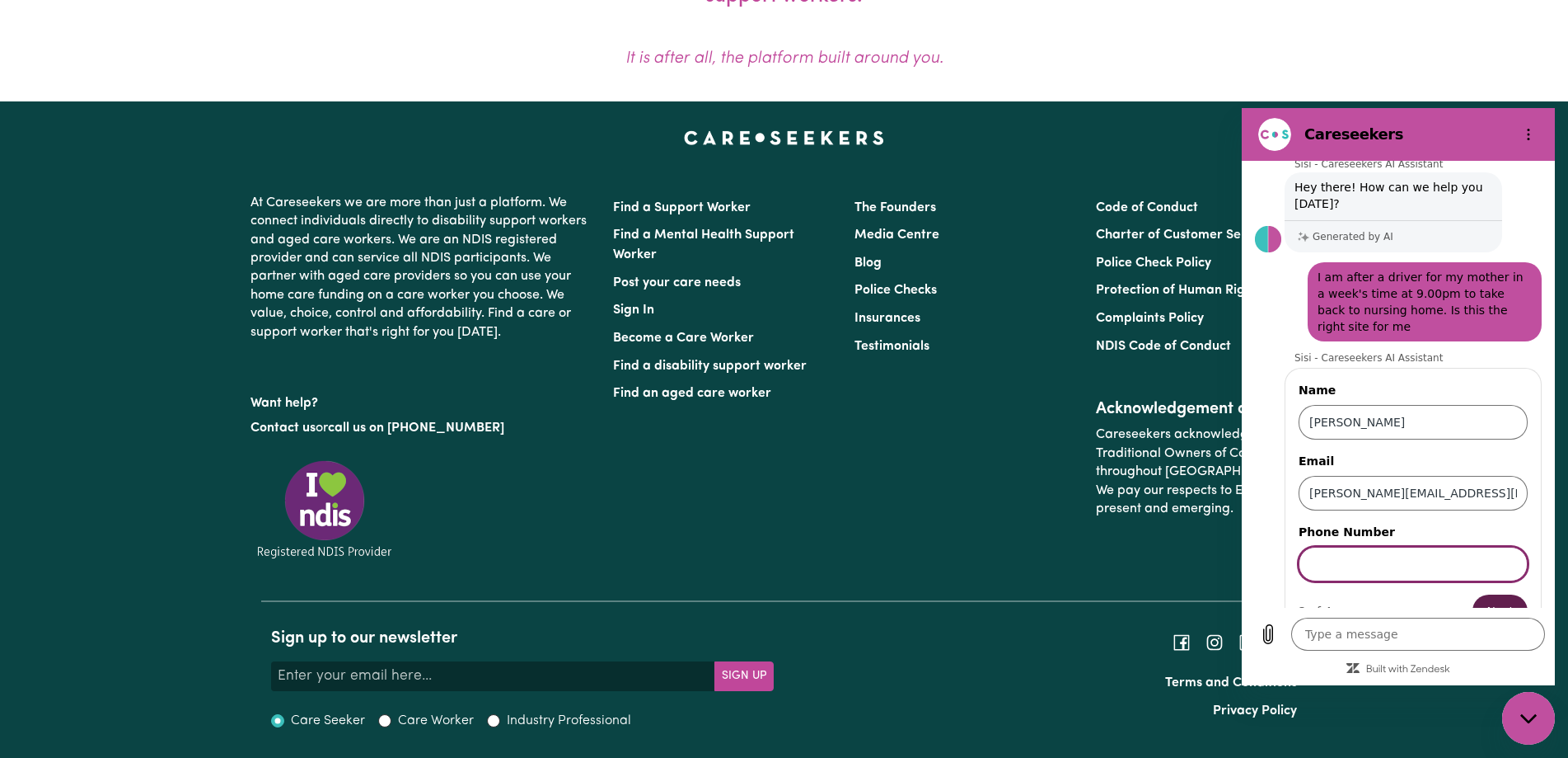
scroll to position [71, 0]
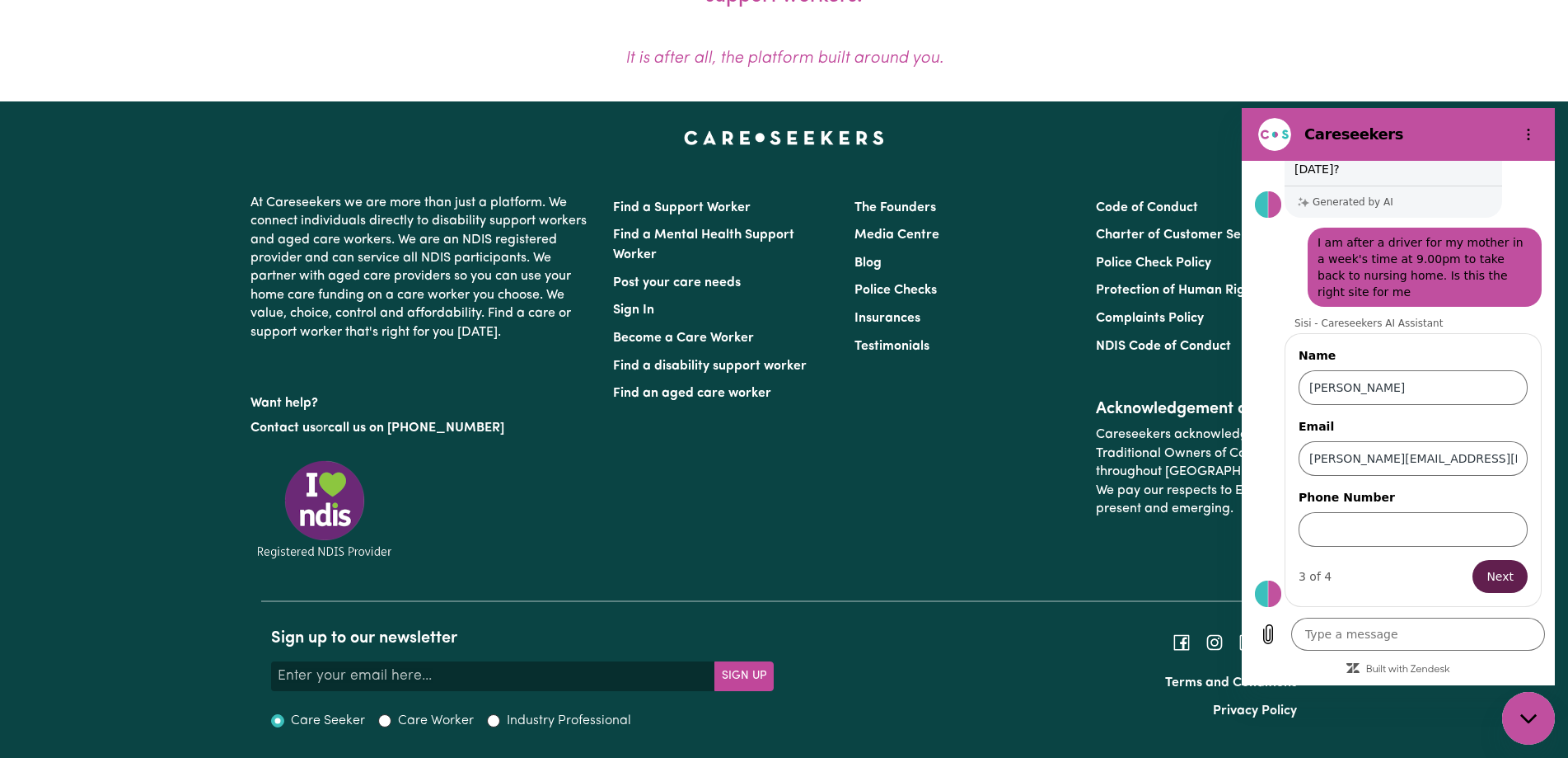
click at [1487, 575] on span "Next" at bounding box center [1500, 577] width 27 height 20
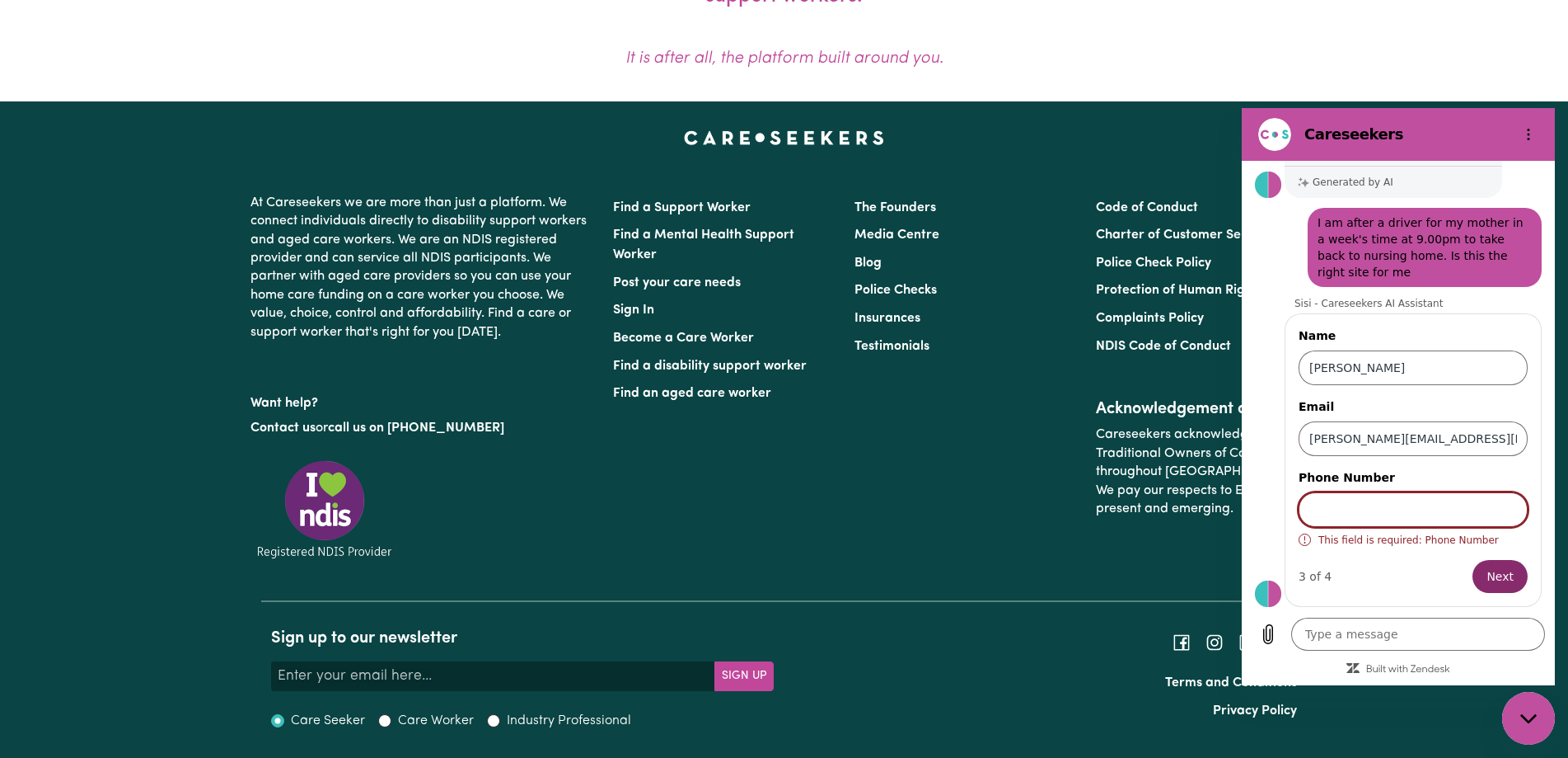
click at [1378, 509] on input "Phone Number" at bounding box center [1413, 509] width 229 height 34
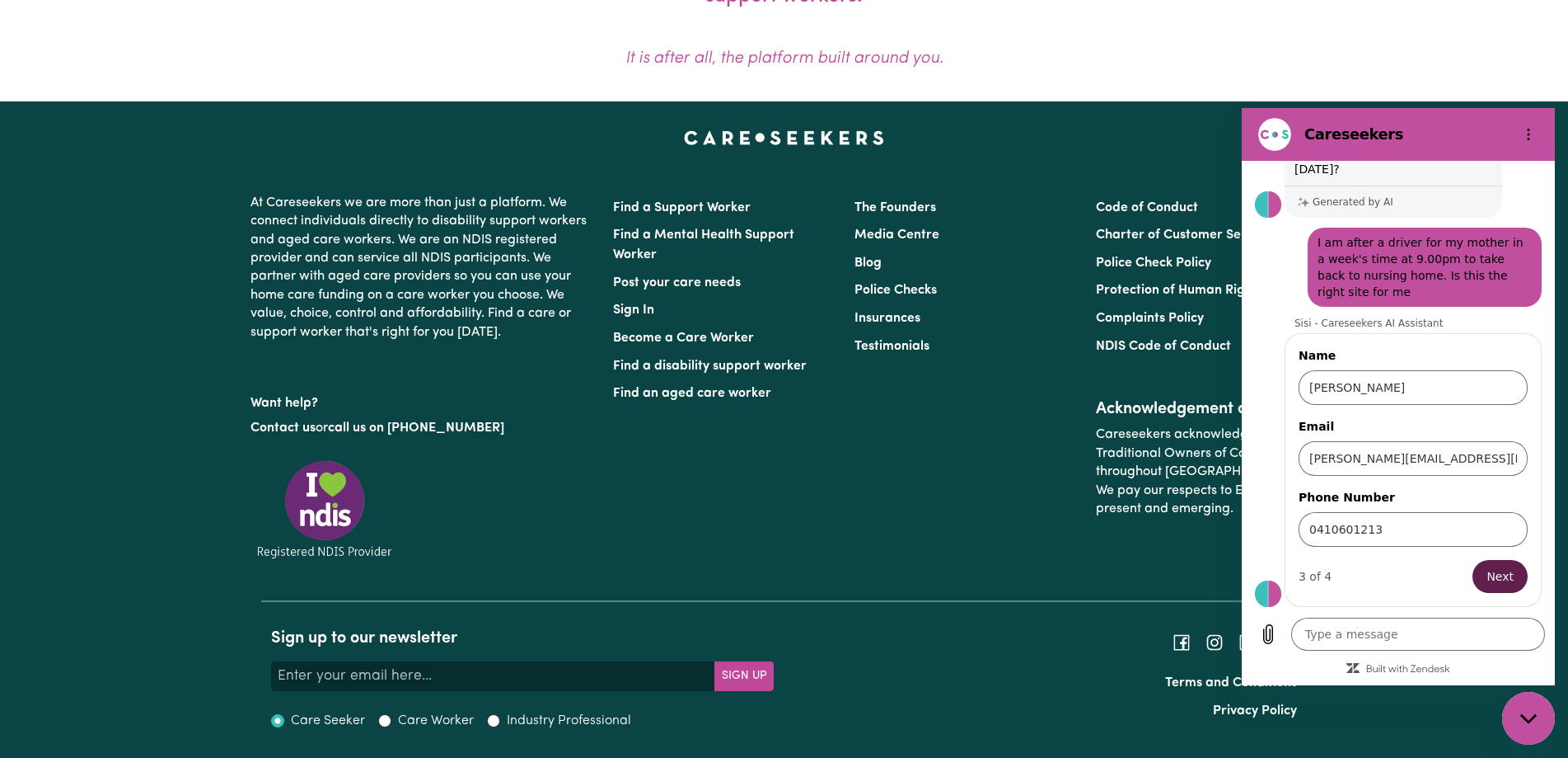
click at [1487, 572] on span "Next" at bounding box center [1500, 577] width 27 height 20
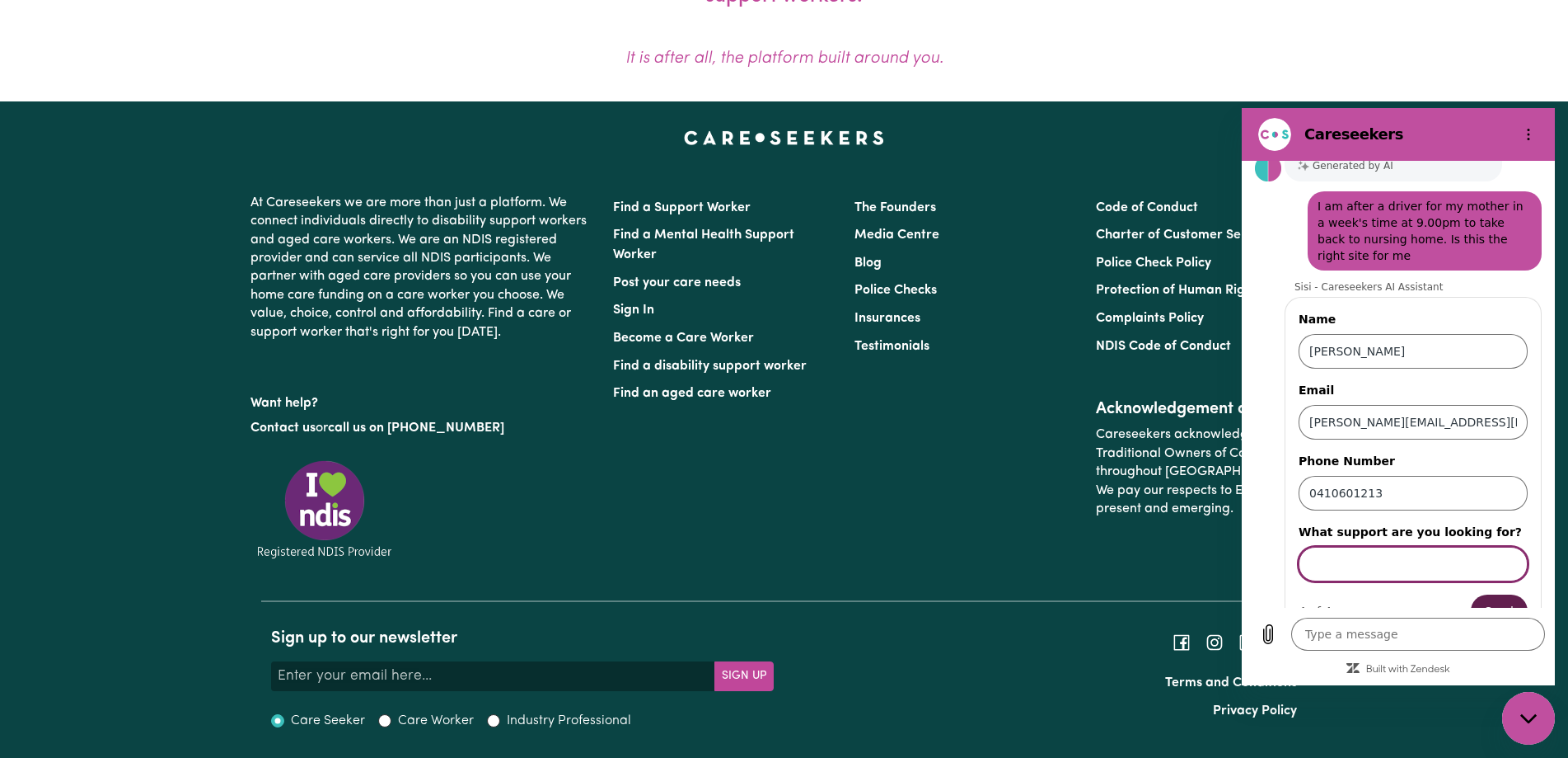
scroll to position [142, 0]
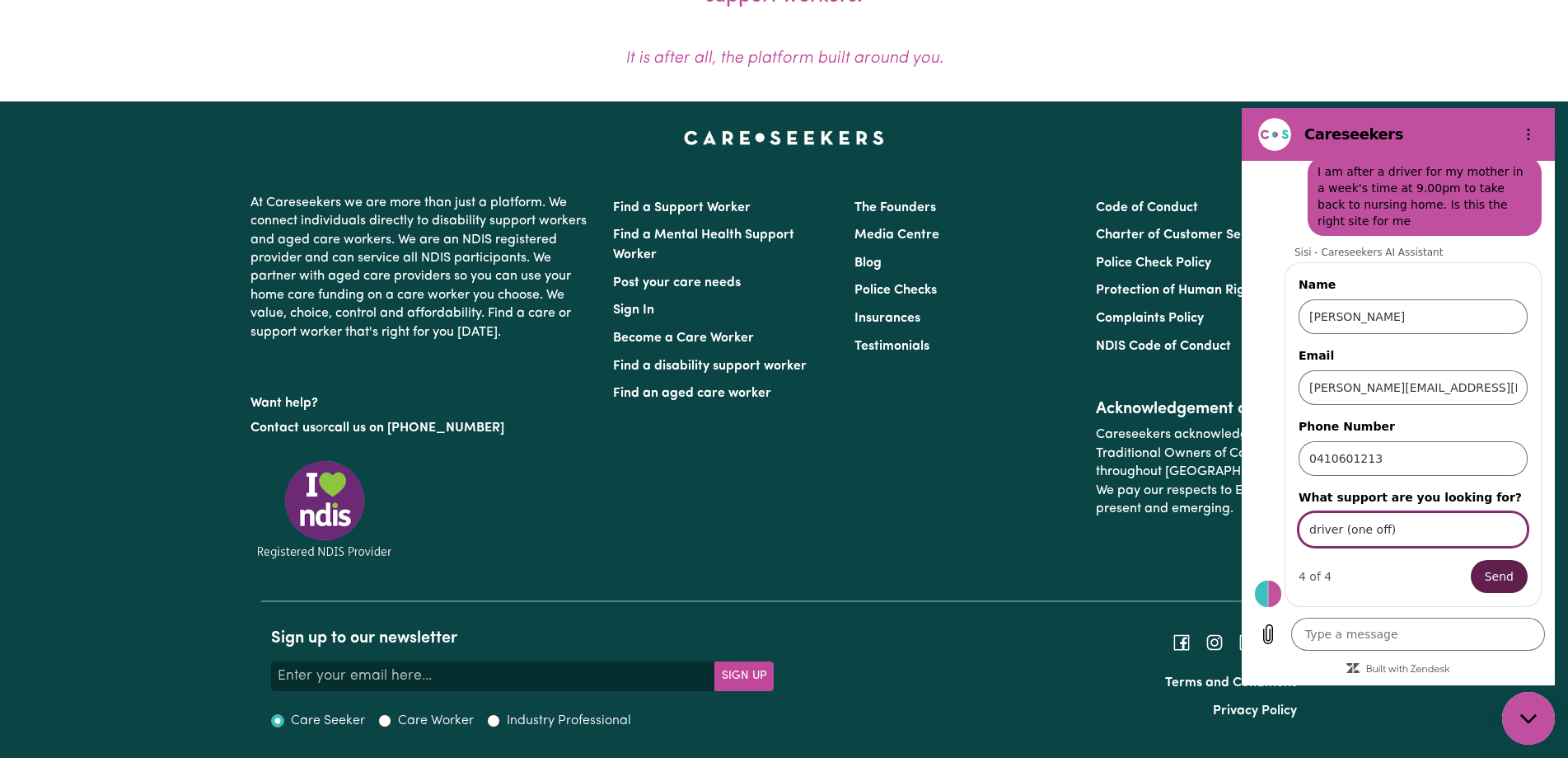
click at [1485, 575] on span "Send" at bounding box center [1499, 577] width 29 height 20
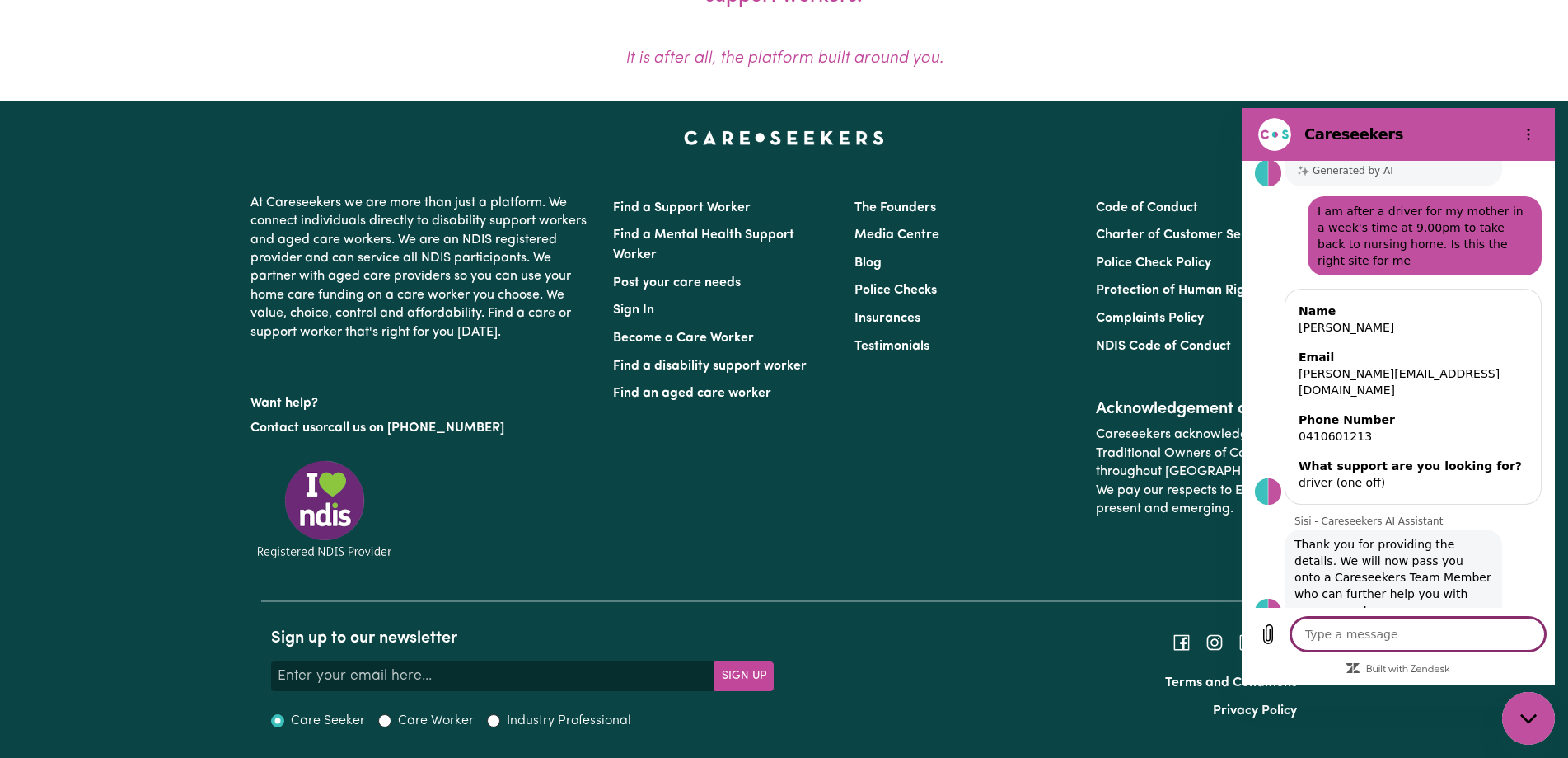
scroll to position [106, 0]
